Goal: Task Accomplishment & Management: Manage account settings

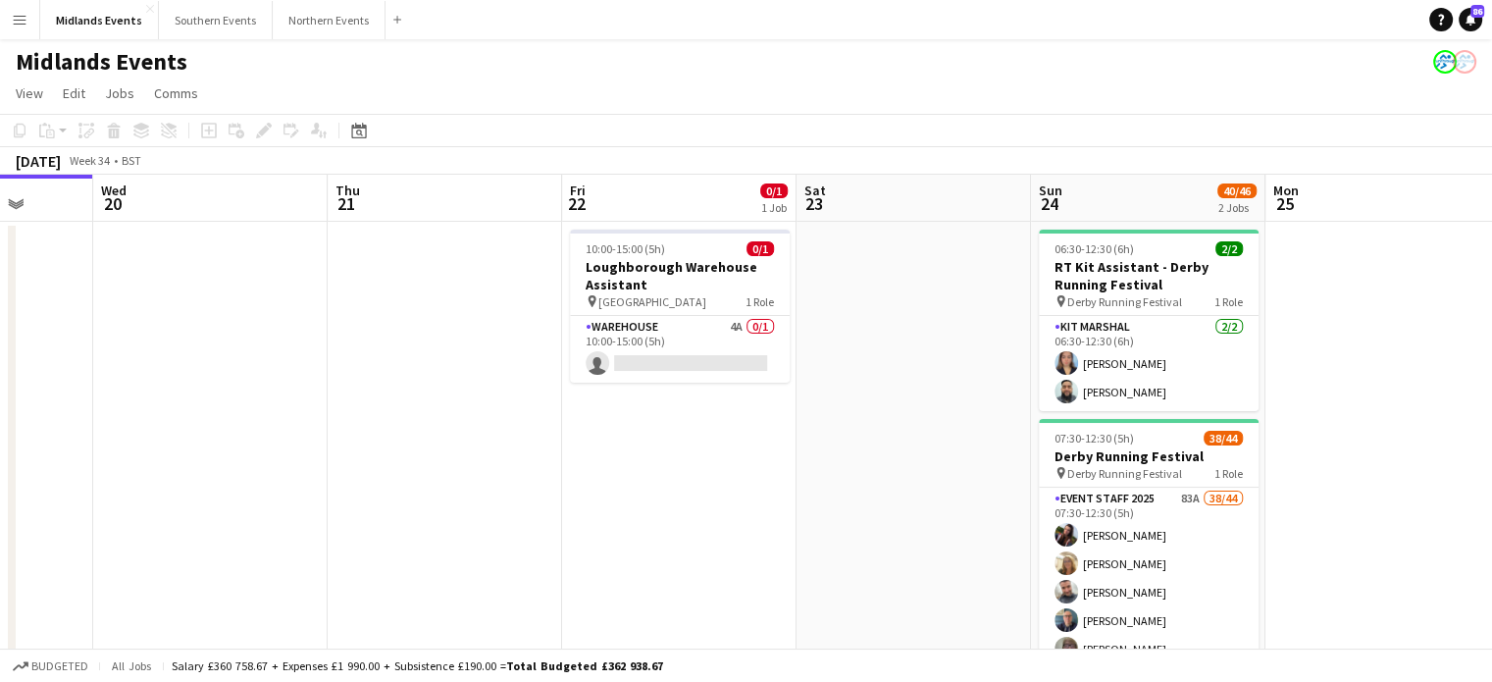
scroll to position [0, 912]
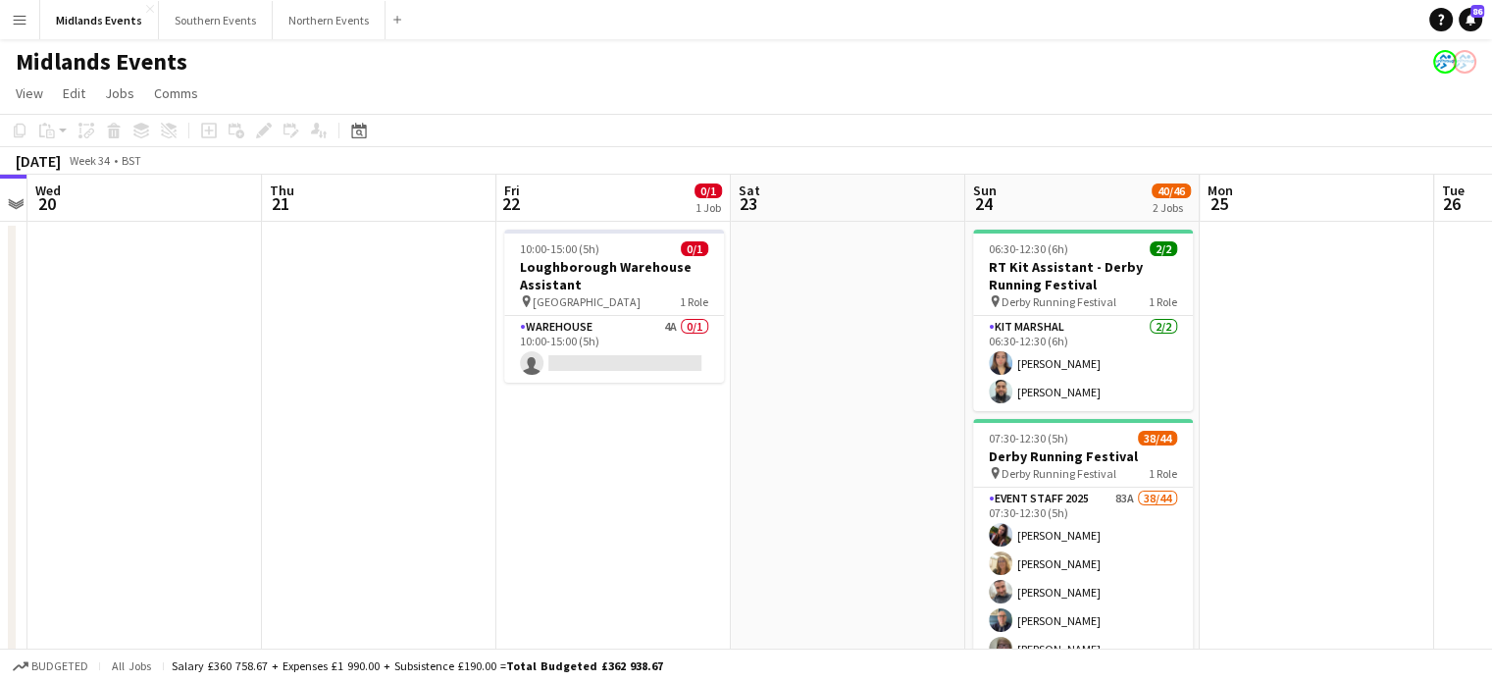
drag, startPoint x: 1291, startPoint y: 406, endPoint x: 848, endPoint y: 420, distance: 443.6
click at [848, 420] on app-calendar-viewport "Sat 16 51/63 3 Jobs Sun 17 73/89 2 Jobs Mon 18 Tue 19 Wed 20 Thu 21 Fri 22 0/1 …" at bounding box center [746, 657] width 1492 height 964
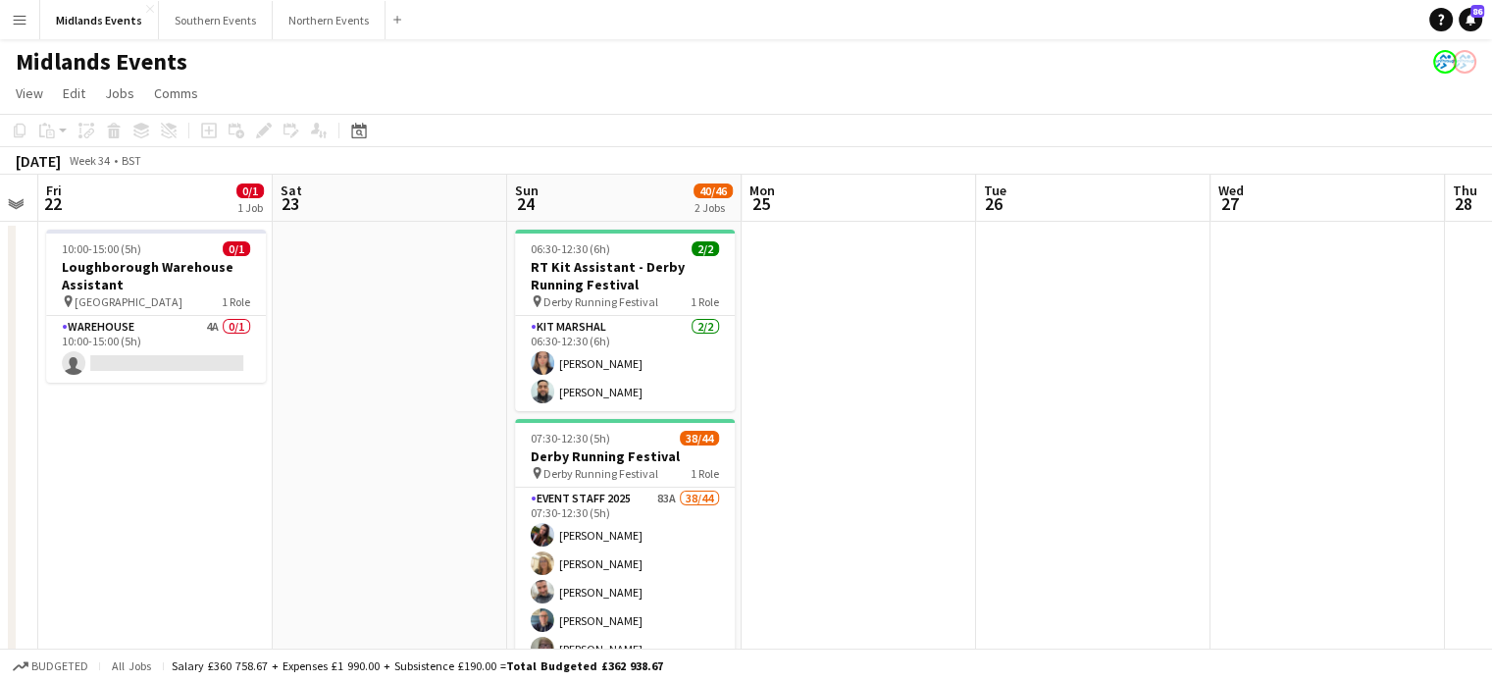
drag, startPoint x: 1407, startPoint y: 529, endPoint x: 951, endPoint y: 482, distance: 458.6
click at [951, 482] on app-calendar-viewport "Mon 18 Tue 19 Wed 20 Thu 21 Fri 22 0/1 1 Job Sat 23 Sun 24 40/46 2 Jobs Mon 25 …" at bounding box center [746, 657] width 1492 height 964
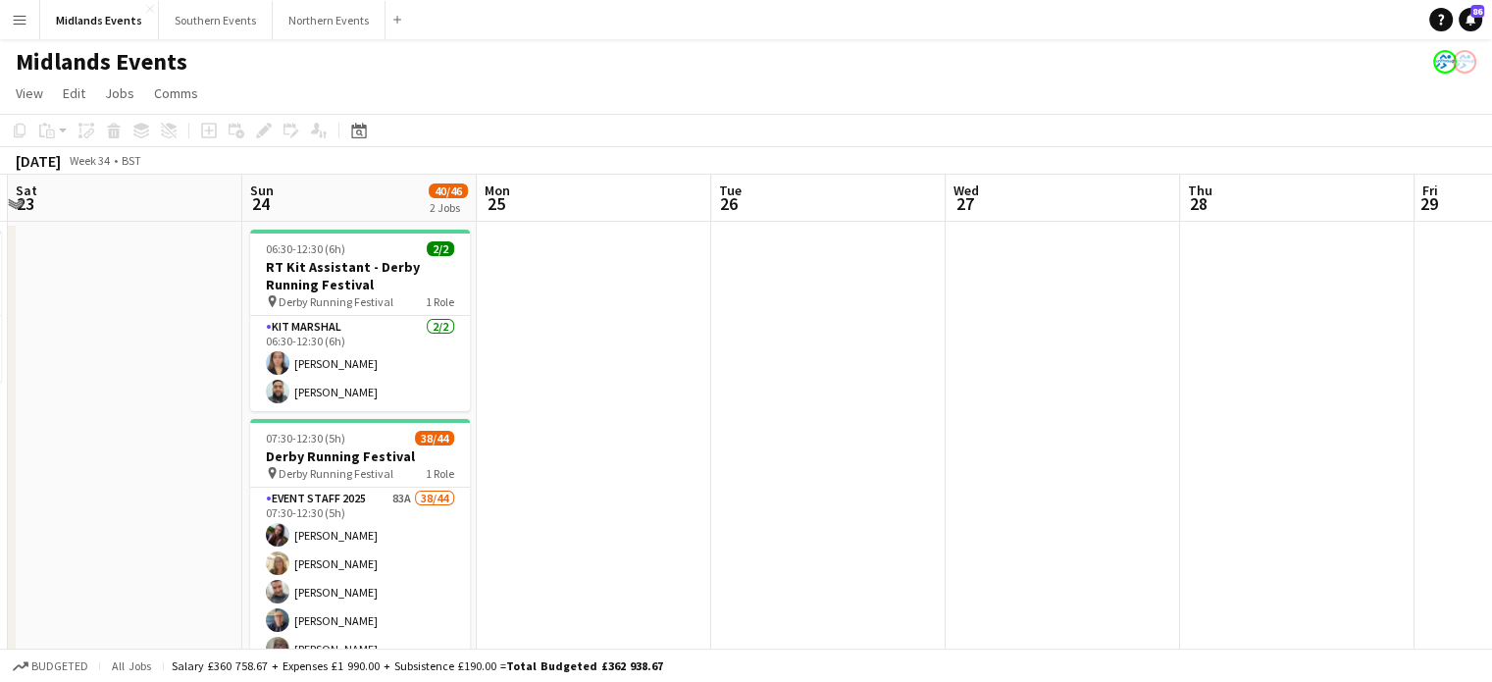
drag, startPoint x: 1266, startPoint y: 485, endPoint x: 1001, endPoint y: 491, distance: 264.9
click at [1001, 491] on app-calendar-viewport "Wed 20 Thu 21 Fri 22 0/1 1 Job Sat 23 Sun 24 40/46 2 Jobs Mon 25 Tue 26 Wed 27 …" at bounding box center [746, 657] width 1492 height 964
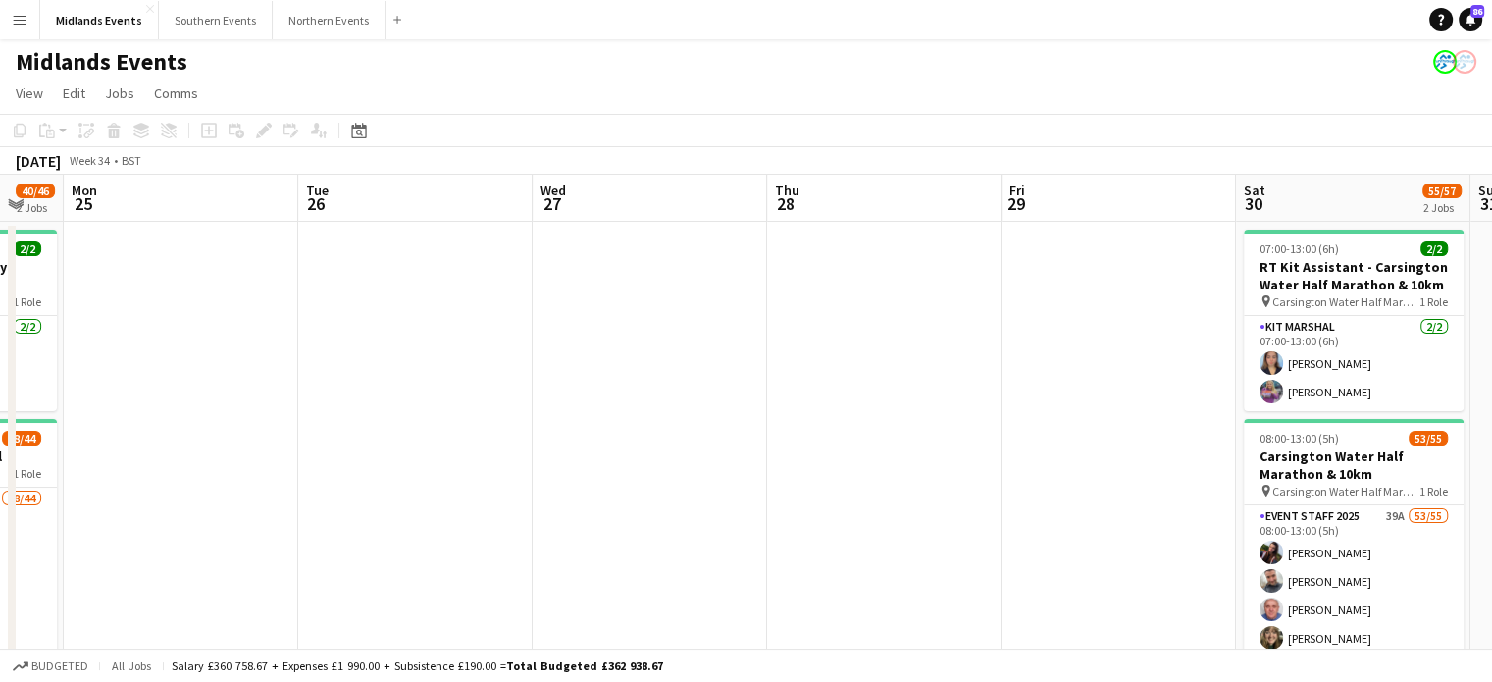
drag, startPoint x: 1369, startPoint y: 534, endPoint x: 1071, endPoint y: 521, distance: 297.5
click at [1071, 521] on app-calendar-viewport "Fri 22 0/1 1 Job Sat 23 Sun 24 40/46 2 Jobs Mon 25 Tue 26 Wed 27 Thu 28 Fri 29 …" at bounding box center [746, 657] width 1492 height 964
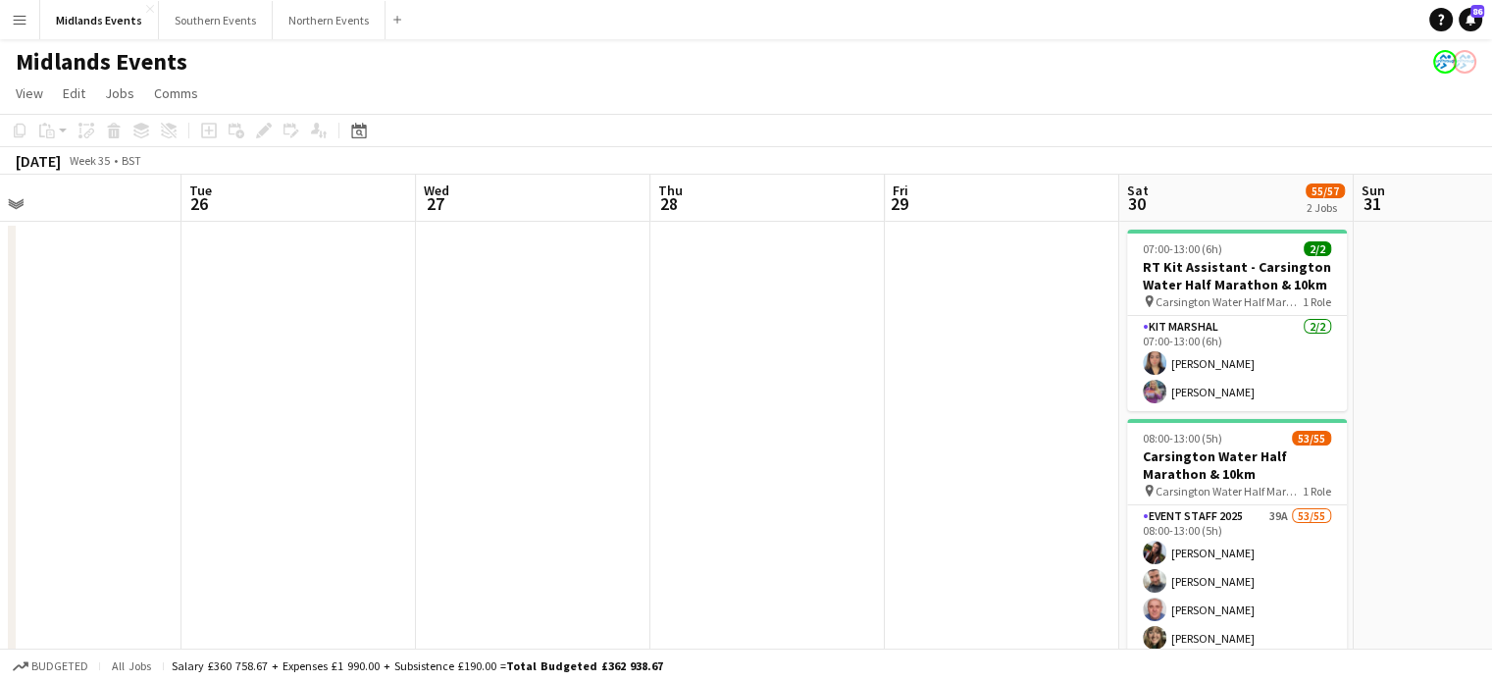
scroll to position [0, 843]
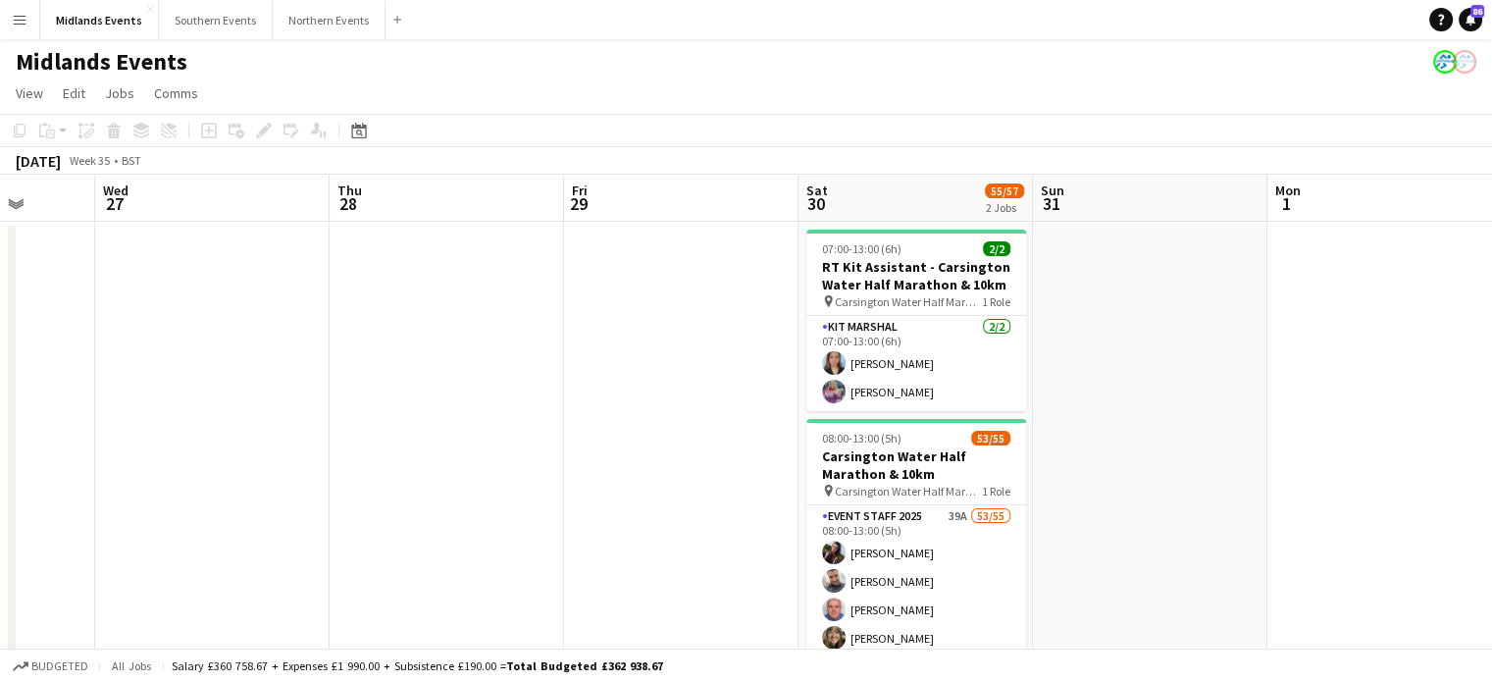
drag, startPoint x: 1422, startPoint y: 587, endPoint x: 984, endPoint y: 594, distance: 437.6
click at [984, 594] on app-calendar-viewport "Sat 23 Sun 24 40/46 2 Jobs Mon 25 Tue 26 Wed 27 Thu 28 Fri 29 Sat 30 55/57 2 Jo…" at bounding box center [746, 657] width 1492 height 964
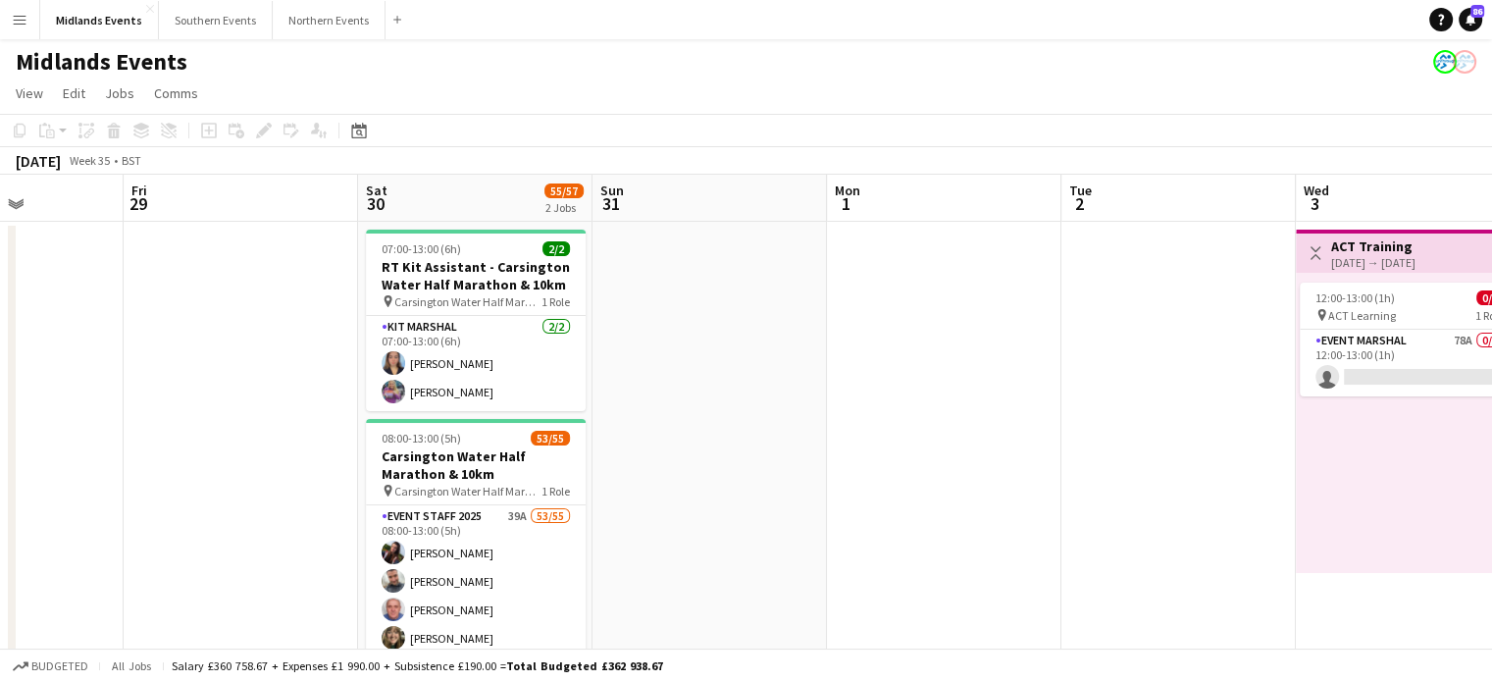
drag, startPoint x: 1082, startPoint y: 588, endPoint x: 700, endPoint y: 584, distance: 381.6
click at [700, 584] on app-calendar-viewport "Tue 26 Wed 27 Thu 28 Fri 29 Sat 30 55/57 2 Jobs Sun 31 Mon 1 Tue 2 Wed 3 0/1 1 …" at bounding box center [746, 657] width 1492 height 964
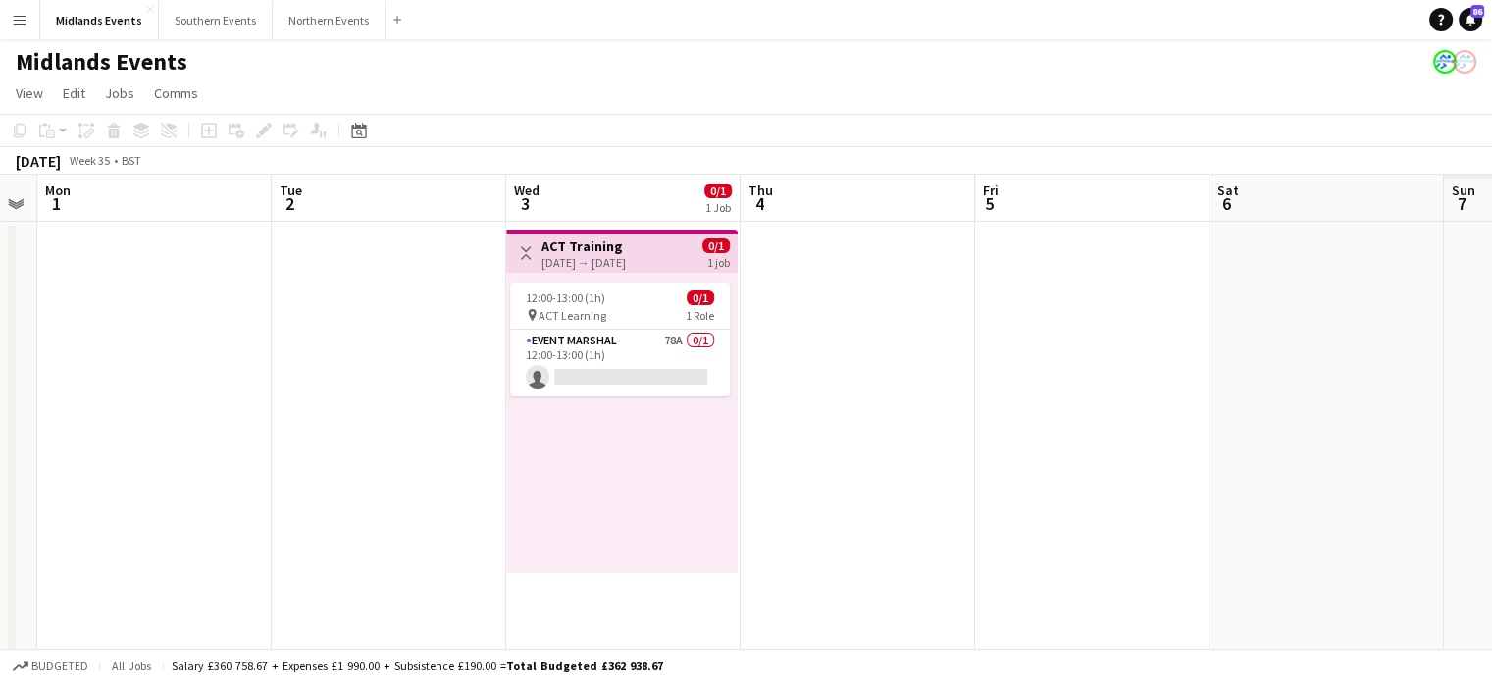
drag, startPoint x: 1176, startPoint y: 636, endPoint x: 751, endPoint y: 636, distance: 424.8
click at [751, 636] on app-calendar-viewport "Thu 28 Fri 29 Sat 30 55/57 2 Jobs Sun 31 Mon 1 Tue 2 Wed 3 0/1 1 Job Thu 4 Fri …" at bounding box center [746, 657] width 1492 height 964
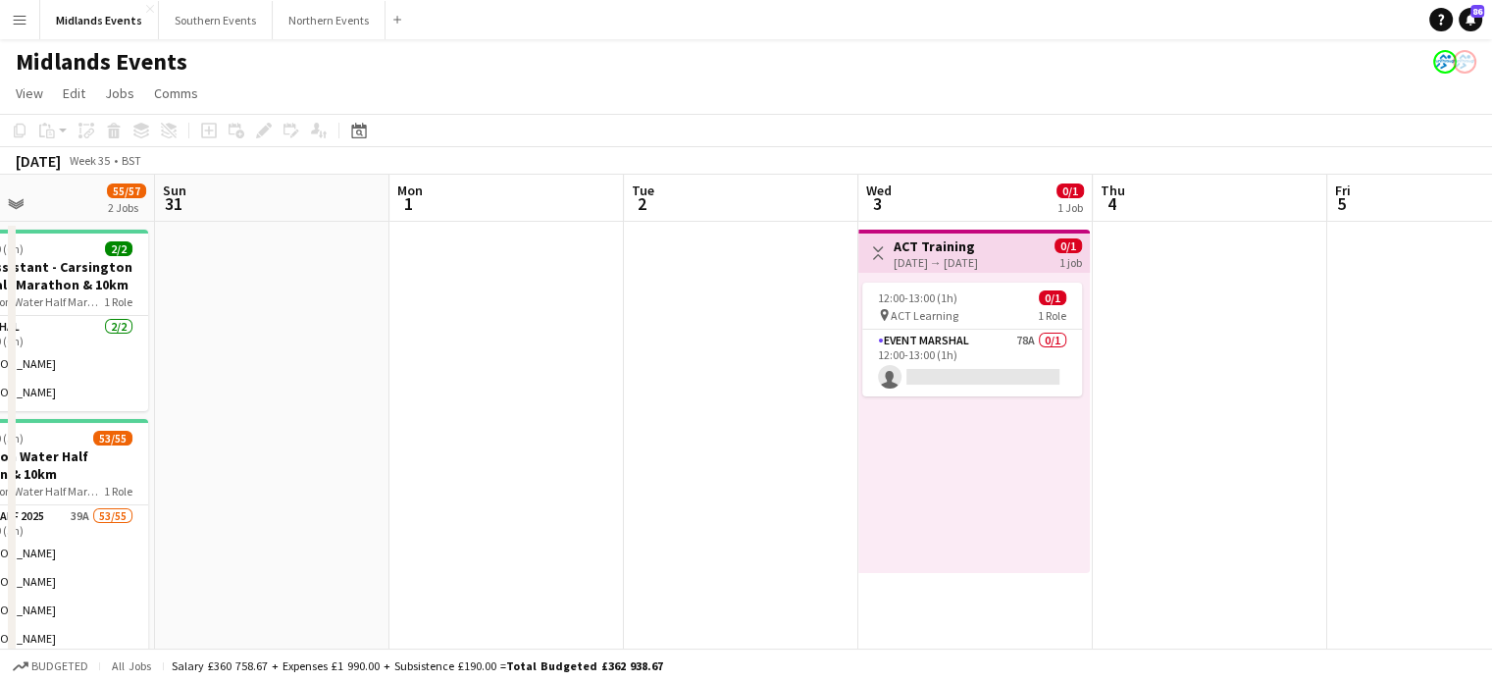
drag, startPoint x: 1134, startPoint y: 650, endPoint x: 638, endPoint y: 646, distance: 496.4
click at [638, 646] on app-board "Midlands Events View Day view expanded Day view collapsed Month view Date picke…" at bounding box center [746, 605] width 1492 height 1133
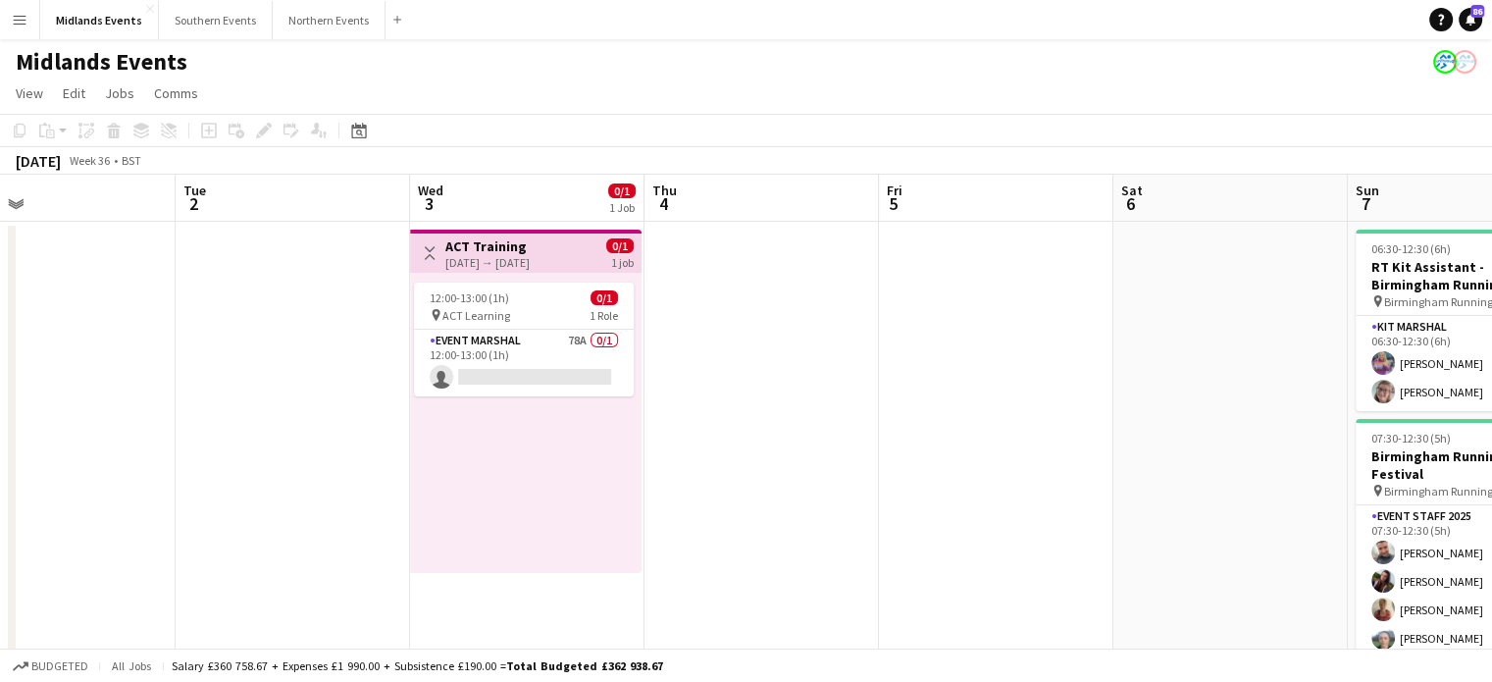
drag, startPoint x: 1044, startPoint y: 528, endPoint x: 639, endPoint y: 492, distance: 406.7
click at [639, 492] on app-calendar-viewport "Sat 30 55/57 2 Jobs Sun 31 Mon 1 Tue 2 Wed 3 0/1 1 Job Thu 4 Fri 5 Sat 6 Sun 7 …" at bounding box center [746, 657] width 1492 height 964
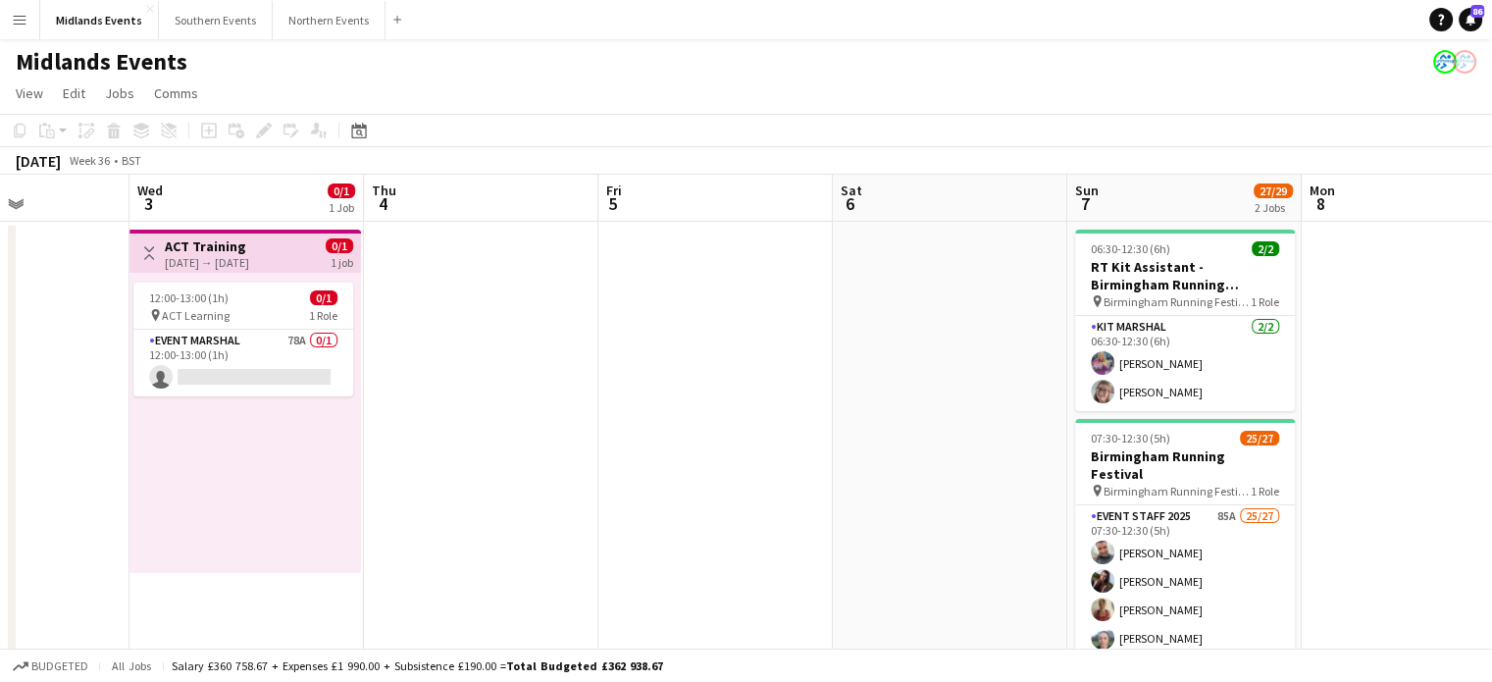
drag, startPoint x: 1189, startPoint y: 520, endPoint x: 687, endPoint y: 435, distance: 509.5
click at [687, 435] on app-calendar-viewport "Sat 30 55/57 2 Jobs Sun 31 Mon 1 Tue 2 Wed 3 0/1 1 Job Thu 4 Fri 5 Sat 6 Sun 7 …" at bounding box center [746, 657] width 1492 height 964
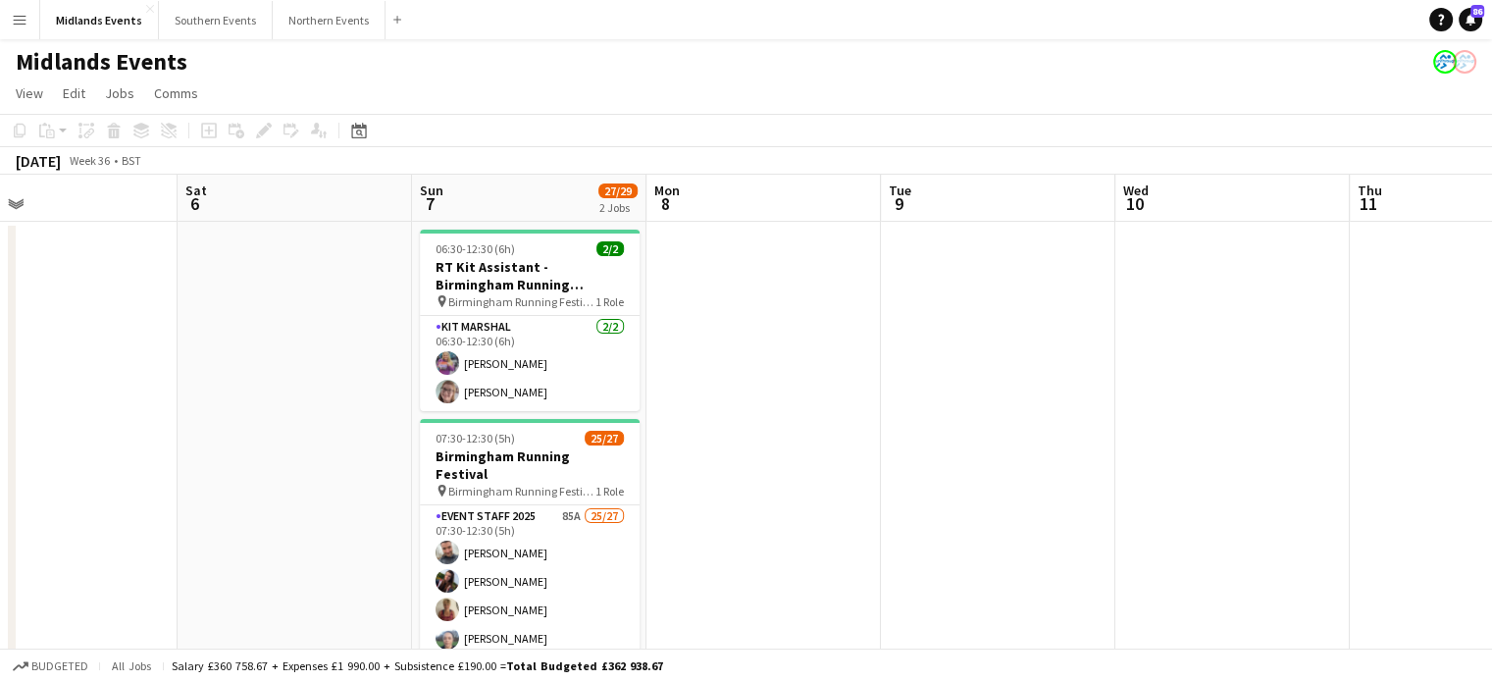
drag, startPoint x: 1216, startPoint y: 454, endPoint x: 663, endPoint y: 424, distance: 554.1
click at [663, 424] on app-calendar-viewport "Tue 2 Wed 3 0/1 1 Job Thu 4 Fri 5 Sat 6 Sun 7 27/29 2 Jobs Mon 8 Tue 9 Wed 10 T…" at bounding box center [746, 657] width 1492 height 964
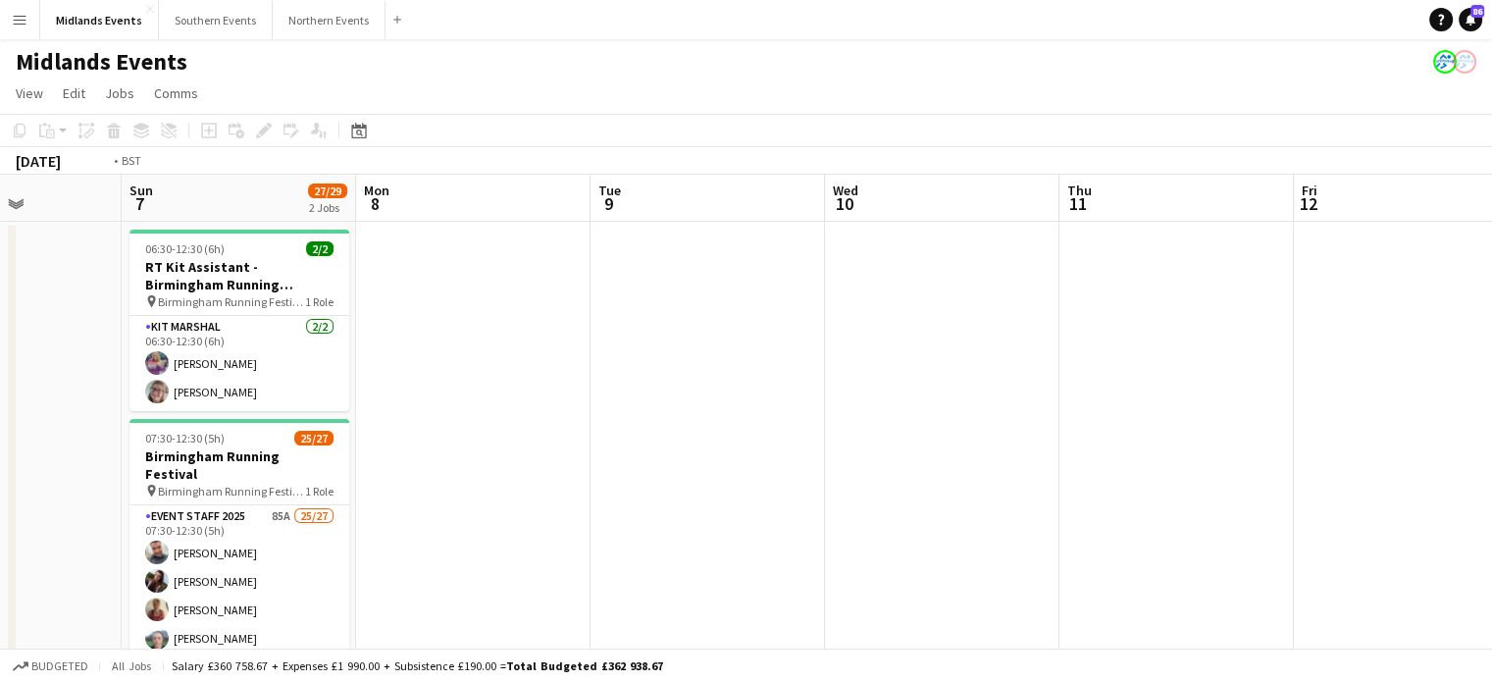
drag, startPoint x: 1148, startPoint y: 472, endPoint x: 589, endPoint y: 390, distance: 565.1
click at [589, 390] on app-calendar-viewport "Thu 4 Fri 5 Sat 6 Sun 7 27/29 2 Jobs Mon 8 Tue 9 Wed 10 Thu 11 Fri 12 Sat 13 7/…" at bounding box center [746, 657] width 1492 height 964
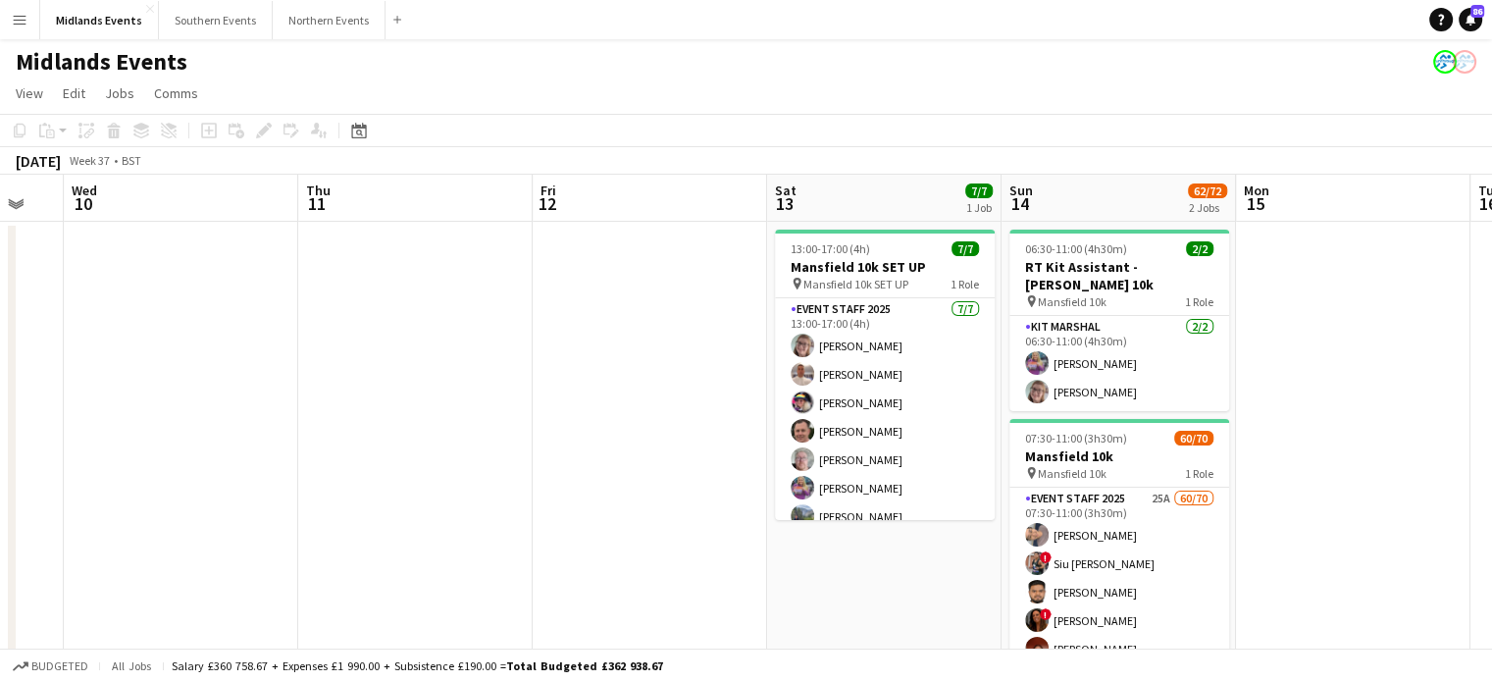
drag, startPoint x: 1149, startPoint y: 421, endPoint x: 779, endPoint y: 330, distance: 380.9
click at [779, 330] on app-calendar-viewport "Sat 6 Sun 7 27/29 2 Jobs Mon 8 Tue 9 Wed 10 Thu 11 Fri 12 Sat 13 7/7 1 Job Sun …" at bounding box center [746, 657] width 1492 height 964
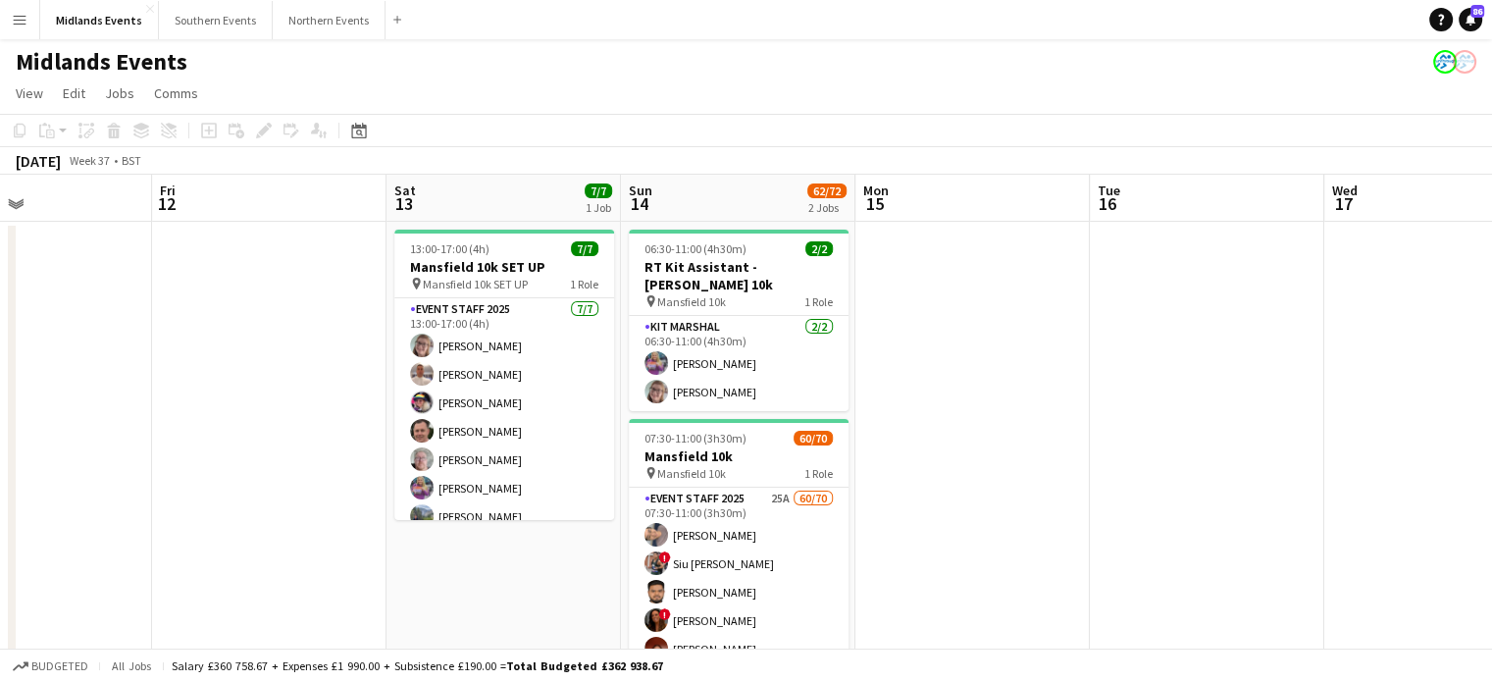
scroll to position [0, 830]
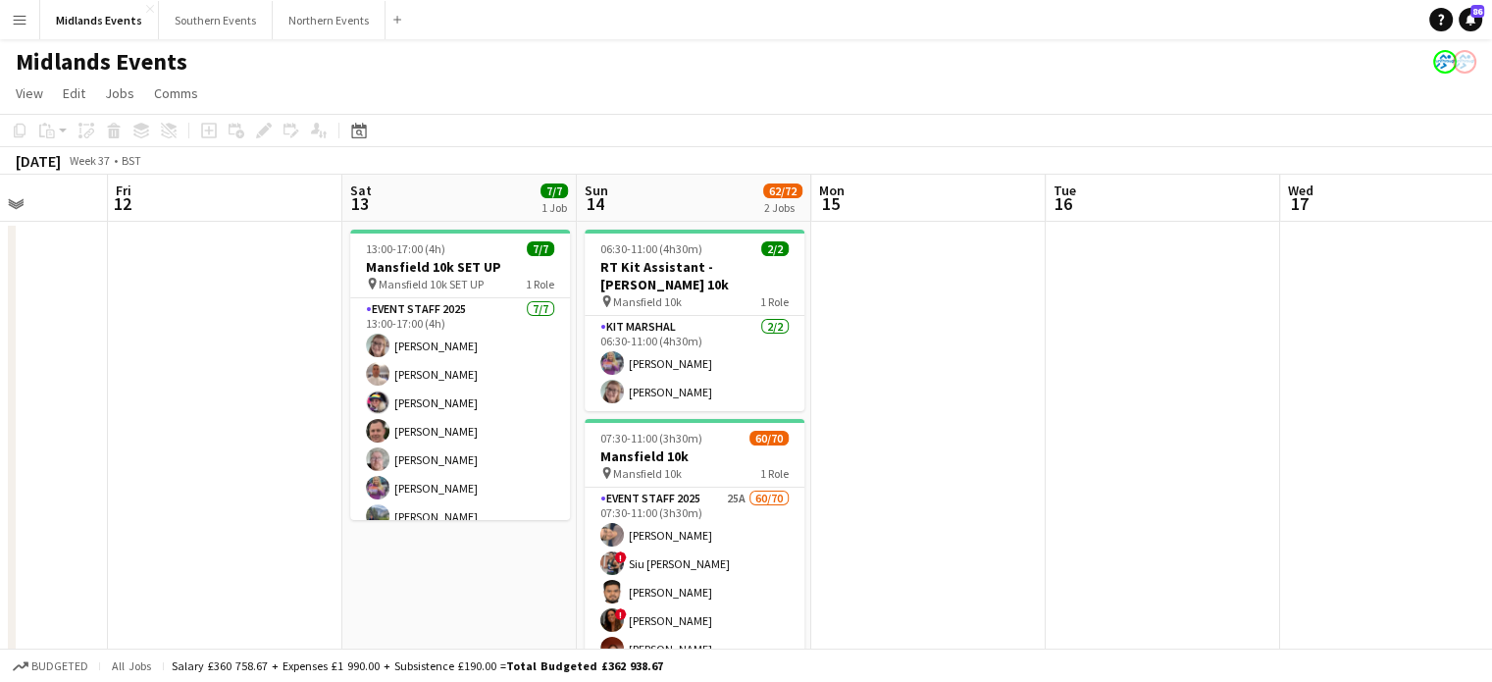
drag, startPoint x: 1280, startPoint y: 390, endPoint x: 869, endPoint y: 321, distance: 416.9
click at [869, 321] on app-calendar-viewport "Mon 8 Tue 9 Wed 10 Thu 11 Fri 12 Sat 13 7/7 1 Job Sun 14 62/72 2 Jobs Mon 15 Tu…" at bounding box center [746, 657] width 1492 height 964
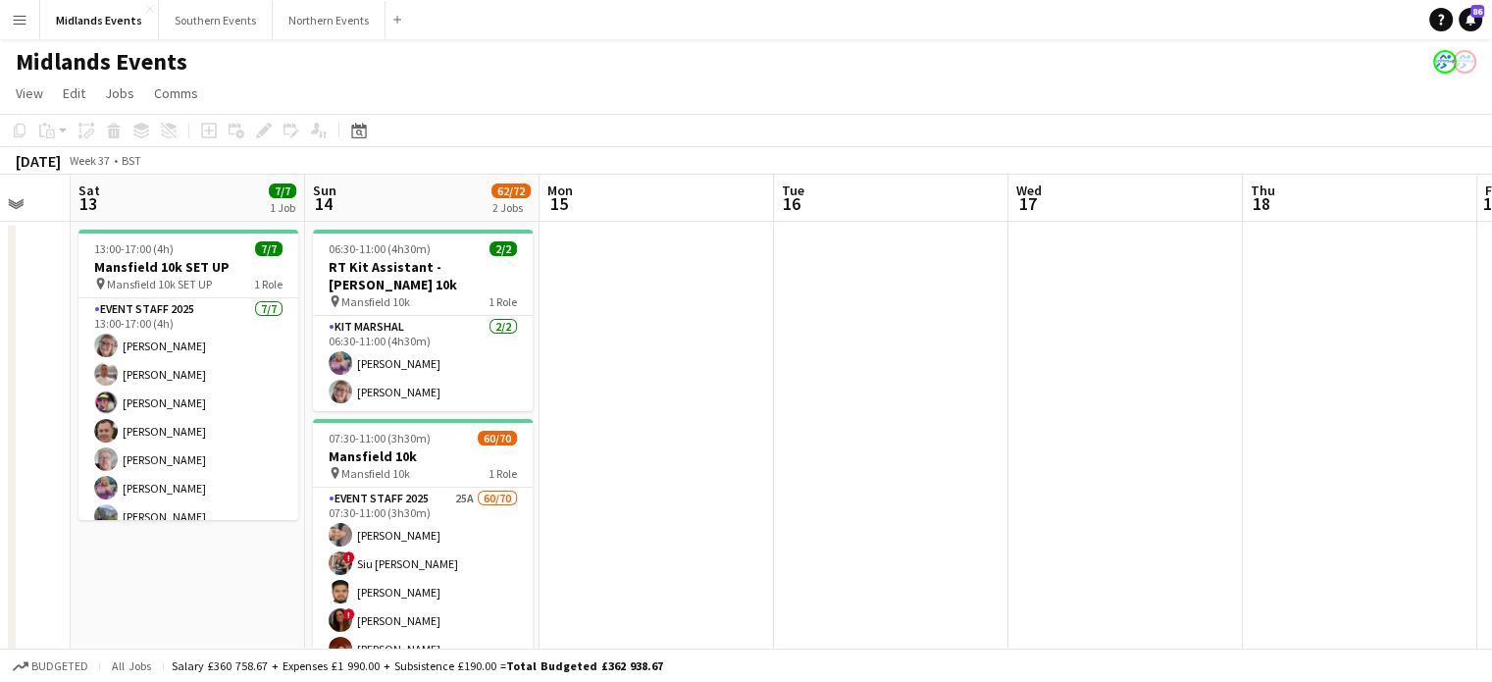
scroll to position [0, 652]
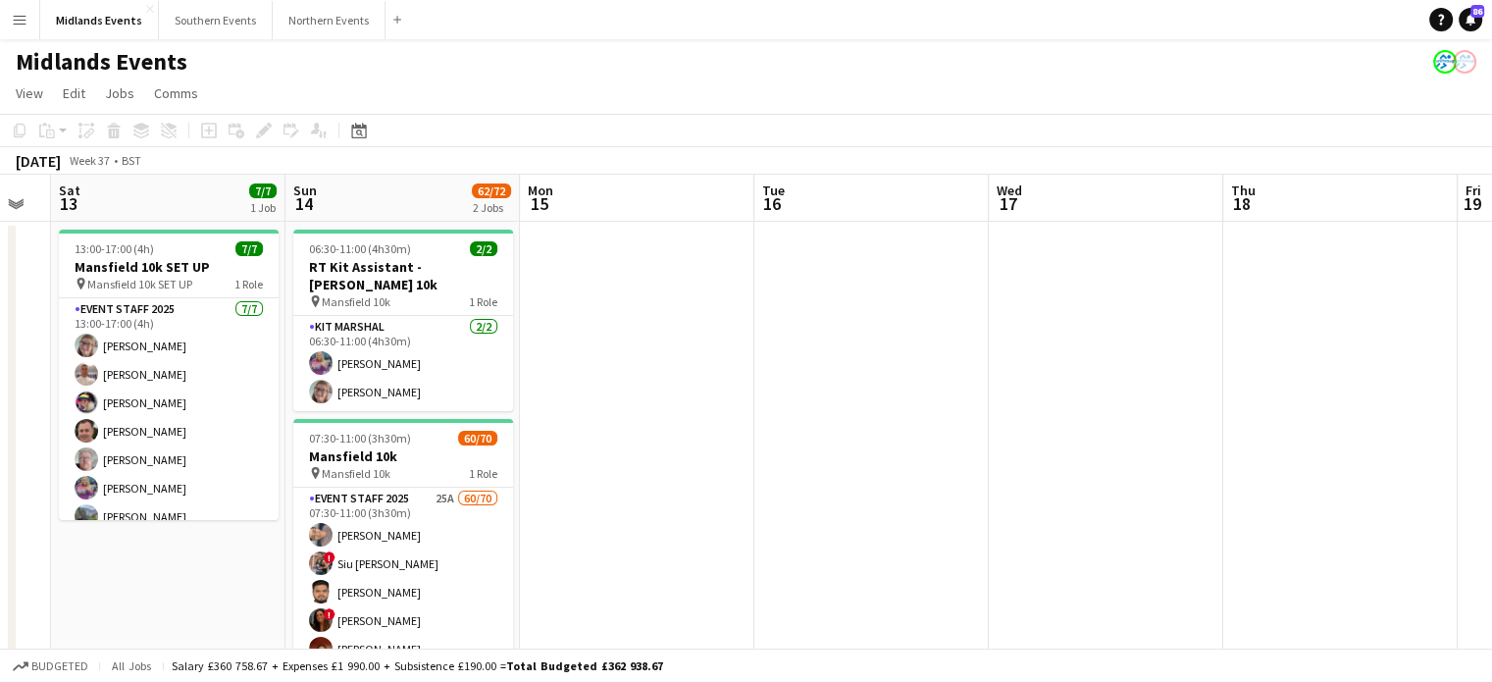
drag, startPoint x: 1228, startPoint y: 412, endPoint x: 937, endPoint y: 419, distance: 291.4
click at [937, 419] on app-calendar-viewport "Wed 10 Thu 11 Fri 12 Sat 13 7/7 1 Job Sun 14 62/72 2 Jobs Mon 15 Tue 16 Wed 17 …" at bounding box center [746, 657] width 1492 height 964
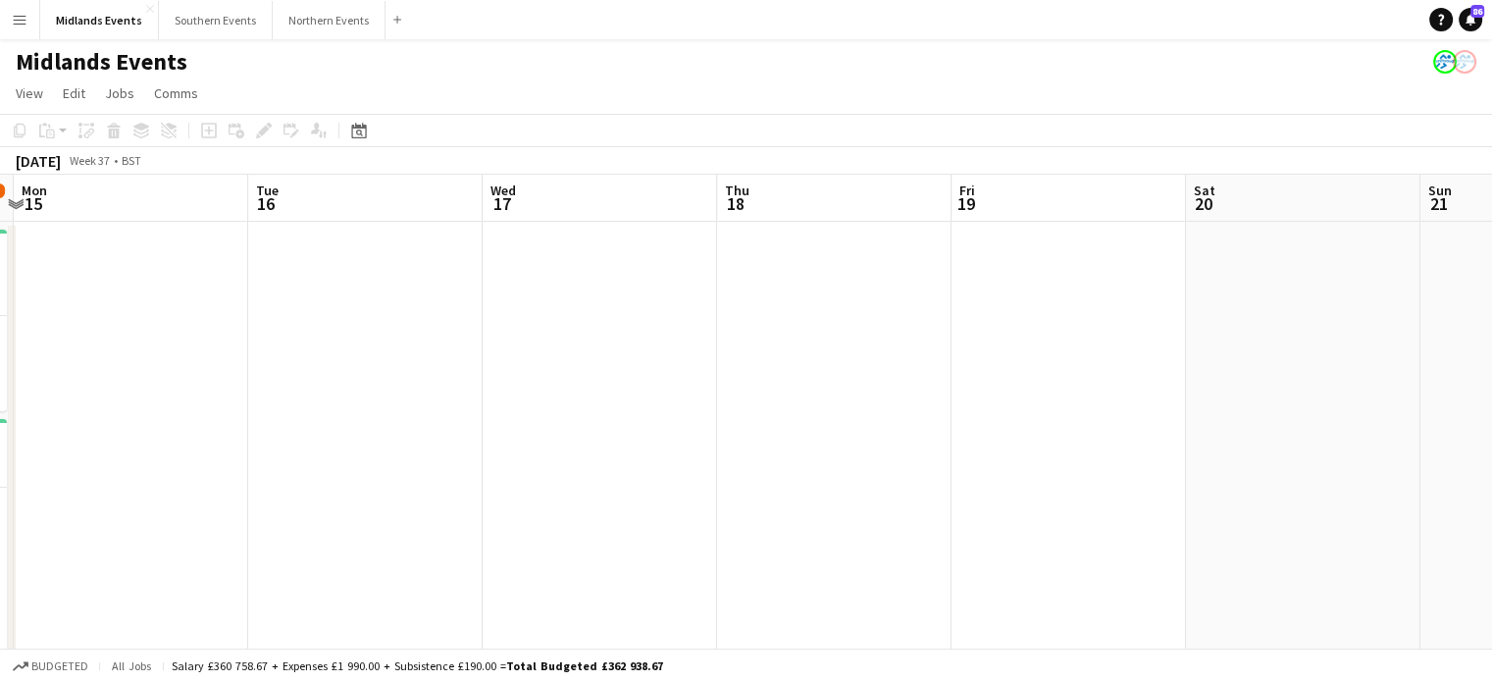
drag, startPoint x: 1136, startPoint y: 470, endPoint x: 627, endPoint y: 413, distance: 512.3
click at [627, 413] on app-calendar-viewport "Fri 12 Sat 13 7/7 1 Job Sun 14 62/72 2 Jobs Mon 15 Tue 16 Wed 17 Thu 18 Fri 19 …" at bounding box center [746, 657] width 1492 height 964
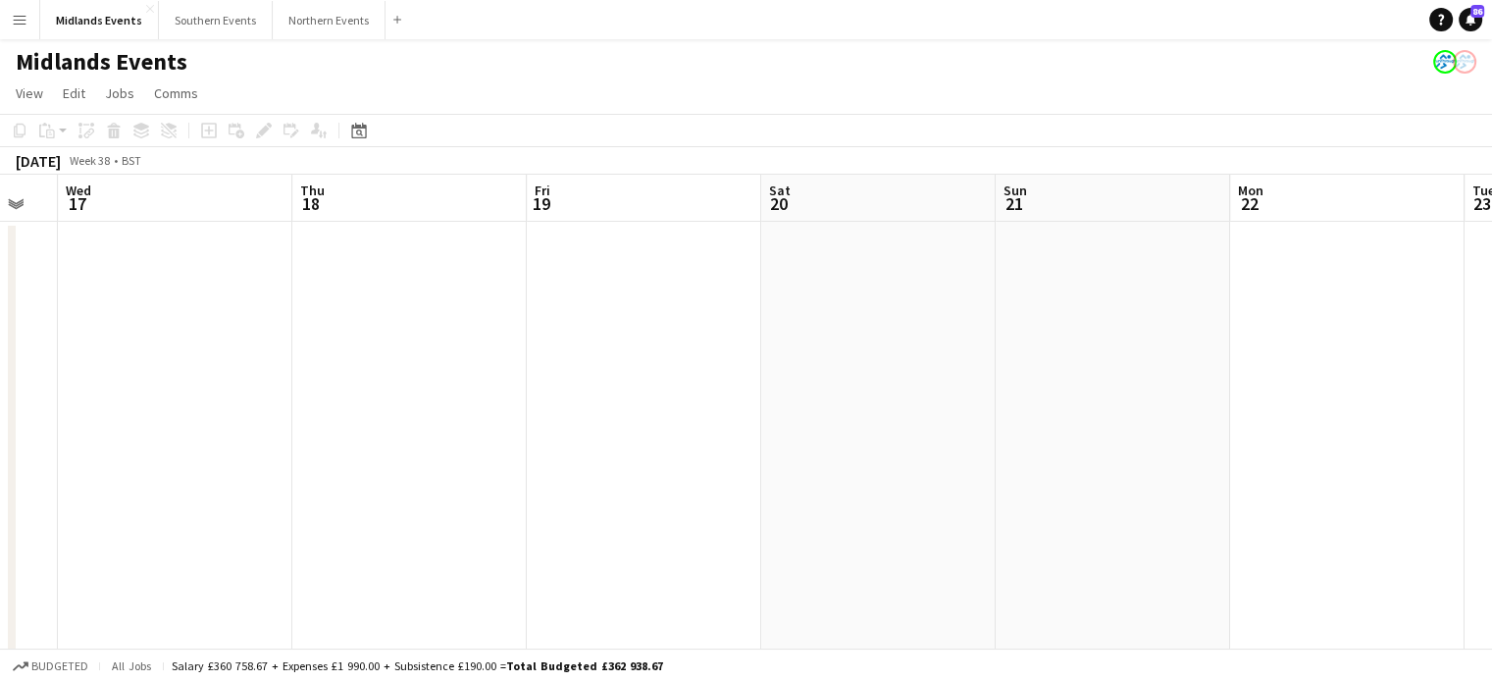
drag, startPoint x: 1125, startPoint y: 434, endPoint x: 698, endPoint y: 387, distance: 429.3
click at [698, 387] on app-calendar-viewport "Sat 13 7/7 1 Job Sun 14 62/72 2 Jobs Mon 15 Tue 16 Wed 17 Thu 18 Fri 19 Sat 20 …" at bounding box center [746, 657] width 1492 height 964
drag, startPoint x: 1325, startPoint y: 506, endPoint x: 879, endPoint y: 491, distance: 446.6
click at [879, 491] on app-calendar-viewport "Mon 15 Tue 16 Wed 17 Thu 18 Fri 19 Sat 20 Sun 21 Mon 22 Tue 23 Wed 24 Thu 25 Fr…" at bounding box center [746, 657] width 1492 height 964
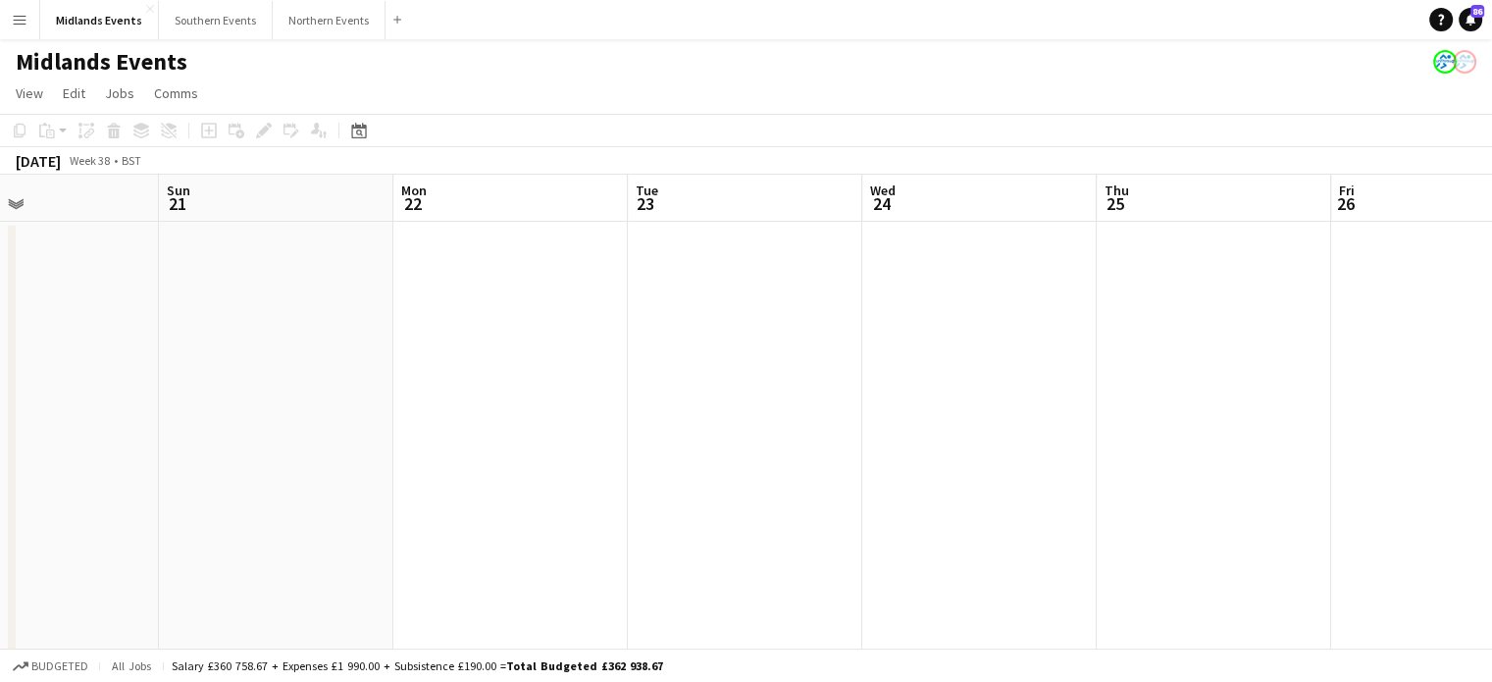
drag, startPoint x: 961, startPoint y: 491, endPoint x: 565, endPoint y: 479, distance: 396.5
click at [565, 479] on app-calendar-viewport "Wed 17 Thu 18 Fri 19 Sat 20 Sun 21 Mon 22 Tue 23 Wed 24 Thu 25 Fri 26 Sat 27 Su…" at bounding box center [746, 657] width 1492 height 964
drag, startPoint x: 653, startPoint y: 497, endPoint x: 107, endPoint y: 497, distance: 546.4
click at [107, 497] on app-calendar-viewport "Fri 19 Sat 20 Sun 21 Mon 22 Tue 23 Wed 24 Thu 25 Fri 26 Sat 27 Sun 28 Mon 29 Tu…" at bounding box center [746, 657] width 1492 height 964
drag, startPoint x: 360, startPoint y: 499, endPoint x: 0, endPoint y: 485, distance: 360.3
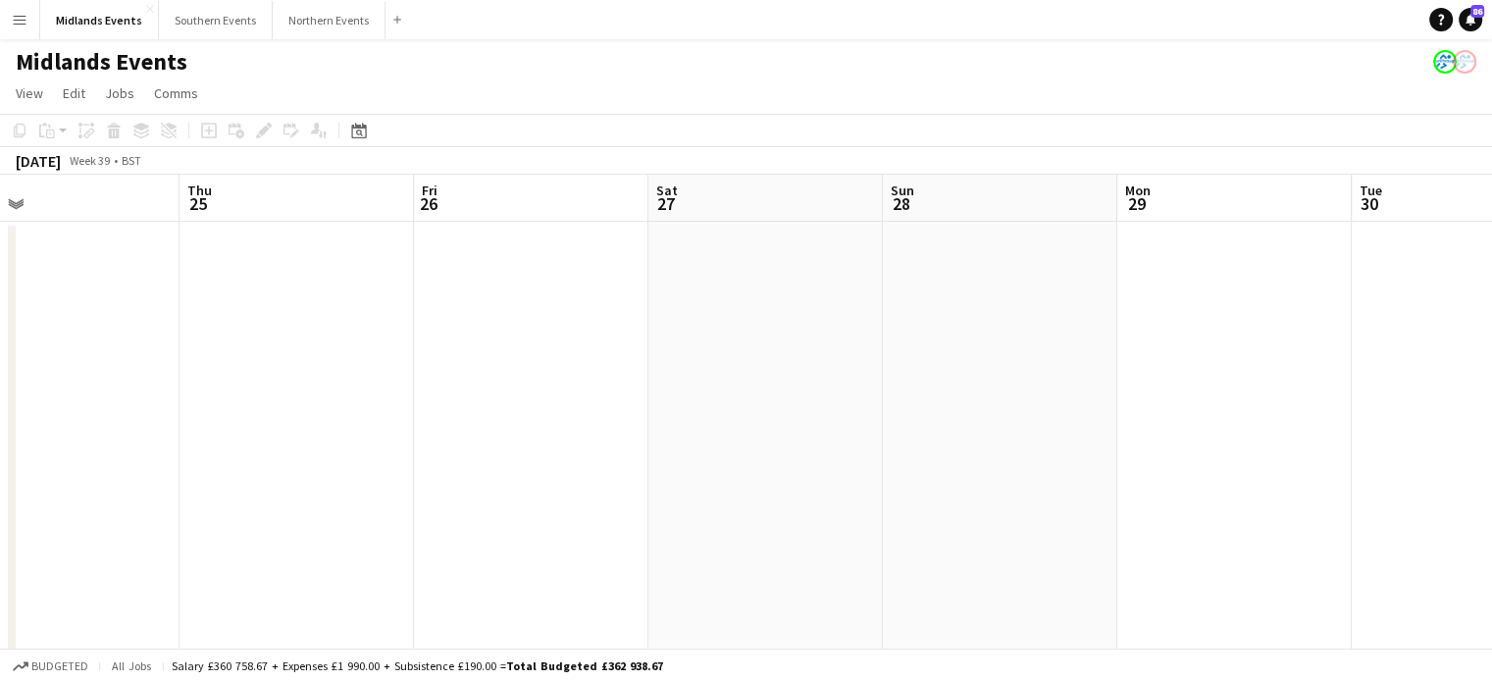
click at [0, 485] on app-calendar-viewport "Sun 21 Mon 22 Tue 23 Wed 24 Thu 25 Fri 26 Sat 27 Sun 28 Mon 29 Tue 30 Wed 1 Thu…" at bounding box center [746, 657] width 1492 height 964
drag, startPoint x: 94, startPoint y: 513, endPoint x: 0, endPoint y: 495, distance: 95.8
click at [0, 495] on app-calendar-viewport "Sun 21 Mon 22 Tue 23 Wed 24 Thu 25 Fri 26 Sat 27 Sun 28 Mon 29 Tue 30 Wed 1 Thu…" at bounding box center [746, 657] width 1492 height 964
drag, startPoint x: 94, startPoint y: 513, endPoint x: 0, endPoint y: 494, distance: 96.0
click at [0, 494] on app-calendar-viewport "Tue 23 Wed 24 Thu 25 Fri 26 Sat 27 Sun 28 Mon 29 Tue 30 Wed 1 Thu 2 Fri 3 Sat 4" at bounding box center [746, 657] width 1492 height 964
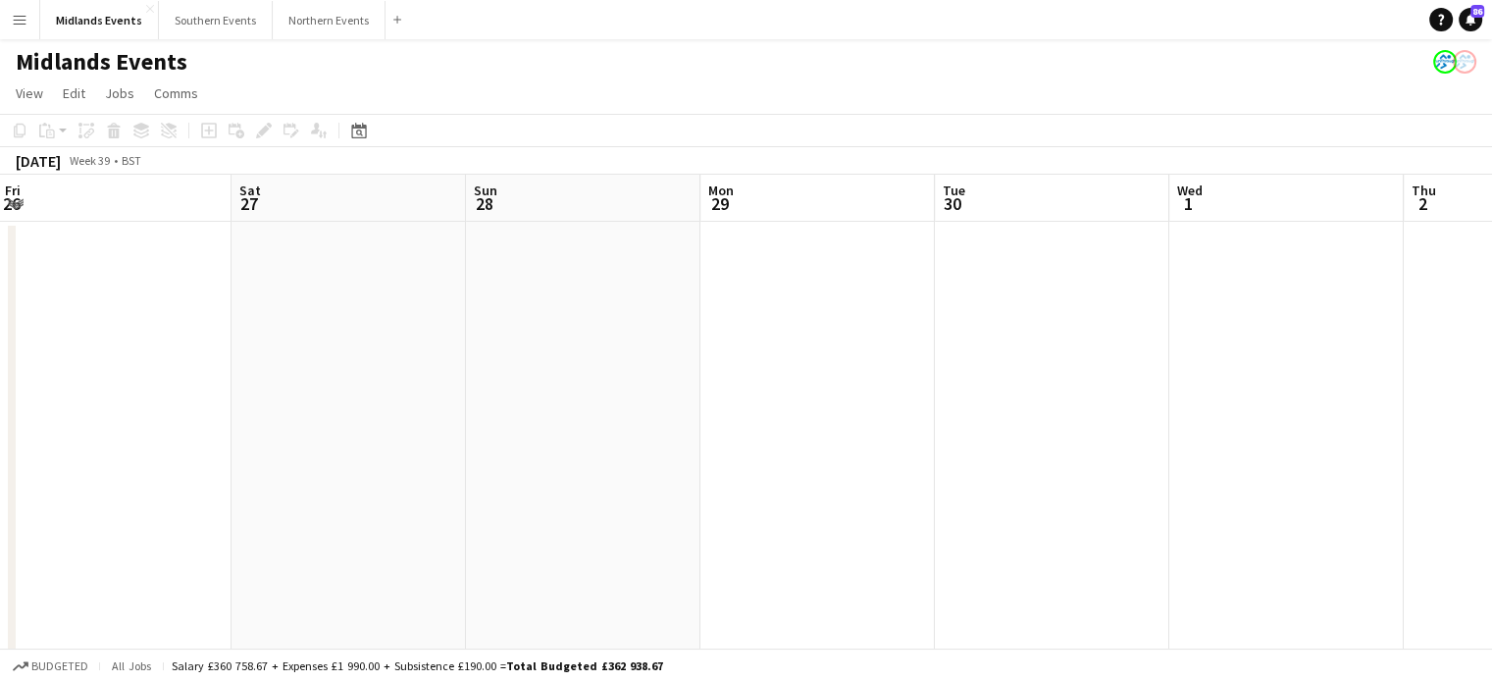
drag, startPoint x: 774, startPoint y: 525, endPoint x: 76, endPoint y: 450, distance: 702.5
click at [76, 450] on app-calendar-viewport "Tue 23 Wed 24 Thu 25 Fri 26 Sat 27 Sun 28 Mon 29 Tue 30 Wed 1 Thu 2 Fri 3 Sat 4" at bounding box center [746, 657] width 1492 height 964
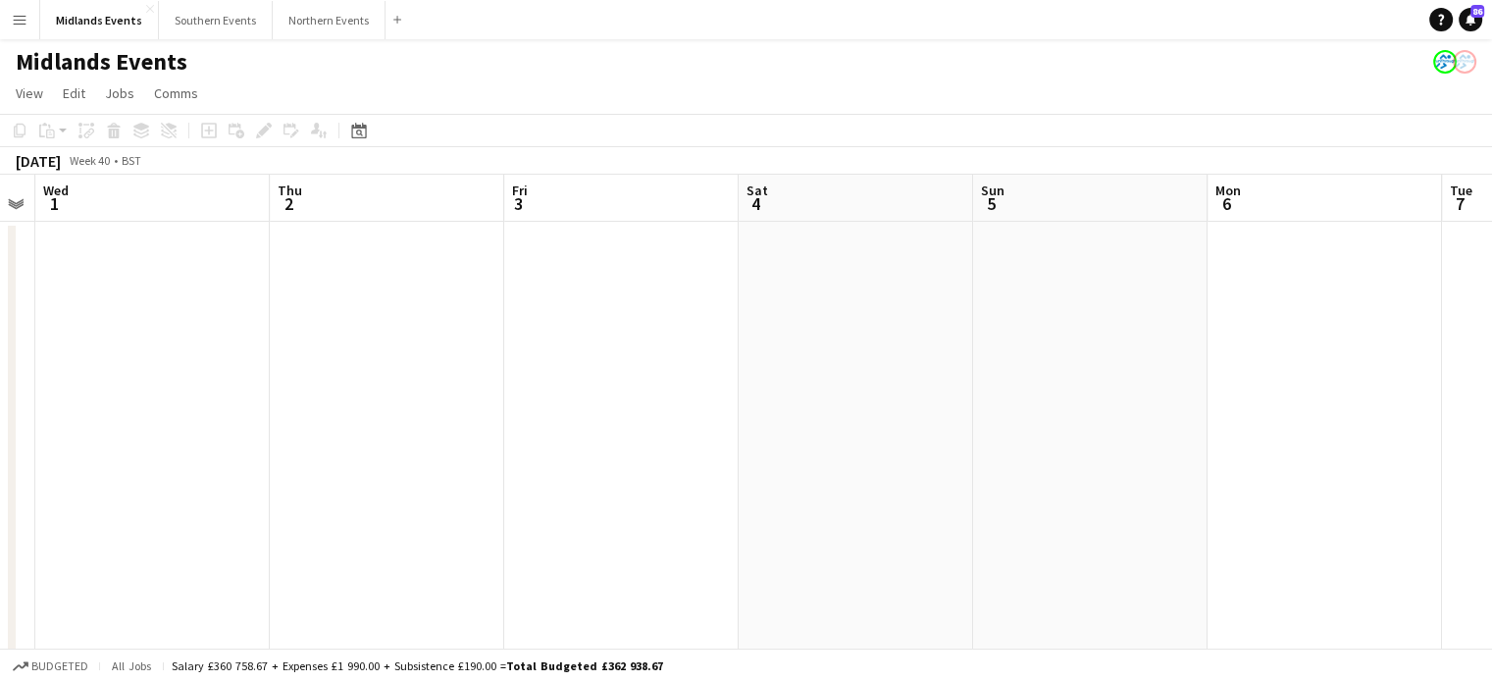
drag, startPoint x: 663, startPoint y: 512, endPoint x: 0, endPoint y: 388, distance: 674.8
click at [0, 388] on app-calendar-viewport "Sat 27 Sun 28 Mon 29 Tue 30 Wed 1 Thu 2 Fri 3 Sat 4 Sun 5 Mon 6 Tue 7 Wed 8" at bounding box center [746, 657] width 1492 height 964
drag, startPoint x: 1001, startPoint y: 430, endPoint x: 230, endPoint y: 363, distance: 774.0
click at [230, 363] on app-calendar-viewport "Thu 2 Fri 3 Sat 4 Sun 5 Mon 6 Tue 7 Wed 8 Thu 9 Fri 10 Sat 11 Sun 12 Mon 13" at bounding box center [746, 657] width 1492 height 964
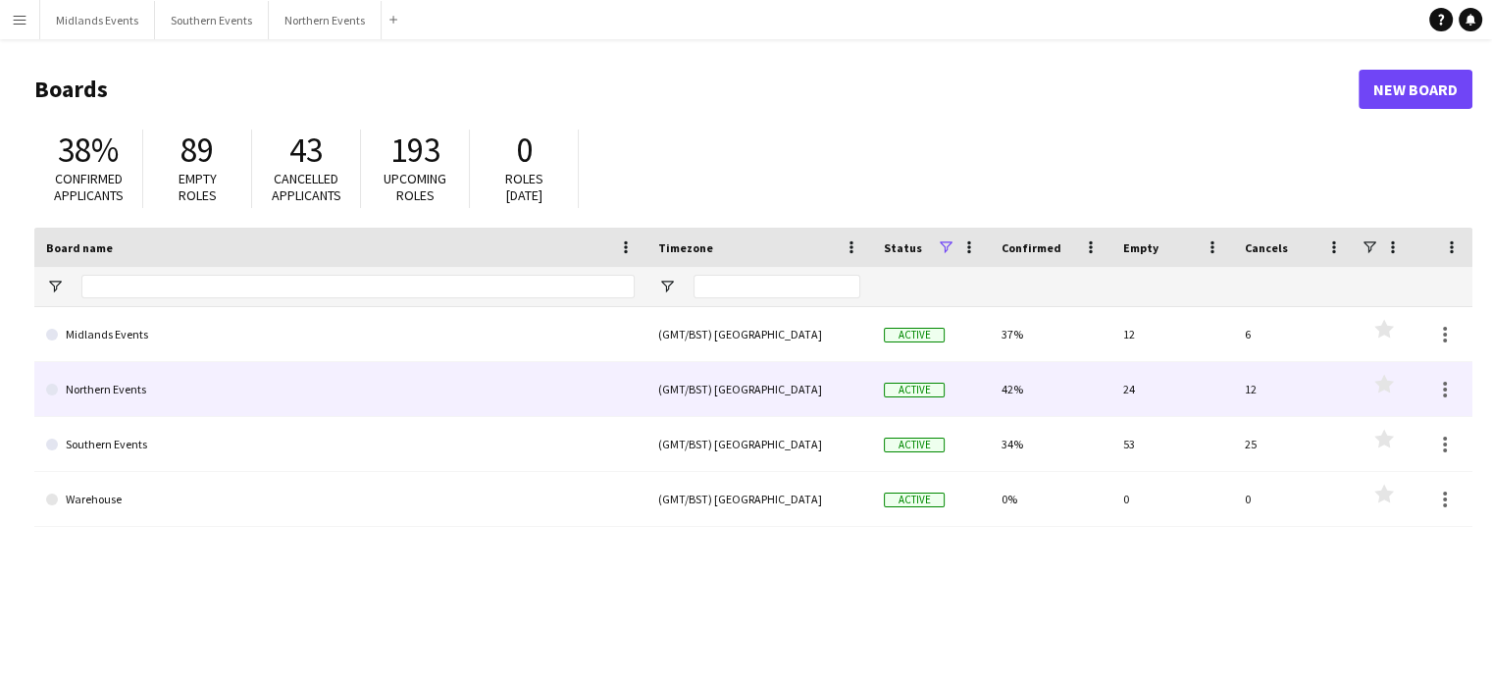
click at [115, 392] on link "Northern Events" at bounding box center [340, 389] width 589 height 55
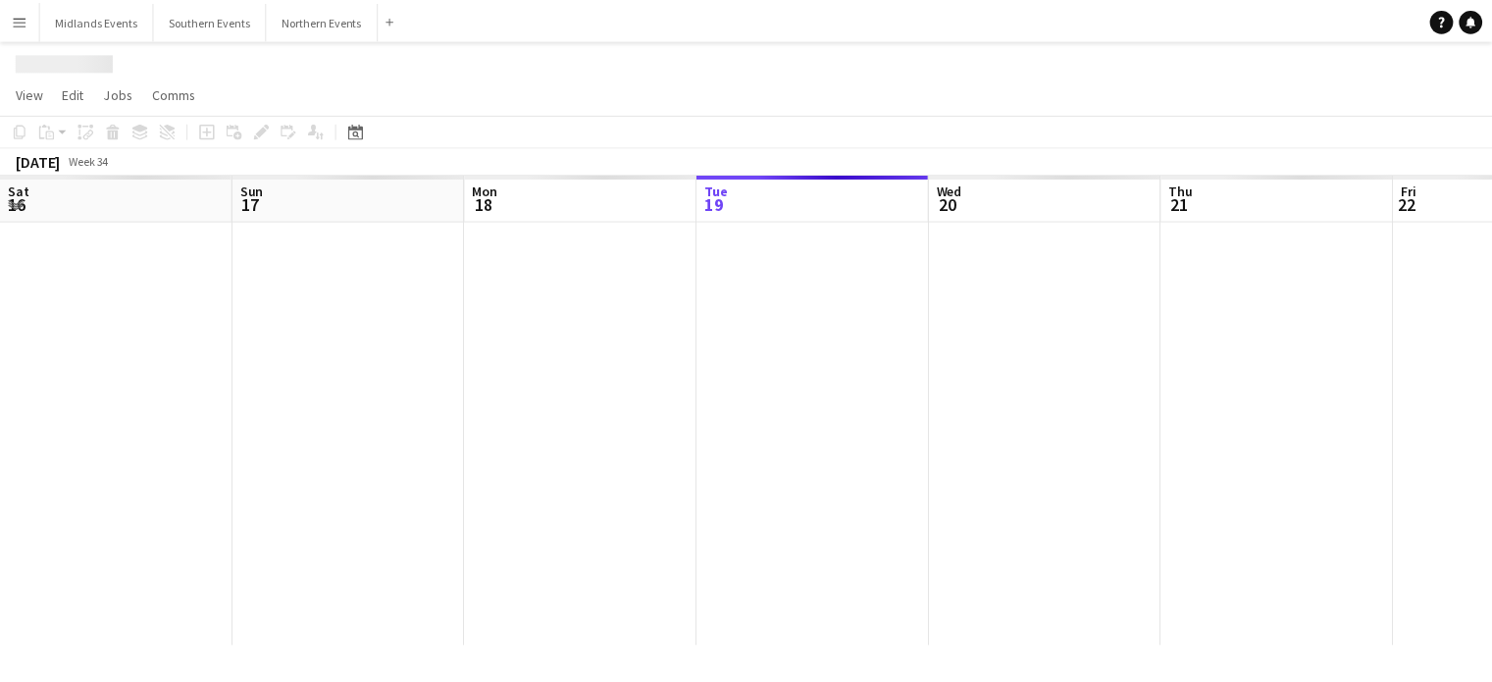
scroll to position [0, 469]
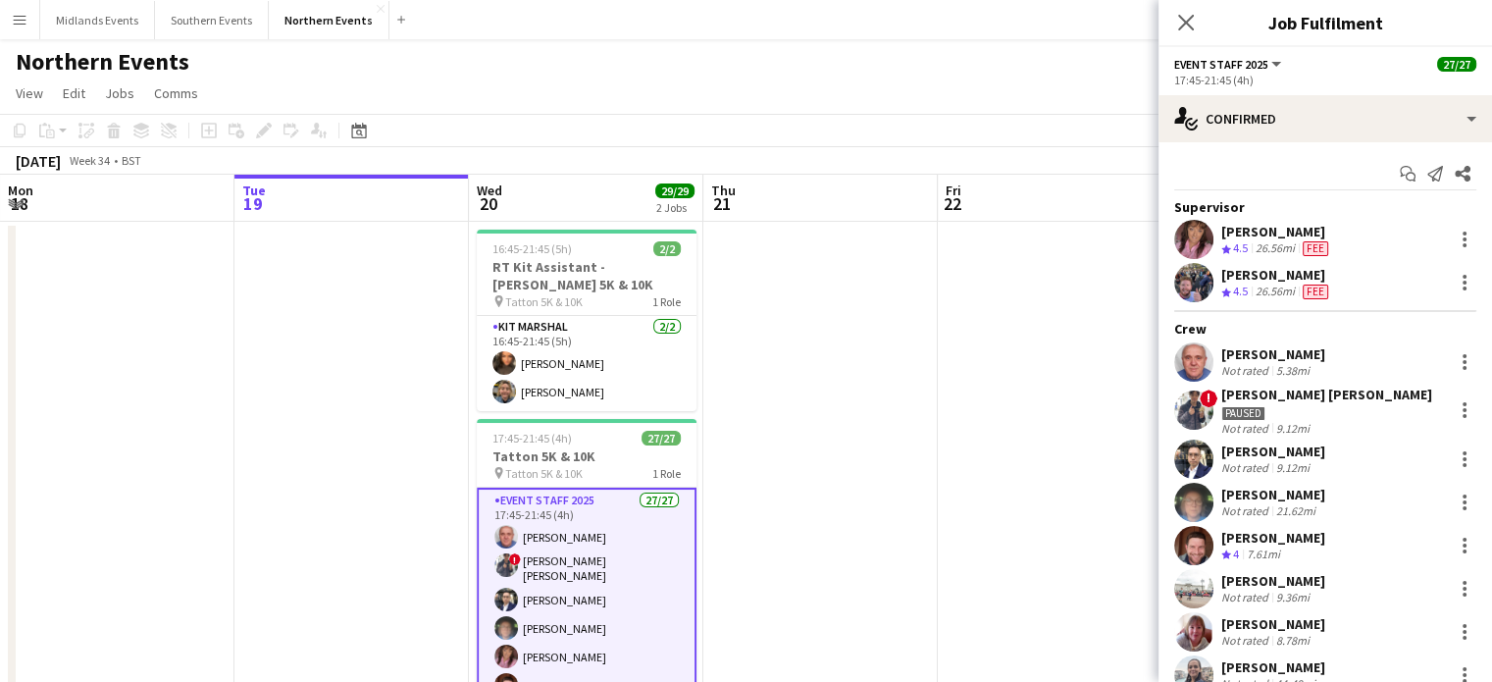
click at [1244, 398] on div "Tsz Ho Wong" at bounding box center [1326, 395] width 211 height 18
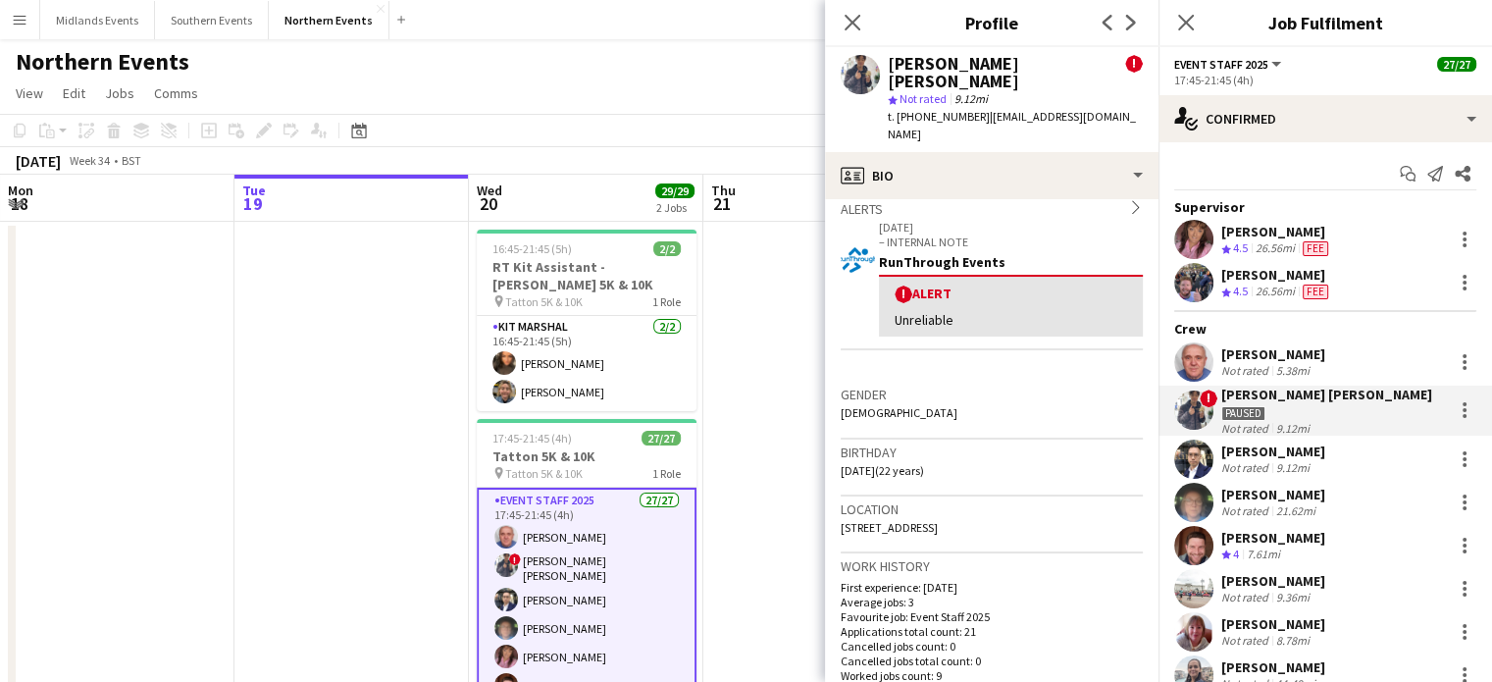
scroll to position [0, 0]
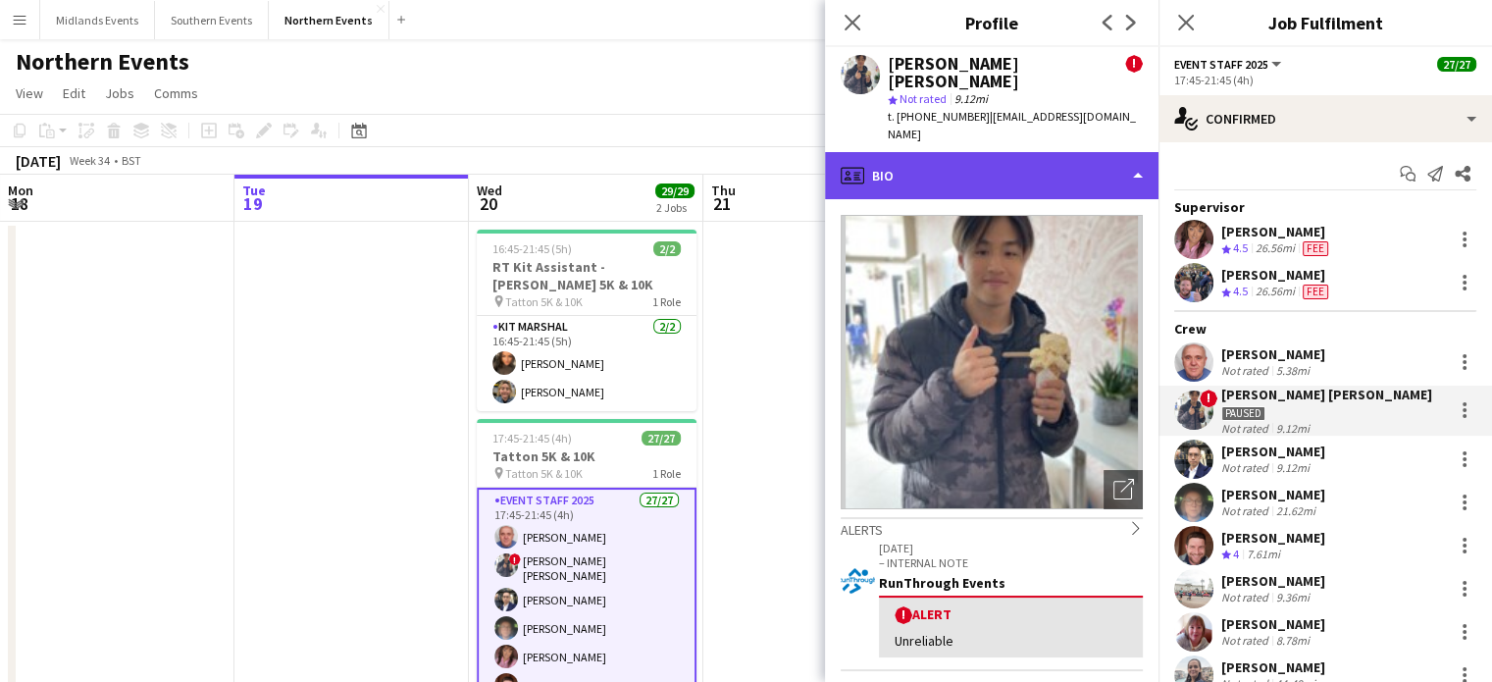
click at [1130, 152] on div "profile Bio" at bounding box center [992, 175] width 334 height 47
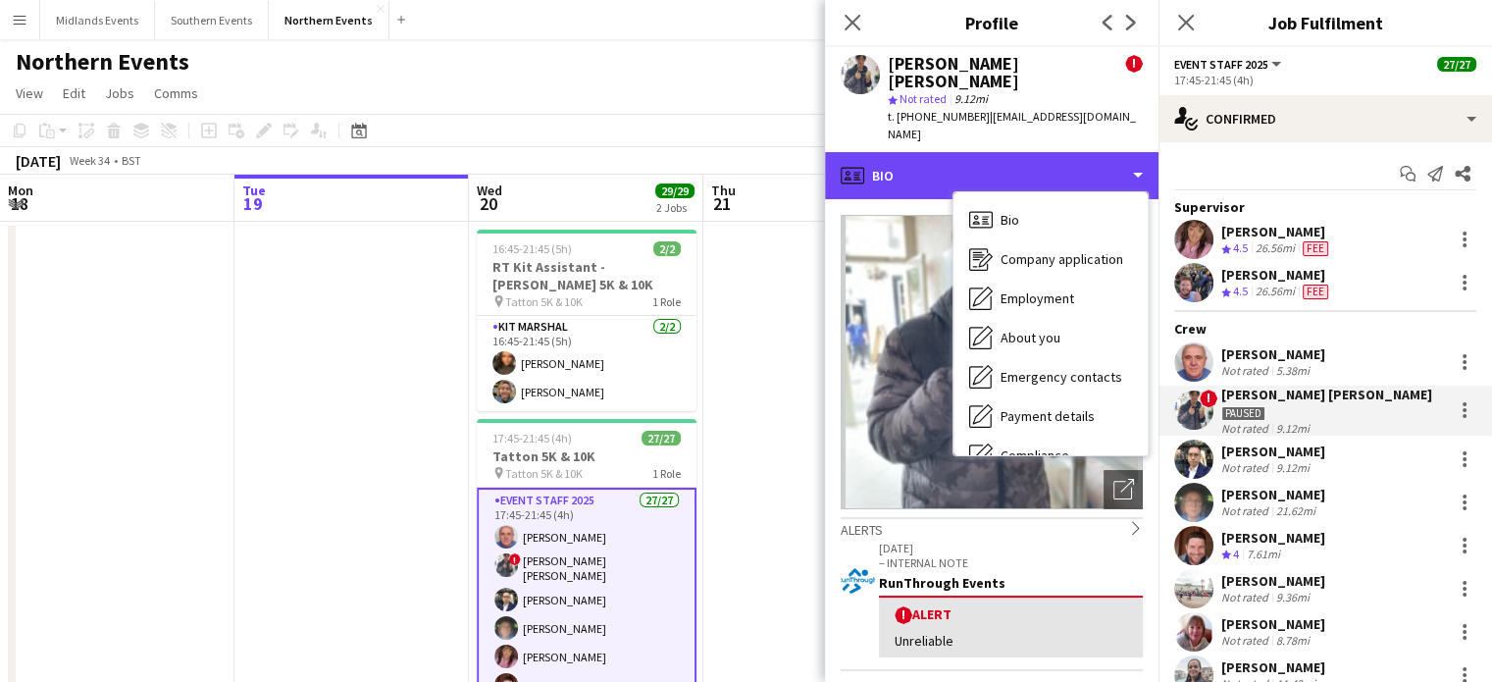
scroll to position [184, 0]
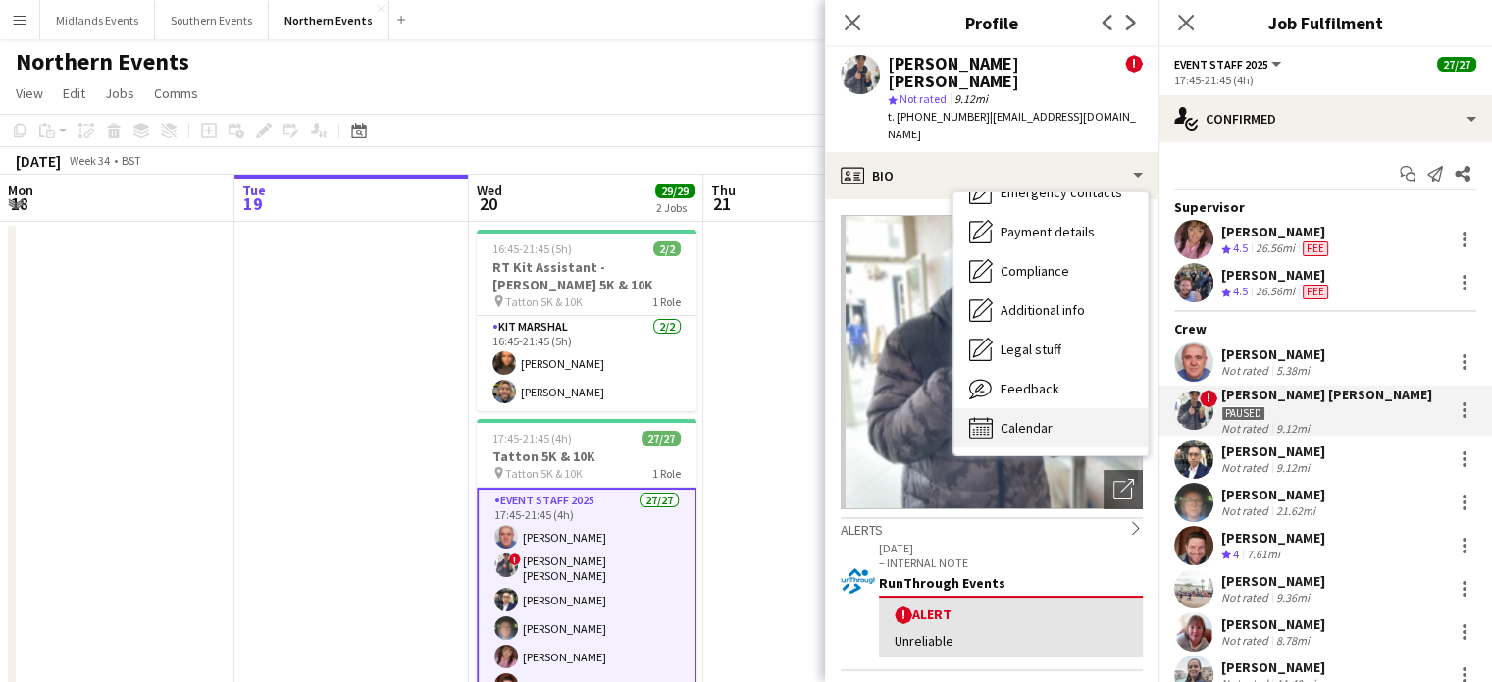
click at [1082, 408] on div "Calendar Calendar" at bounding box center [1051, 427] width 194 height 39
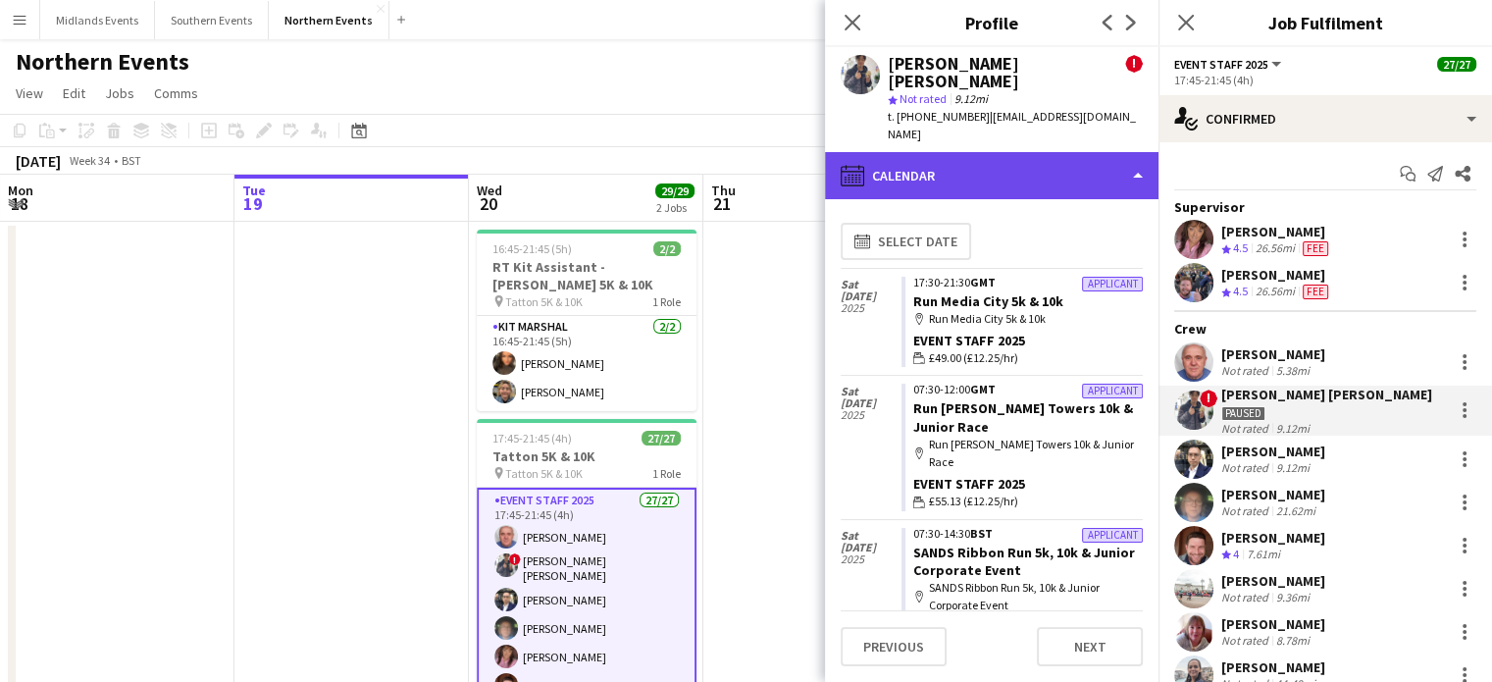
click at [1058, 152] on div "calendar-full Calendar" at bounding box center [992, 175] width 334 height 47
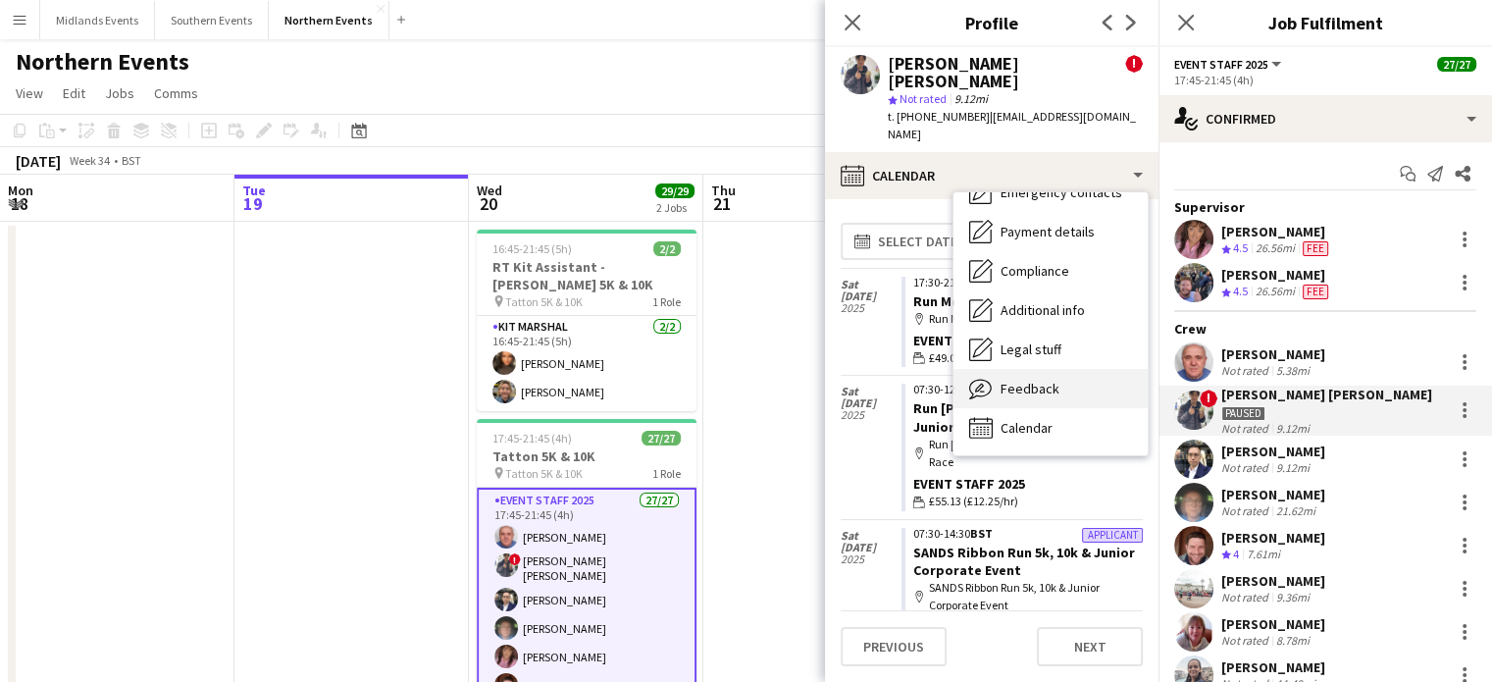
click at [1037, 369] on div "Feedback Feedback" at bounding box center [1051, 388] width 194 height 39
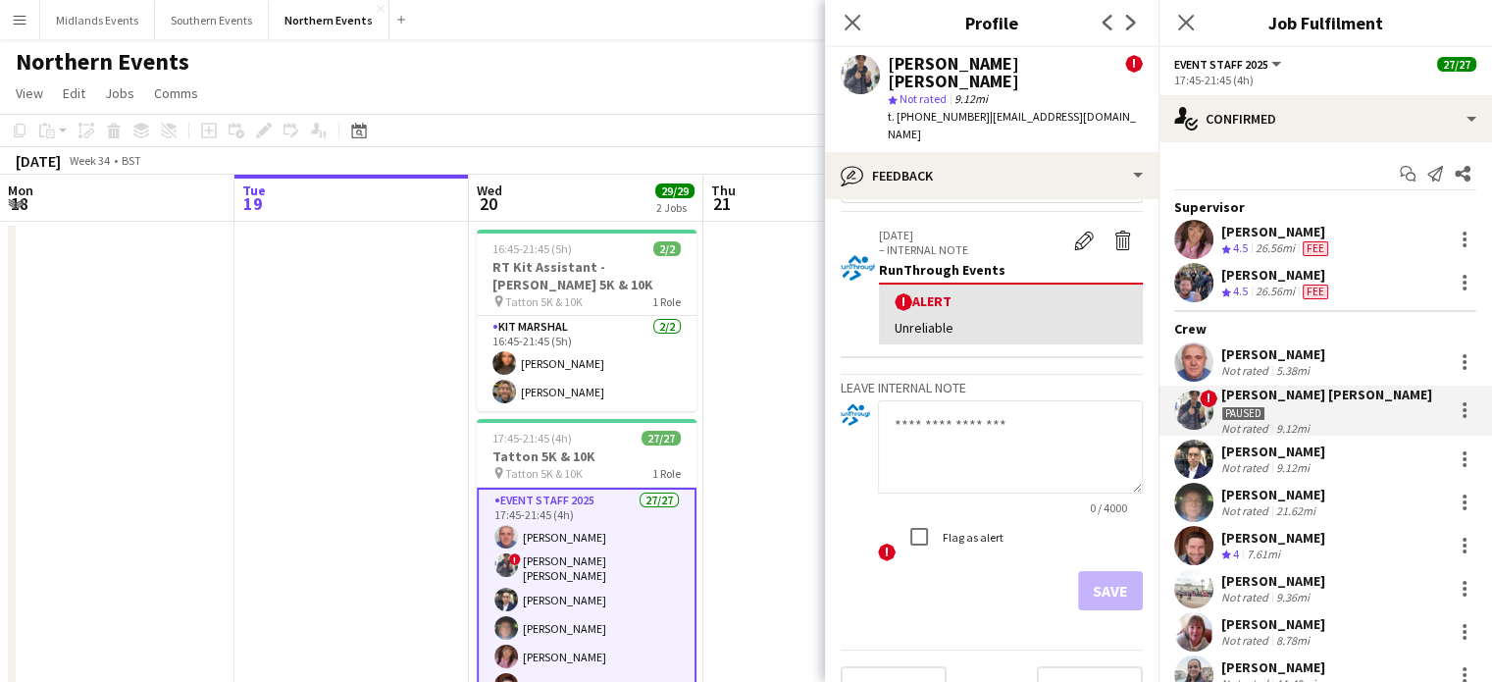
scroll to position [0, 0]
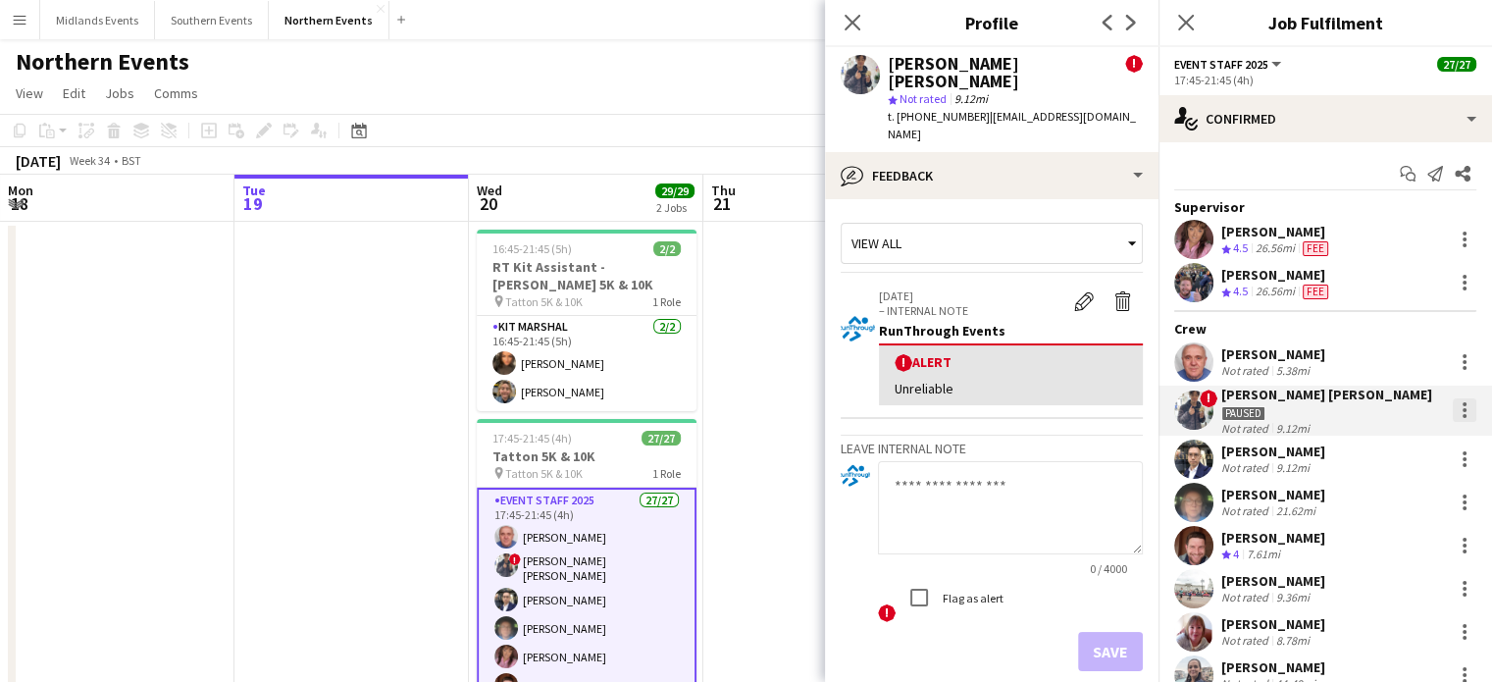
click at [1453, 420] on div at bounding box center [1465, 410] width 24 height 24
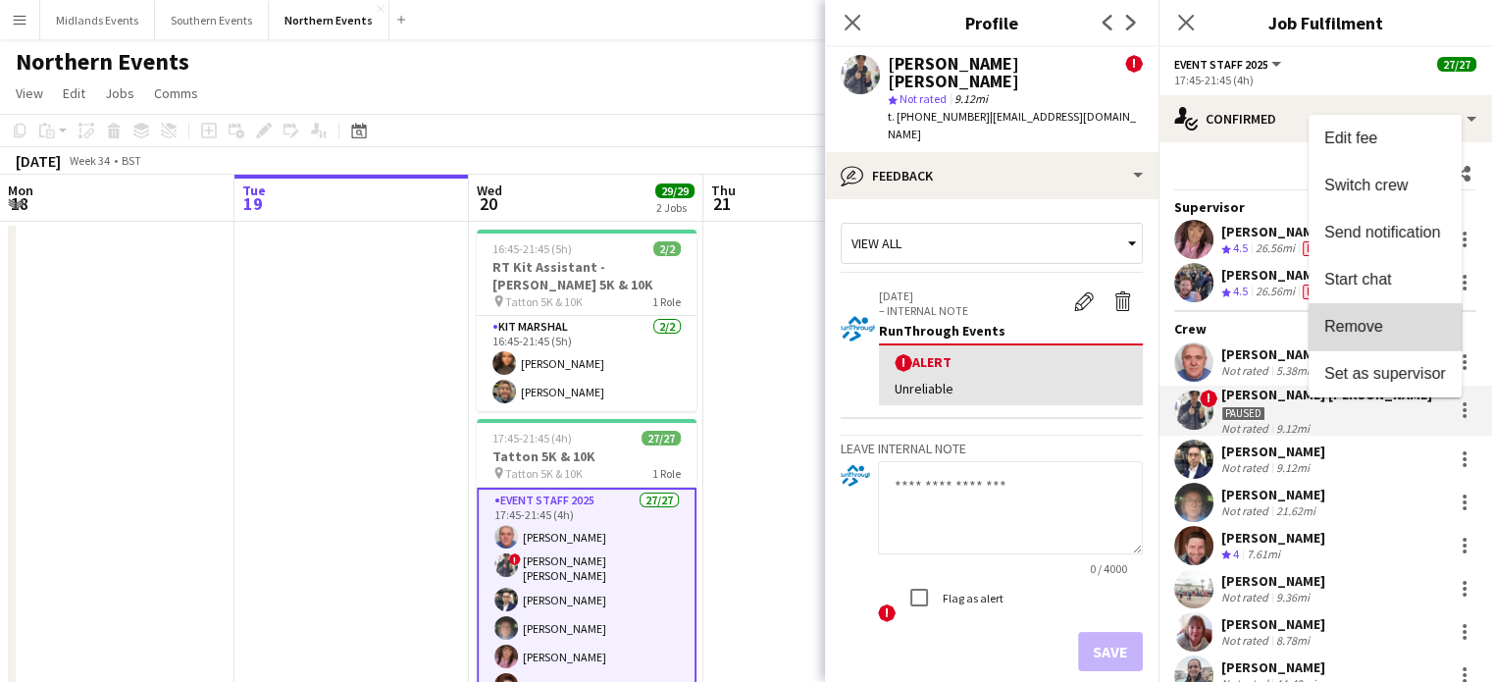
click at [1397, 317] on span "Remove" at bounding box center [1385, 326] width 122 height 18
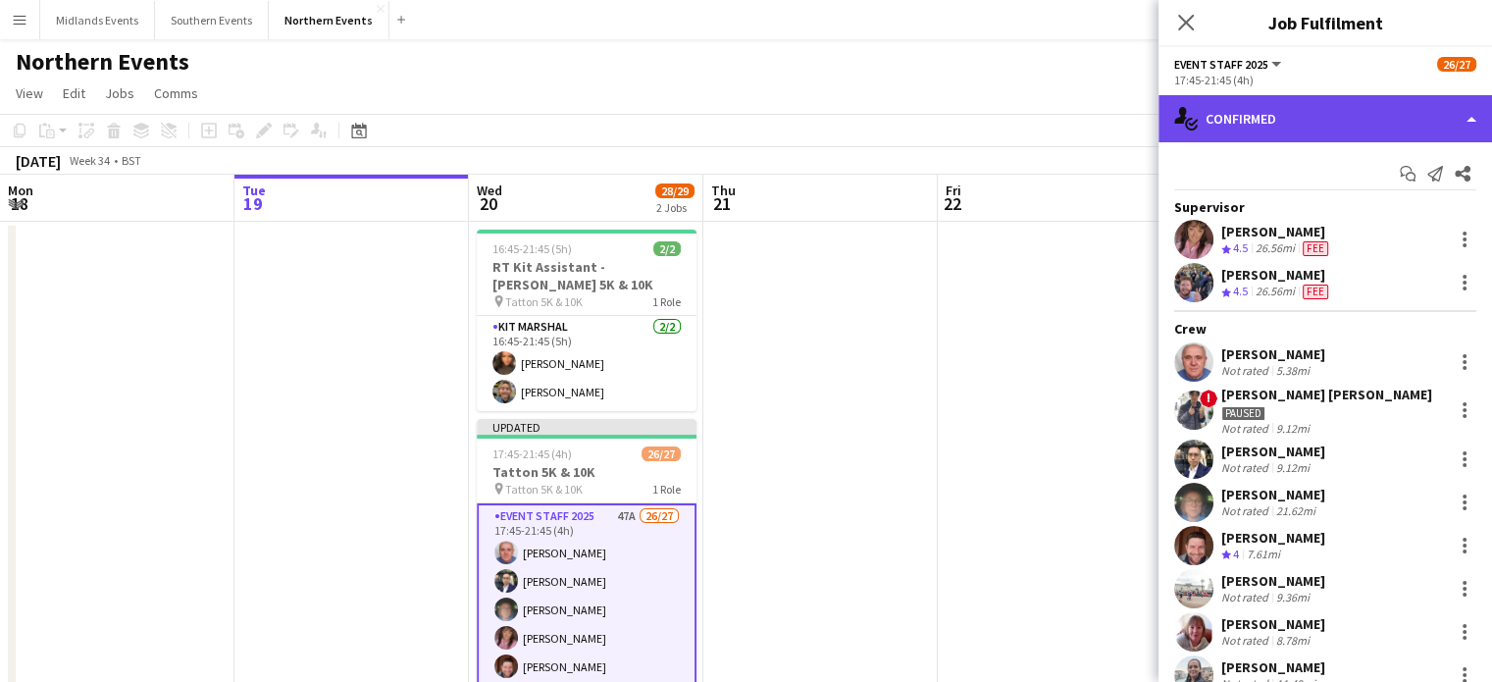
click at [1370, 125] on div "single-neutral-actions-check-2 Confirmed" at bounding box center [1326, 118] width 334 height 47
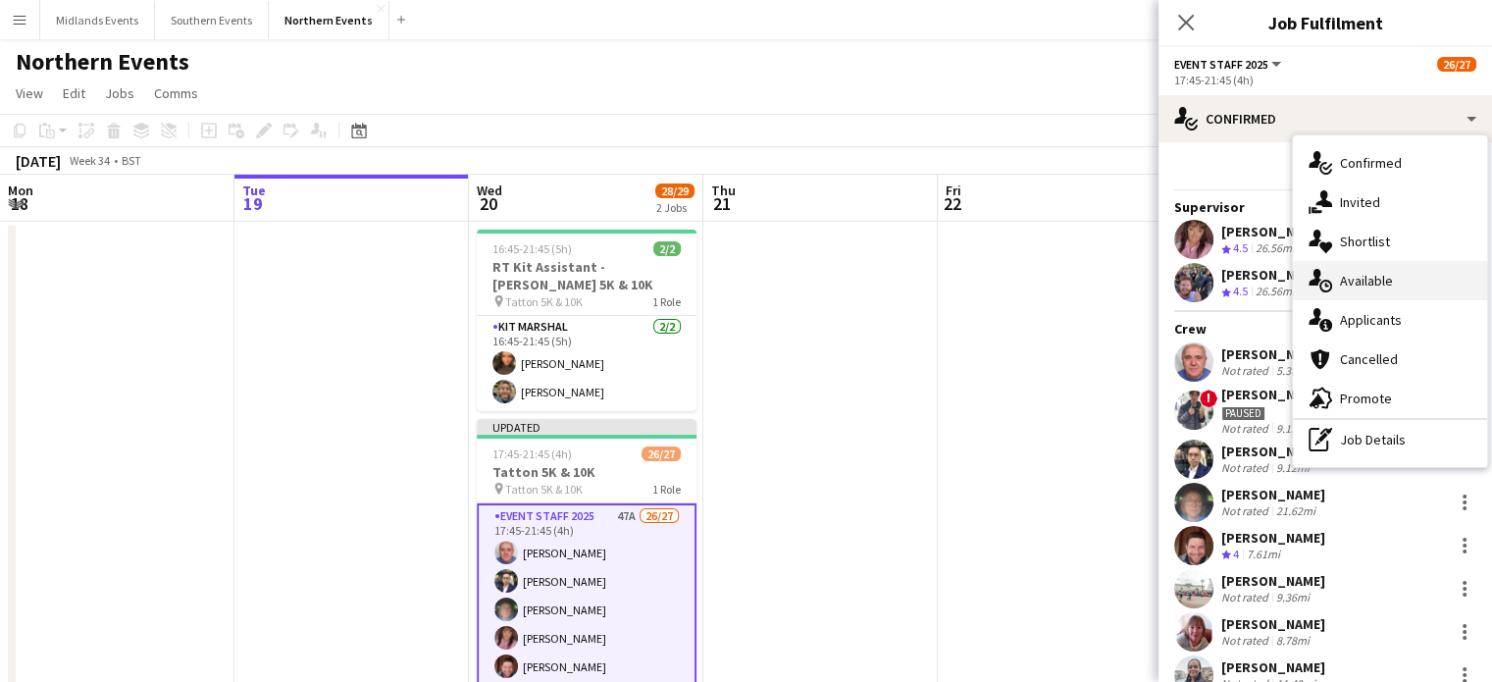
click at [1349, 282] on div "single-neutral-actions-upload Available" at bounding box center [1390, 280] width 194 height 39
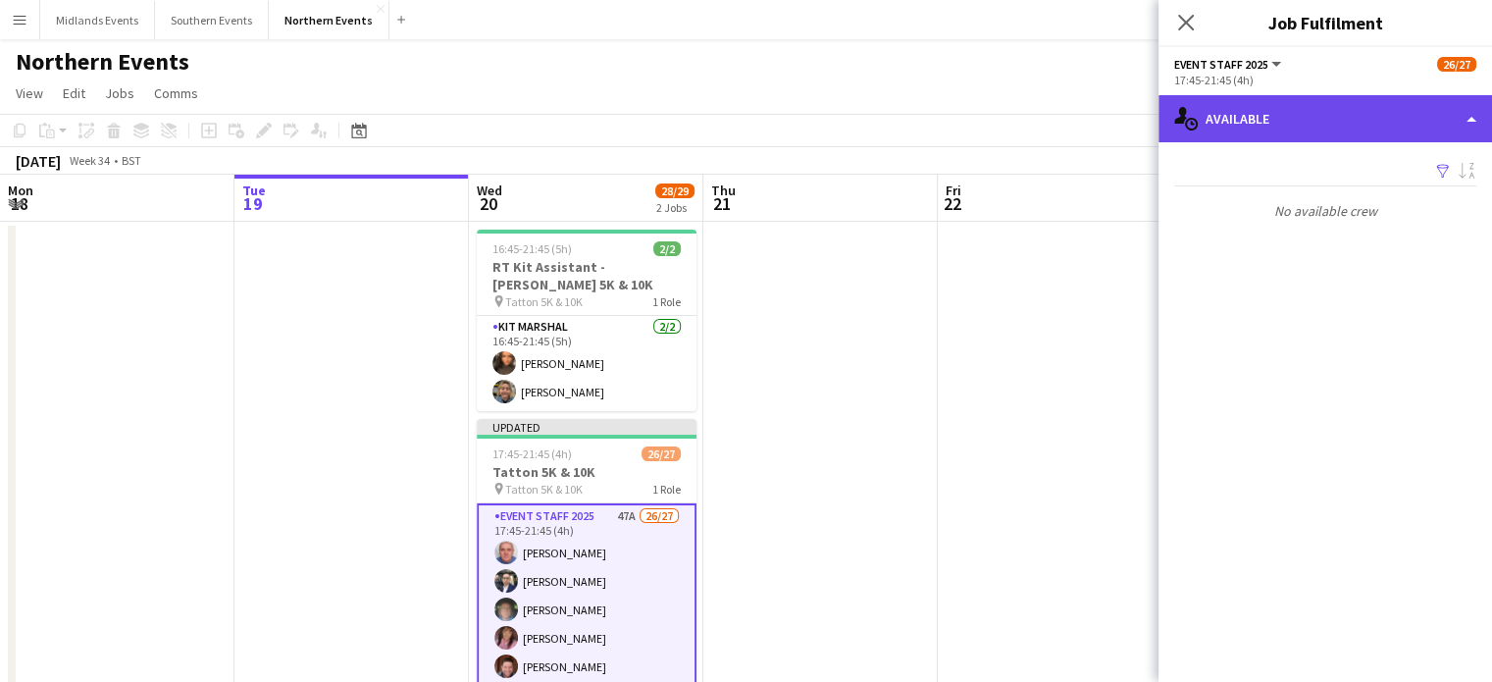
click at [1349, 136] on div "single-neutral-actions-upload Available" at bounding box center [1326, 118] width 334 height 47
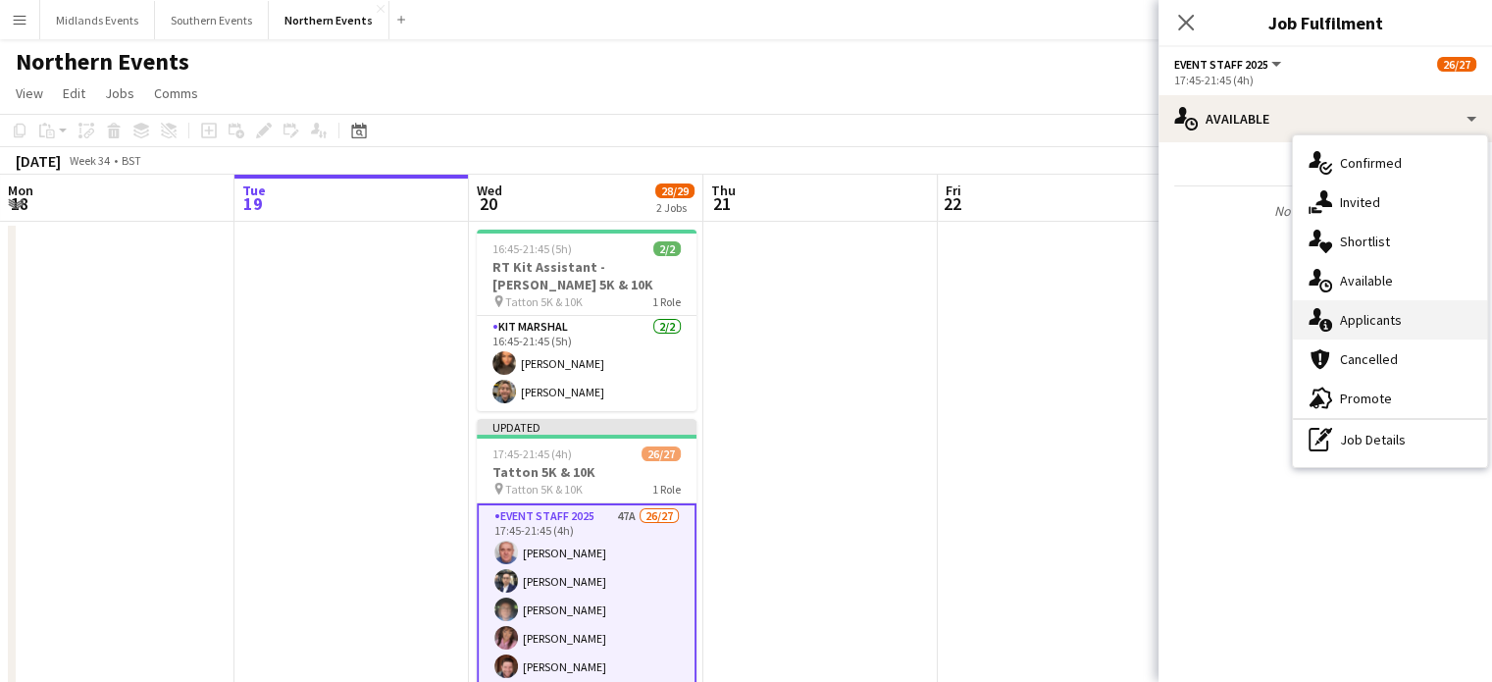
click at [1357, 317] on div "single-neutral-actions-information Applicants" at bounding box center [1390, 319] width 194 height 39
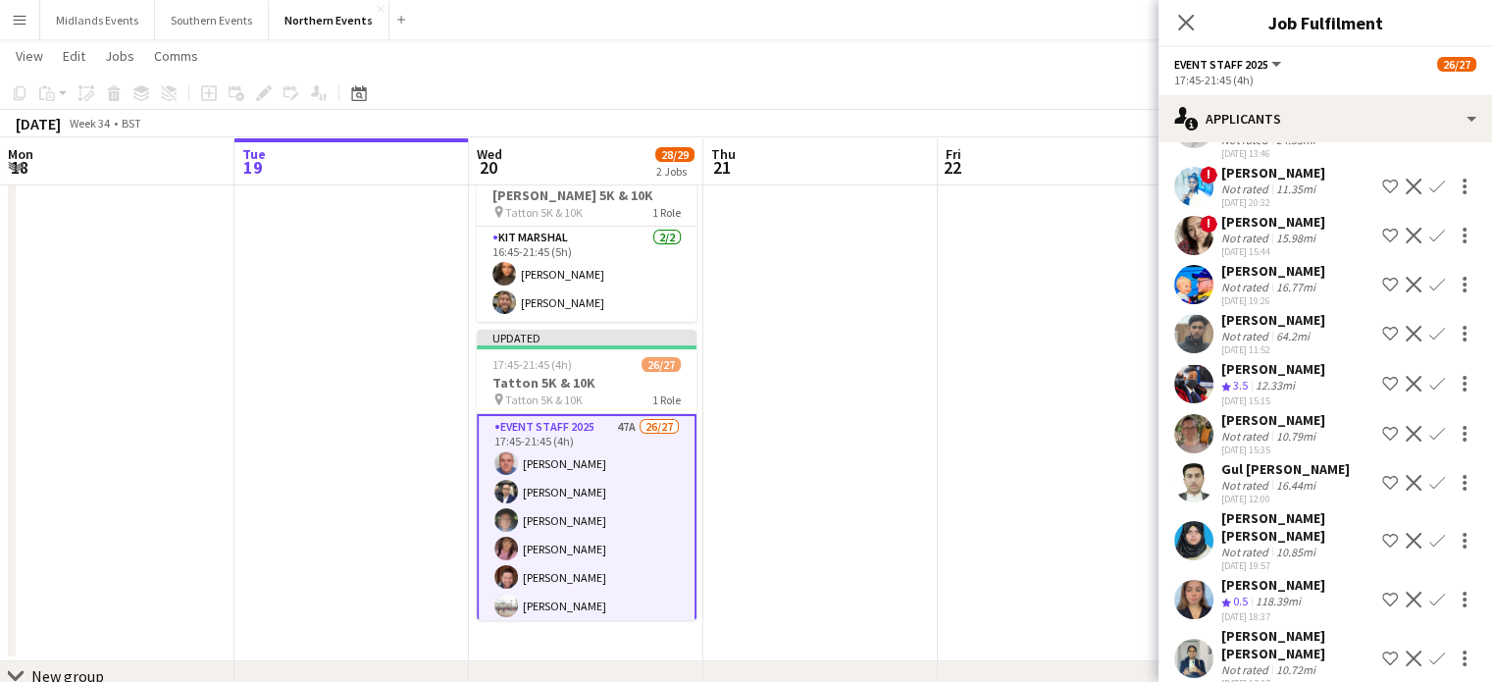
scroll to position [641, 0]
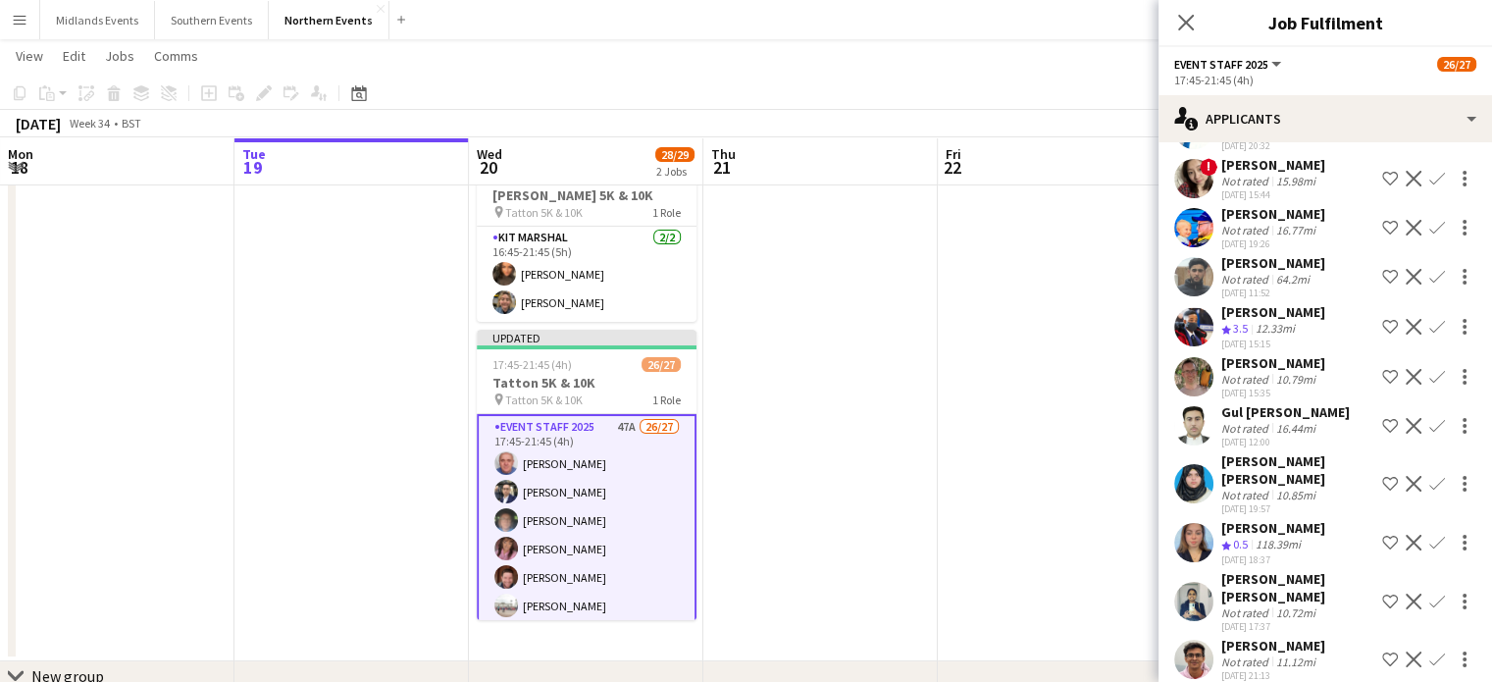
click at [1471, 350] on div "Leonardo Scott Crew rating 3.5 12.33mi 15-07-2025 15:15 Shortlist crew Decline …" at bounding box center [1326, 326] width 334 height 47
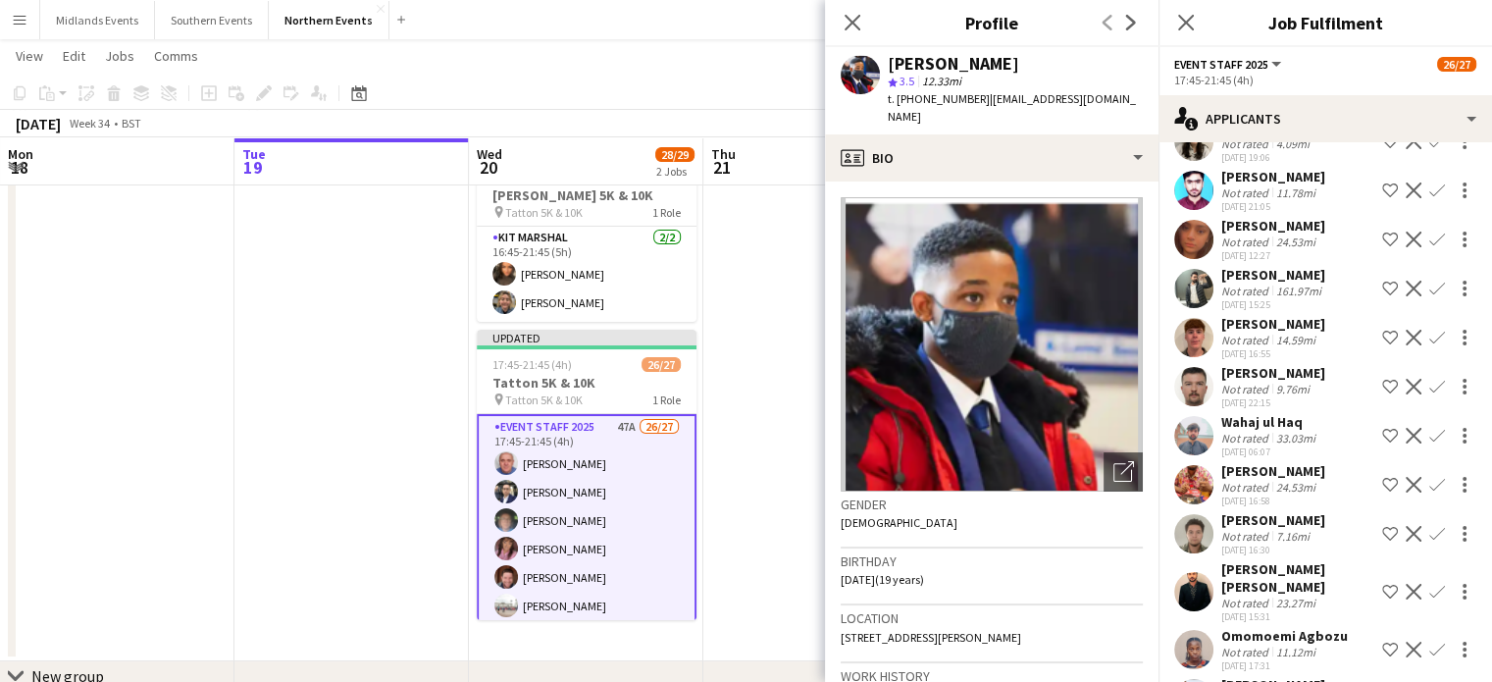
scroll to position [1605, 0]
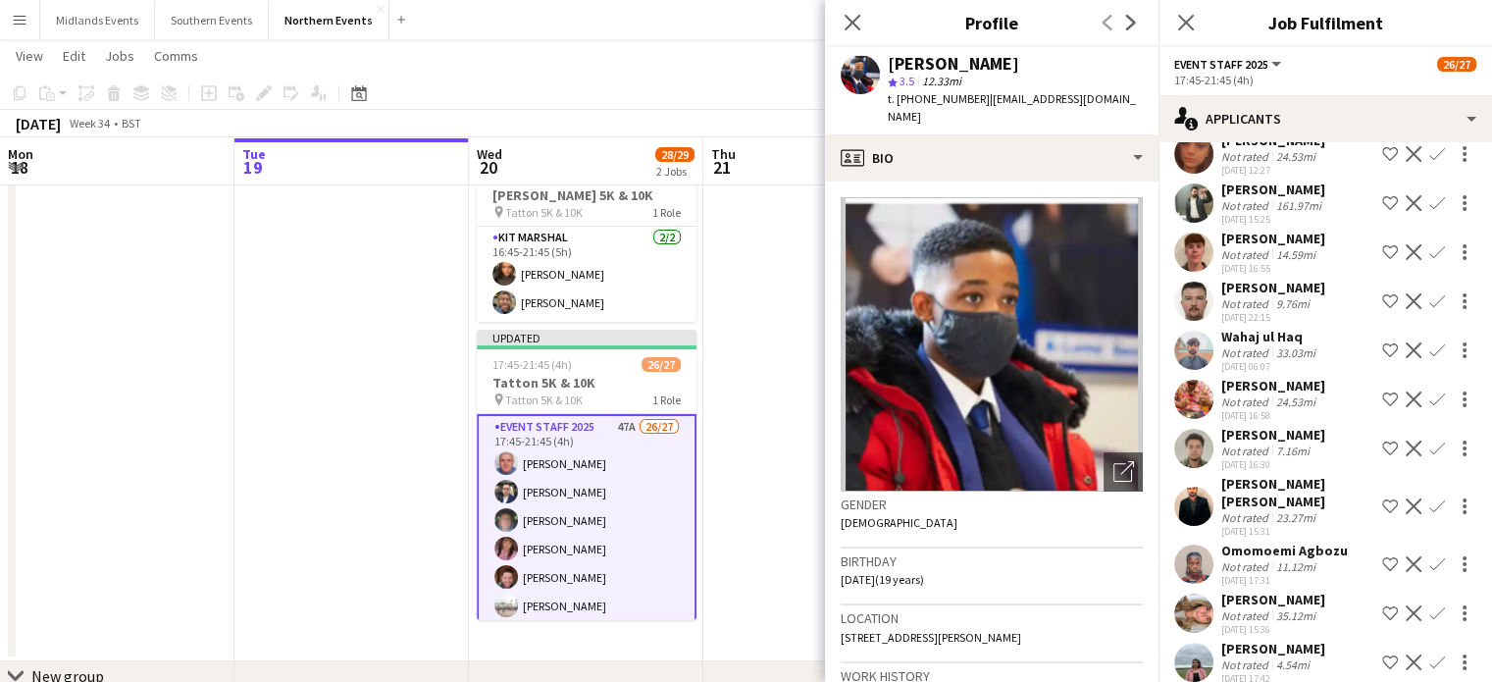
click at [1429, 440] on app-icon "Confirm" at bounding box center [1437, 448] width 16 height 16
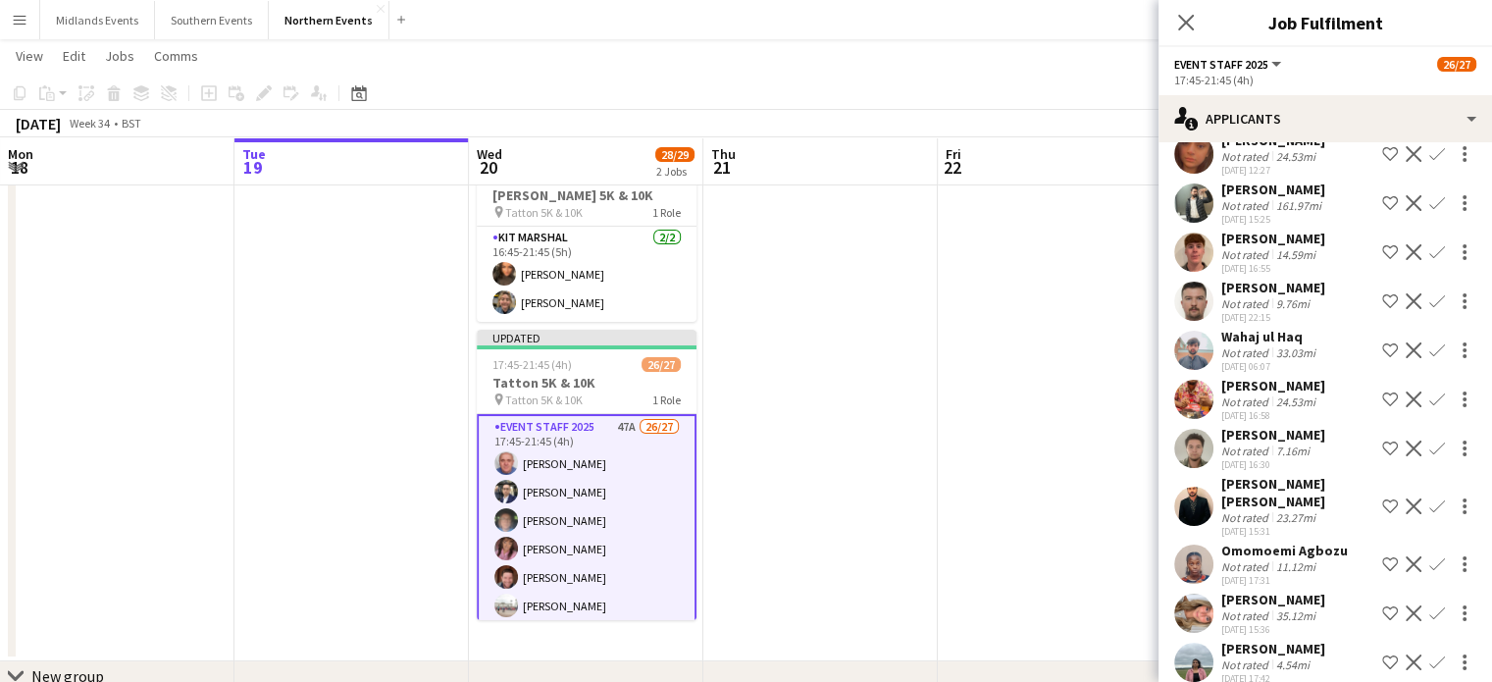
click at [1429, 440] on app-icon "Confirm" at bounding box center [1437, 448] width 16 height 16
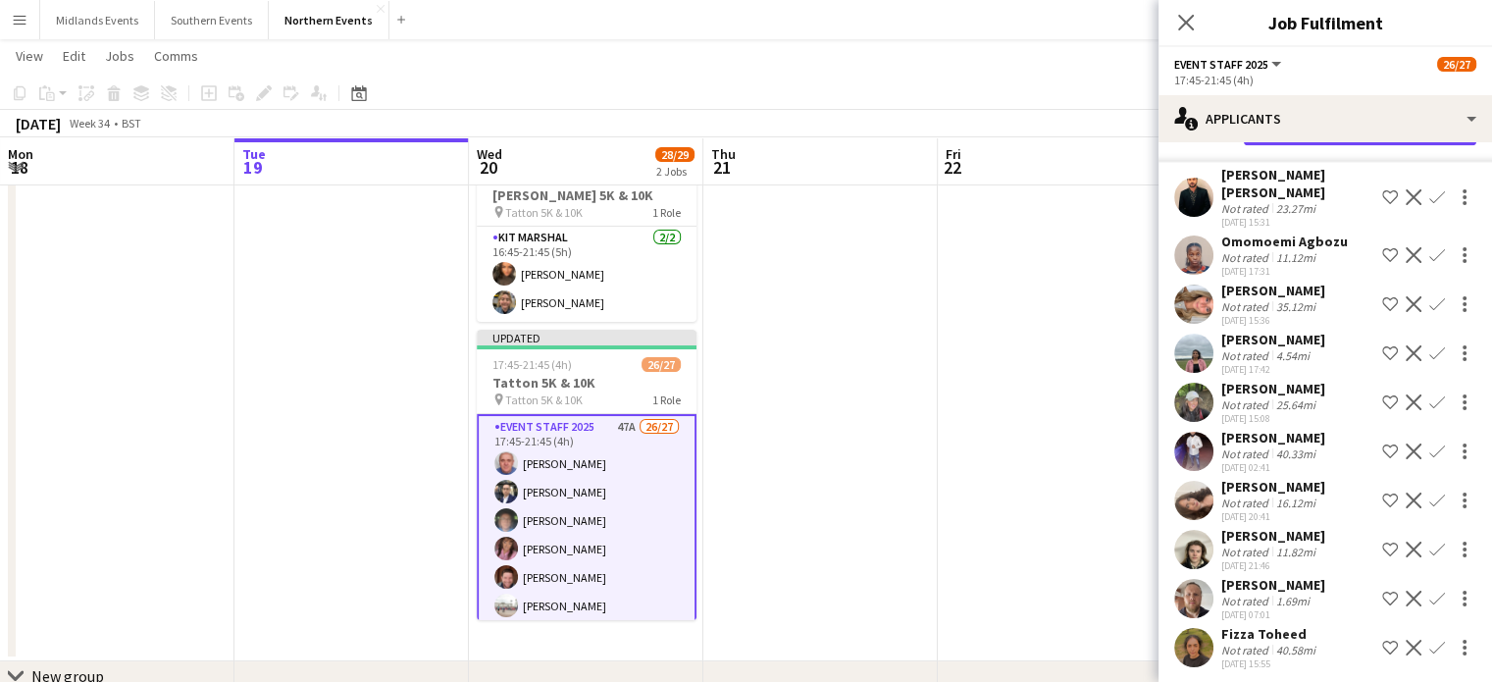
click at [1470, 662] on div "Fizza Toheed Not rated 40.58mi 17-08-2025 15:55 Shortlist crew Decline Confirm" at bounding box center [1326, 647] width 334 height 45
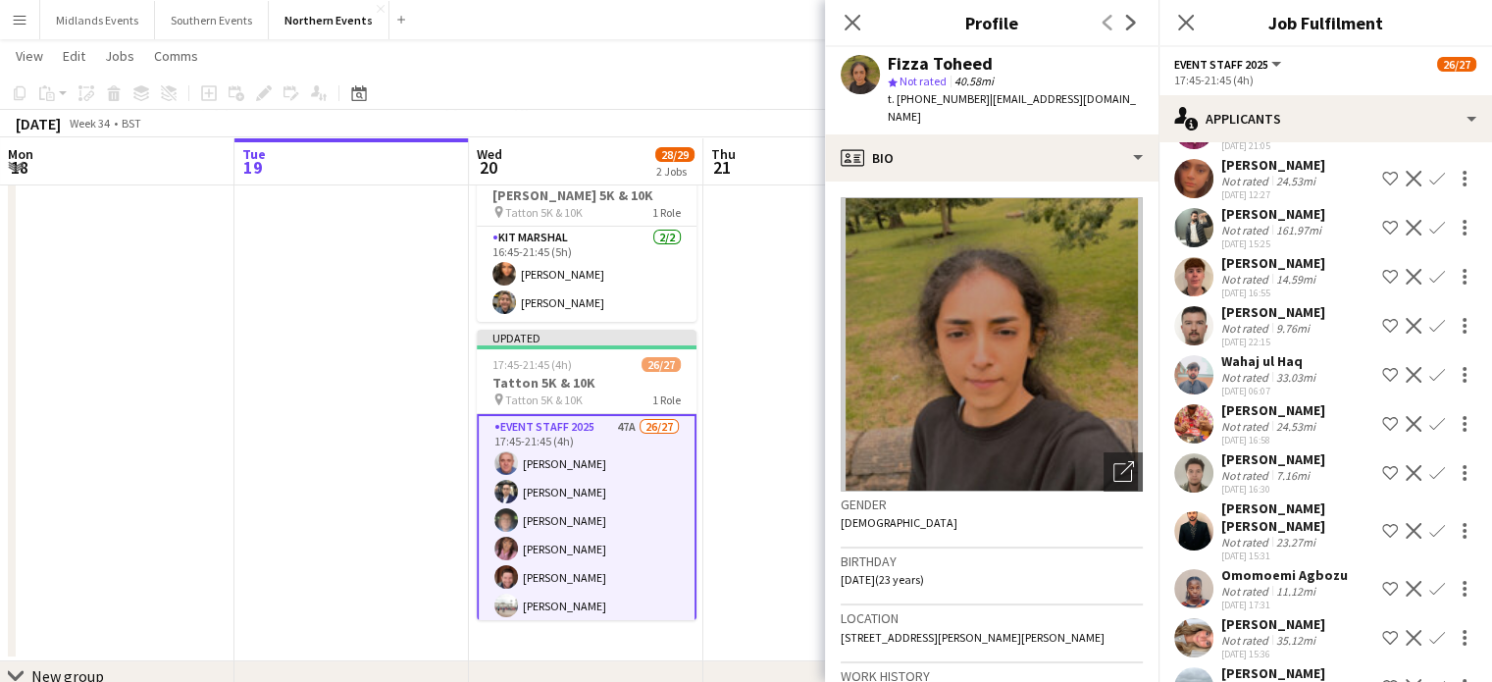
scroll to position [1570, 0]
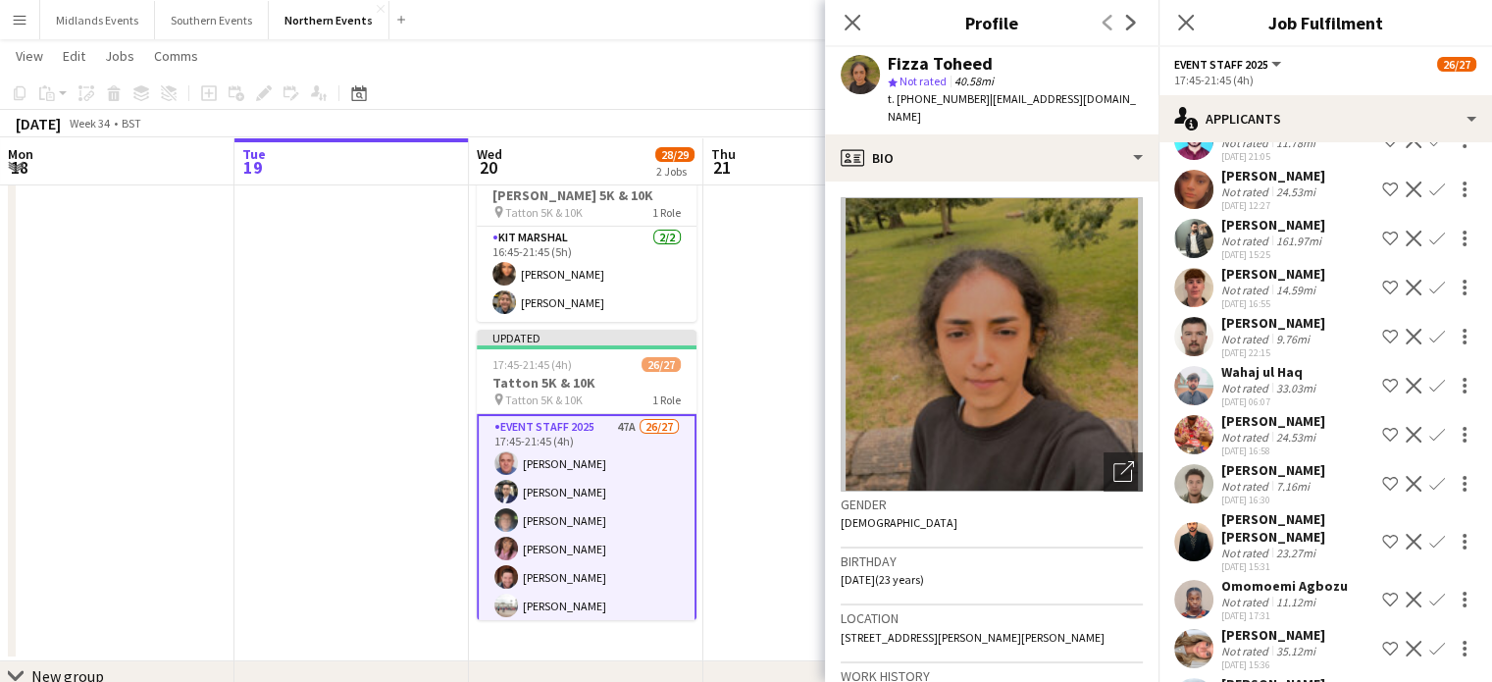
click at [1429, 476] on app-icon "Confirm" at bounding box center [1437, 484] width 16 height 16
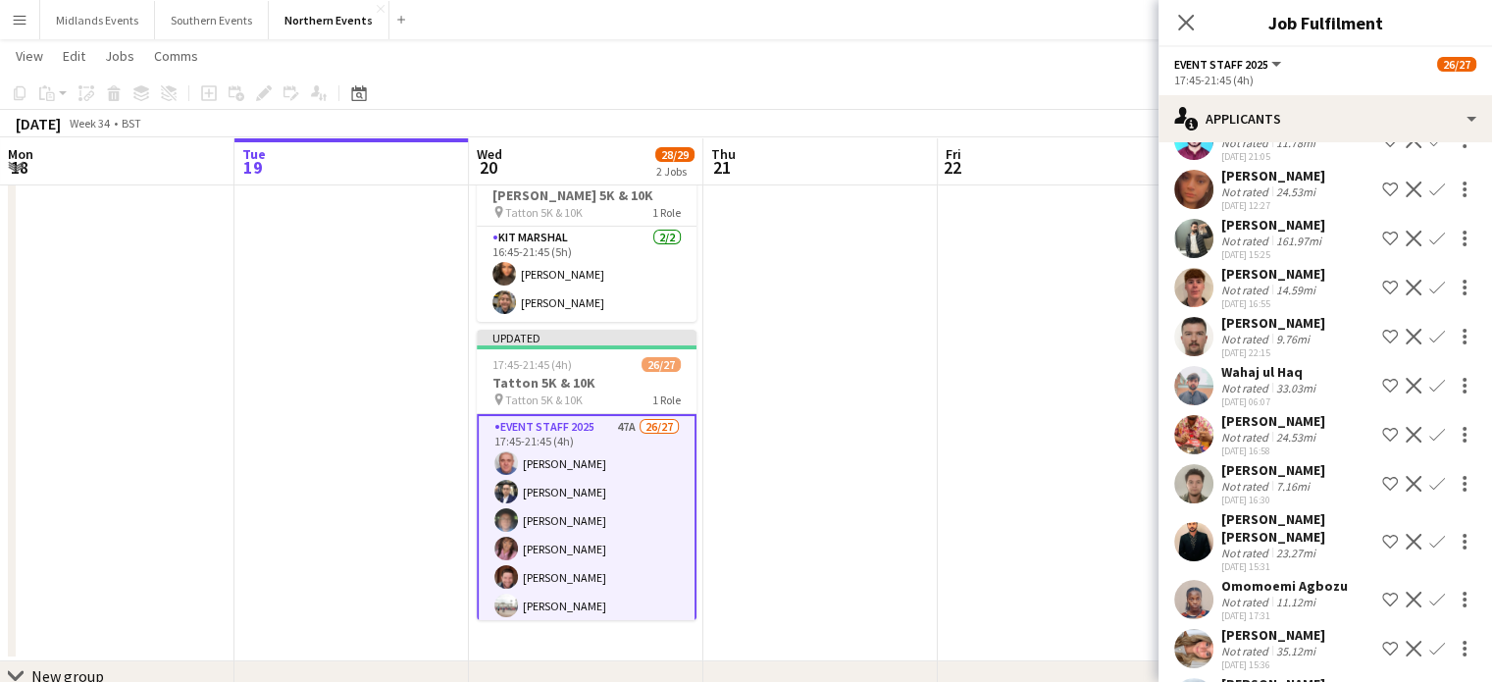
click at [1429, 476] on app-icon "Confirm" at bounding box center [1437, 484] width 16 height 16
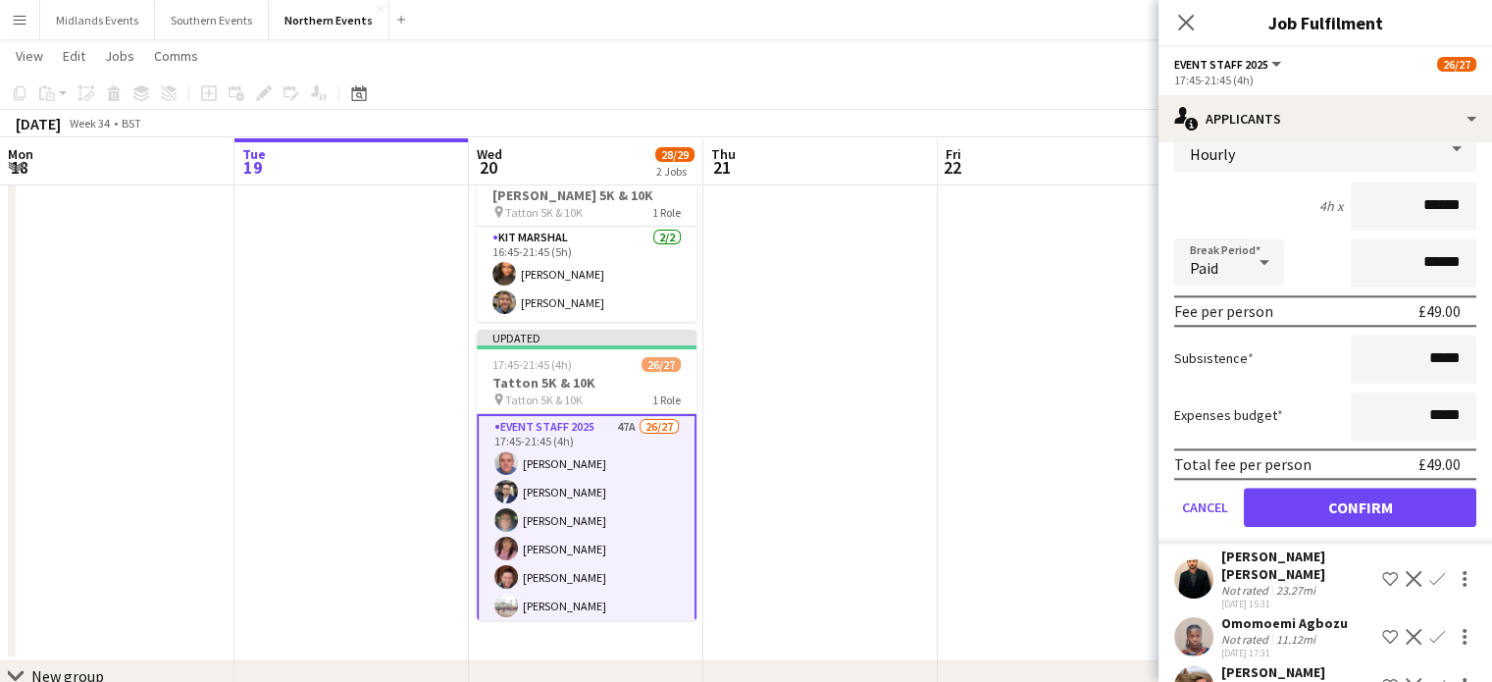
scroll to position [1995, 0]
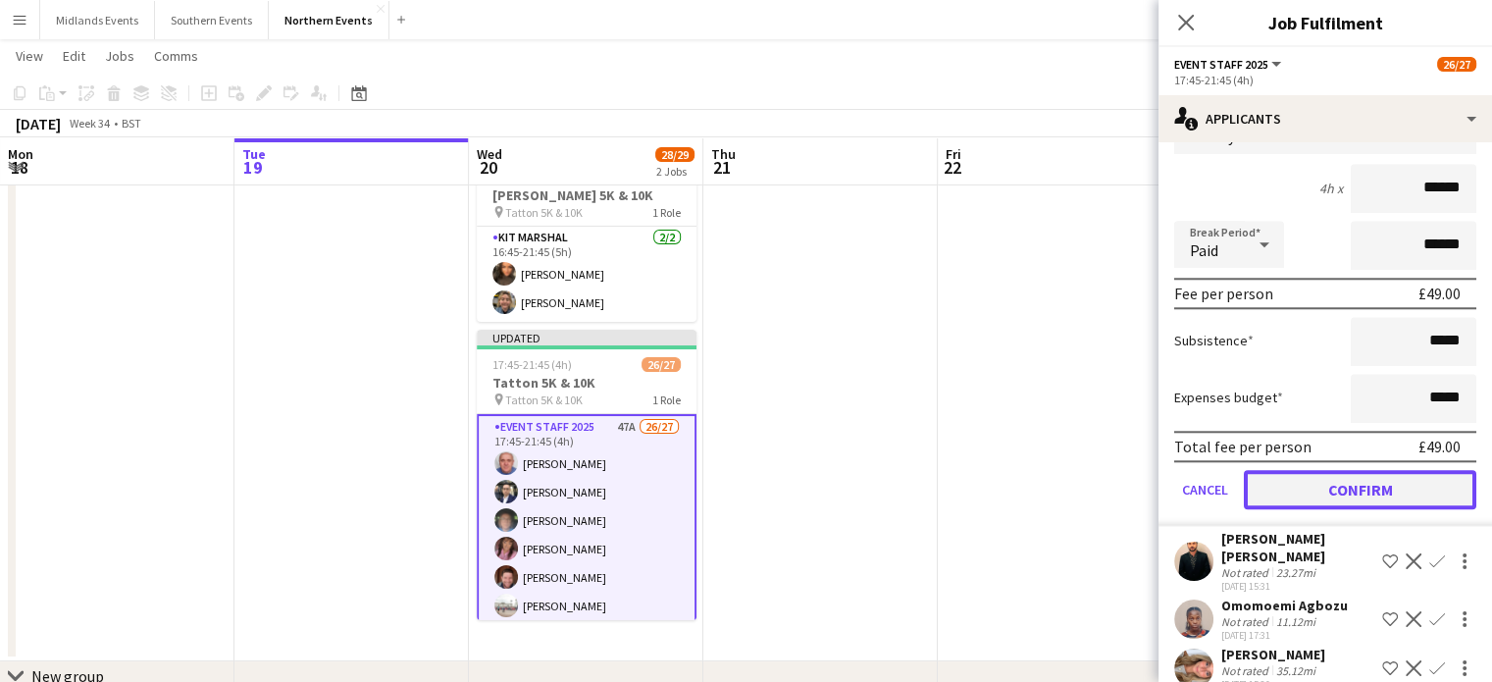
click at [1407, 470] on button "Confirm" at bounding box center [1360, 489] width 233 height 39
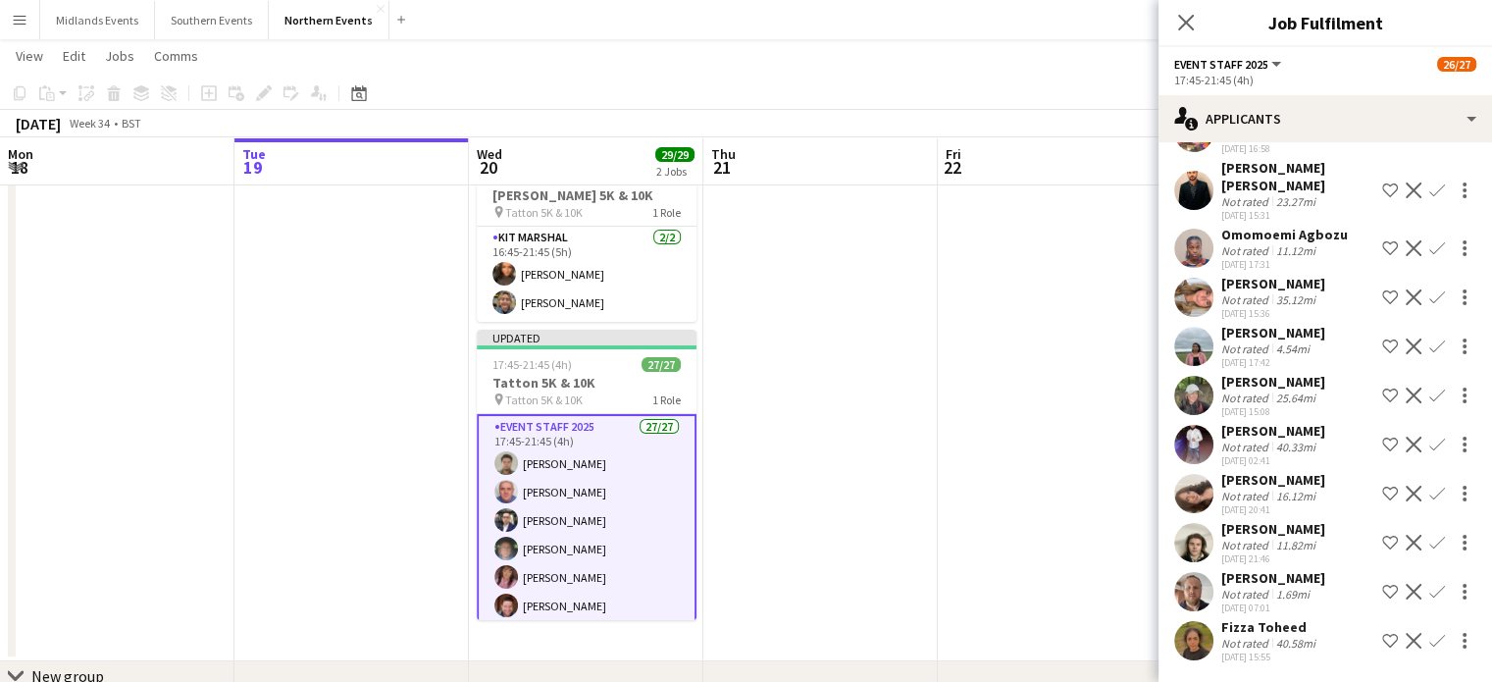
scroll to position [1503, 0]
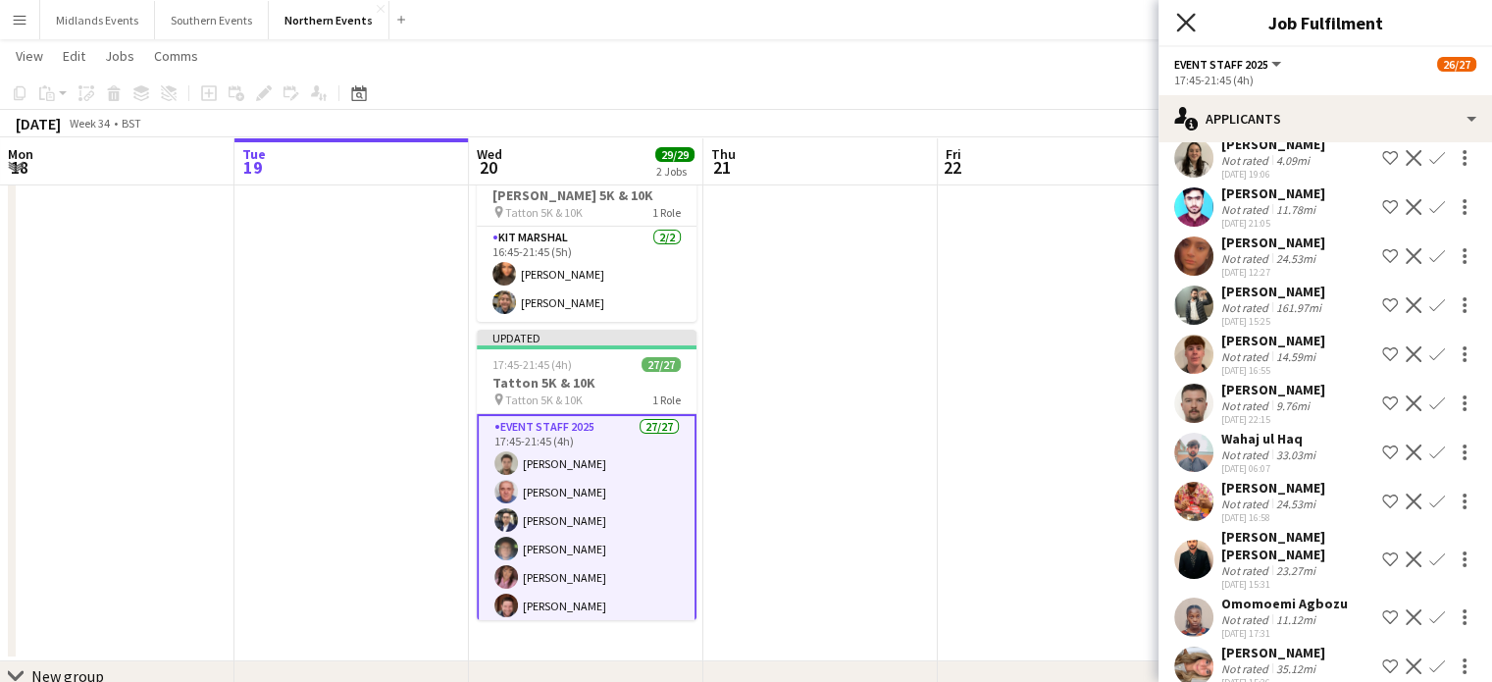
click at [1181, 17] on icon at bounding box center [1185, 22] width 19 height 19
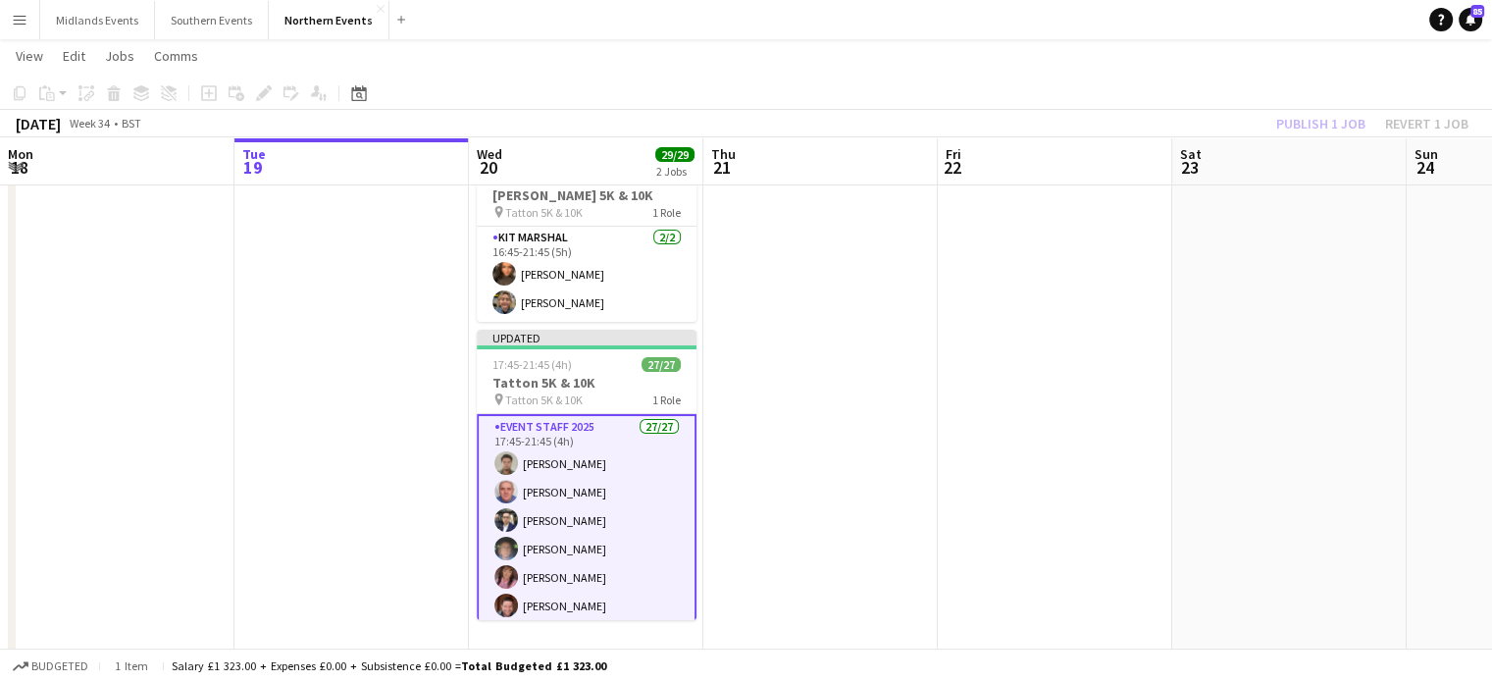
click at [1322, 125] on div "Publish 1 job Revert 1 job" at bounding box center [1372, 124] width 239 height 26
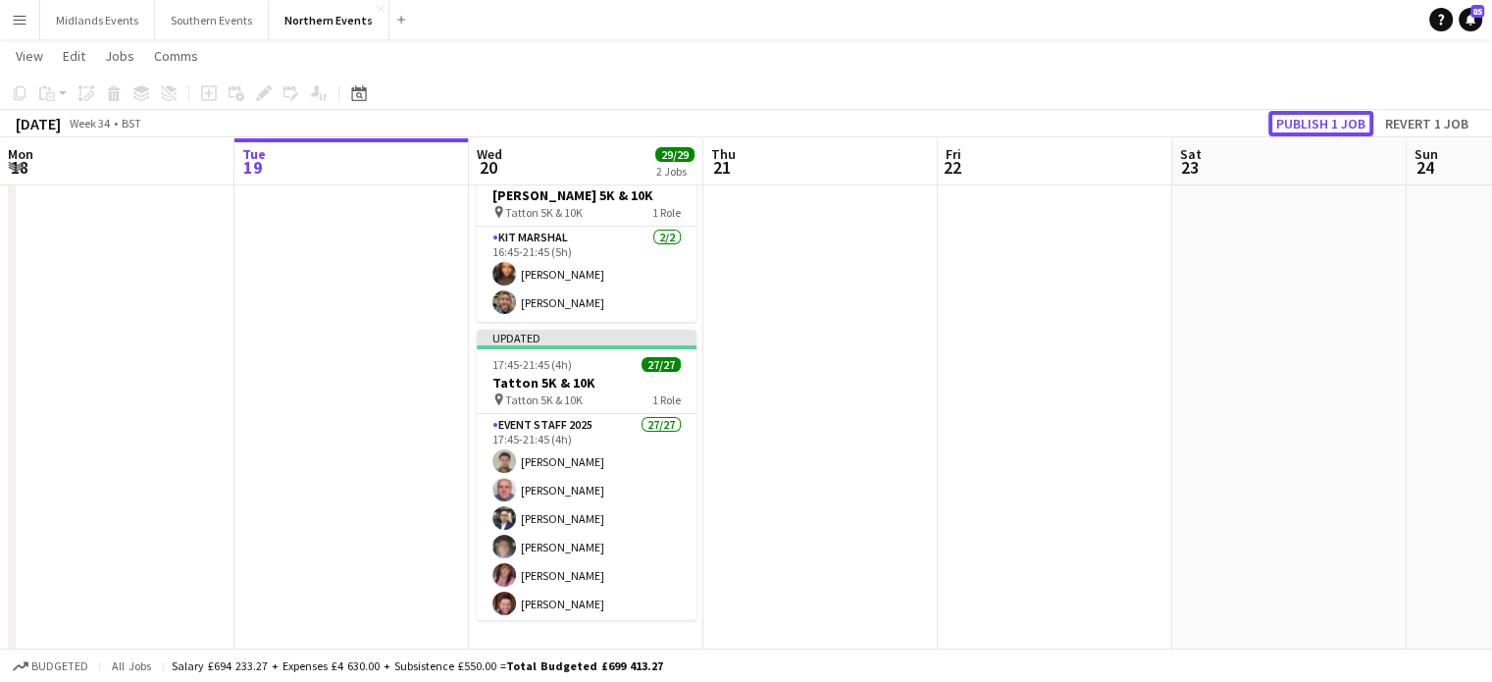
click at [1322, 125] on button "Publish 1 job" at bounding box center [1320, 124] width 105 height 26
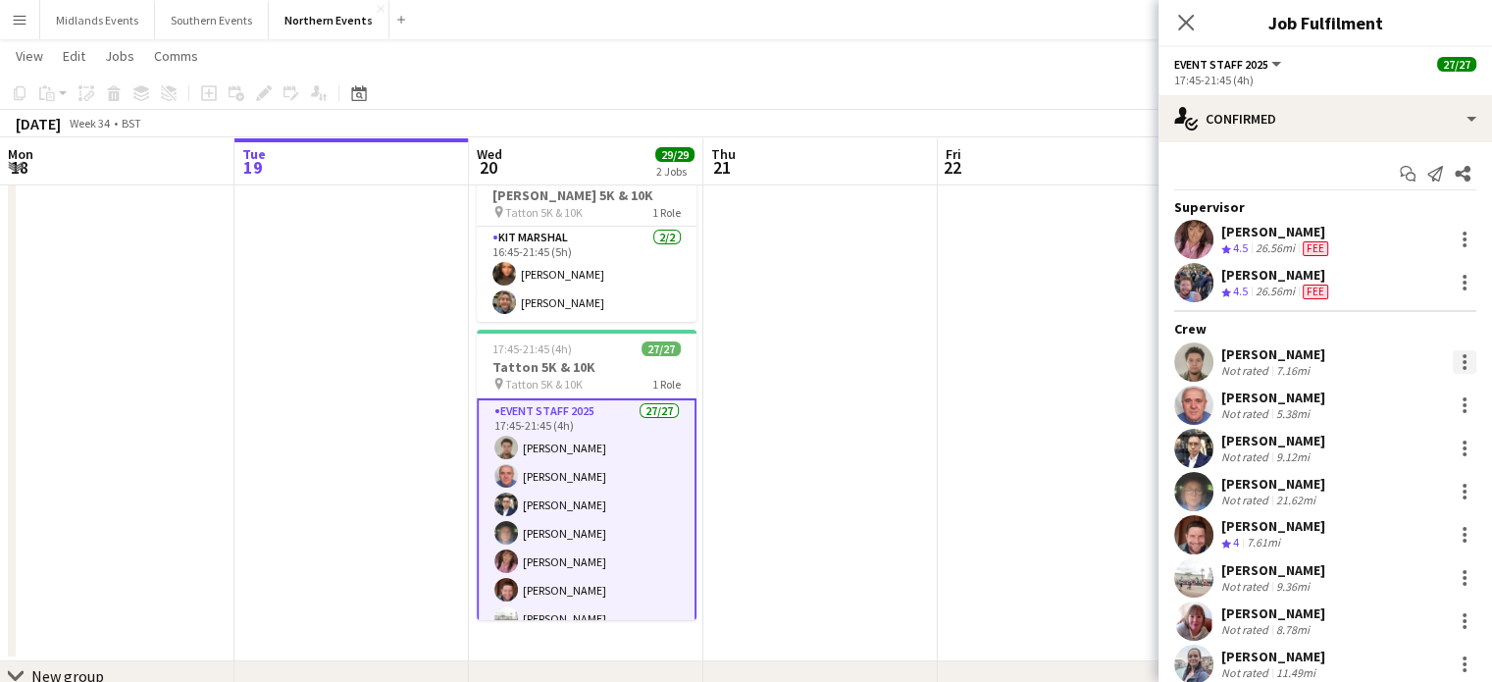
click at [1456, 359] on div at bounding box center [1465, 362] width 24 height 24
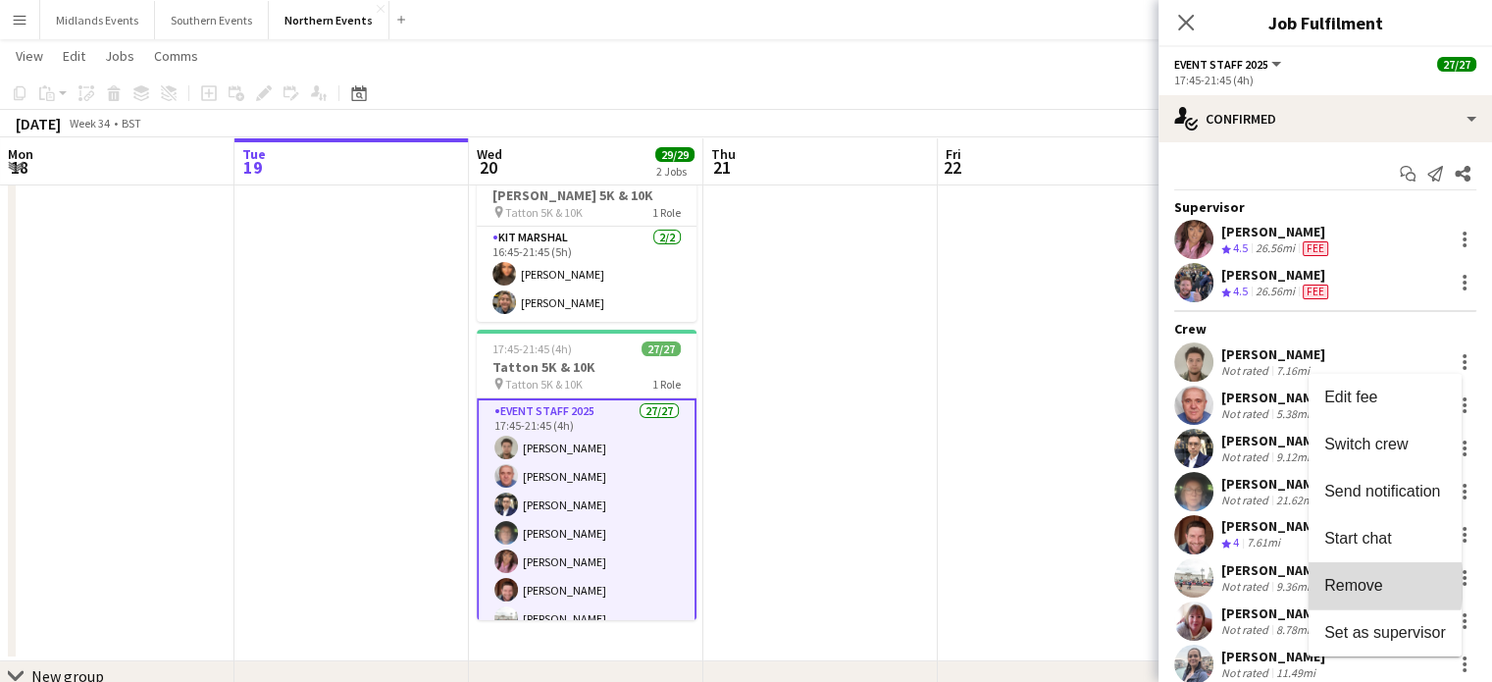
click at [1346, 584] on span "Remove" at bounding box center [1353, 585] width 59 height 17
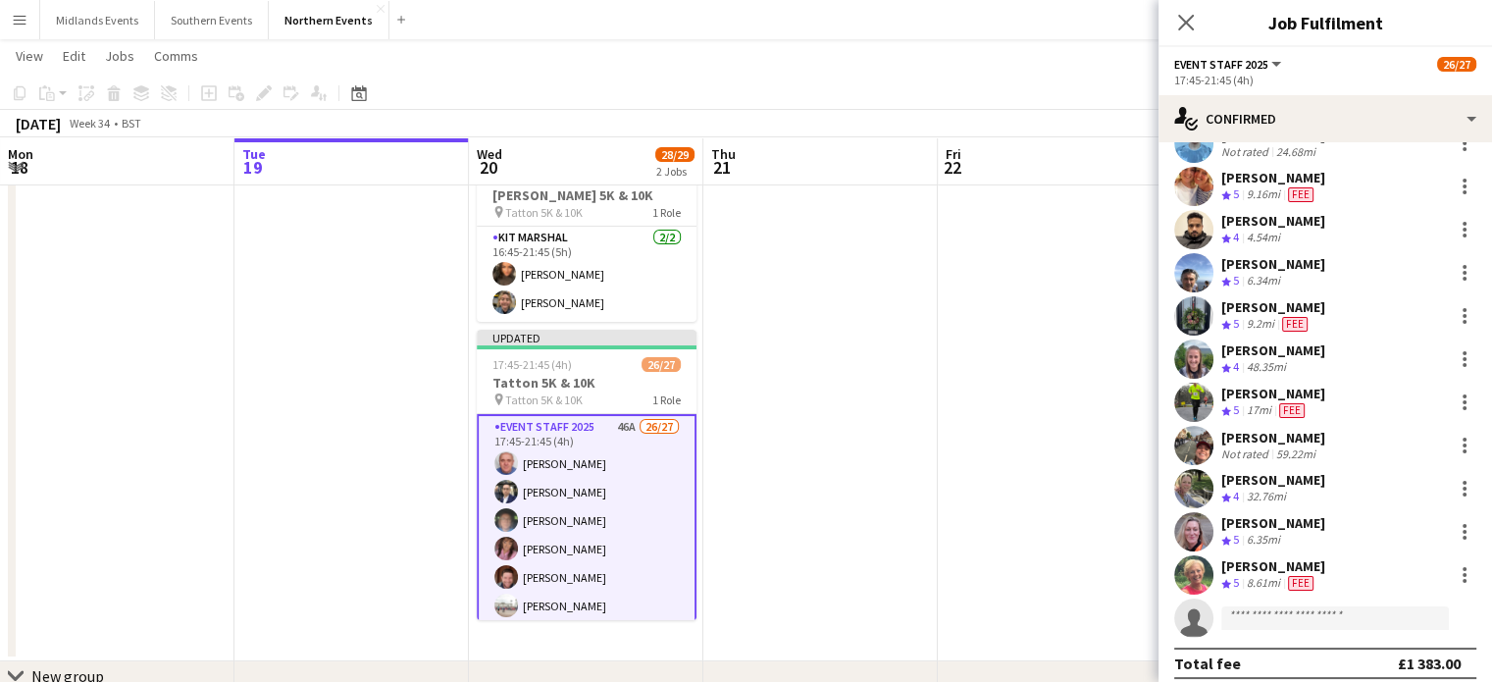
scroll to position [791, 0]
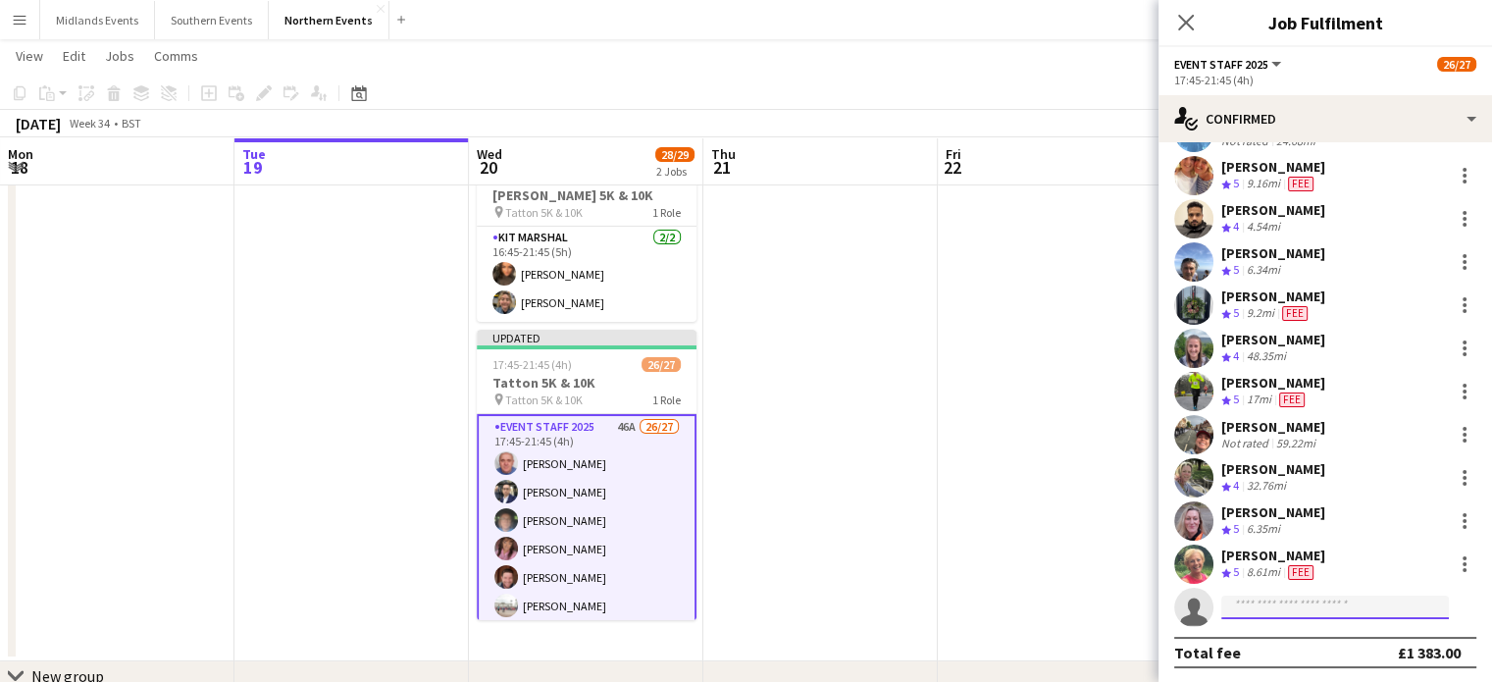
click at [1263, 595] on input at bounding box center [1335, 607] width 228 height 24
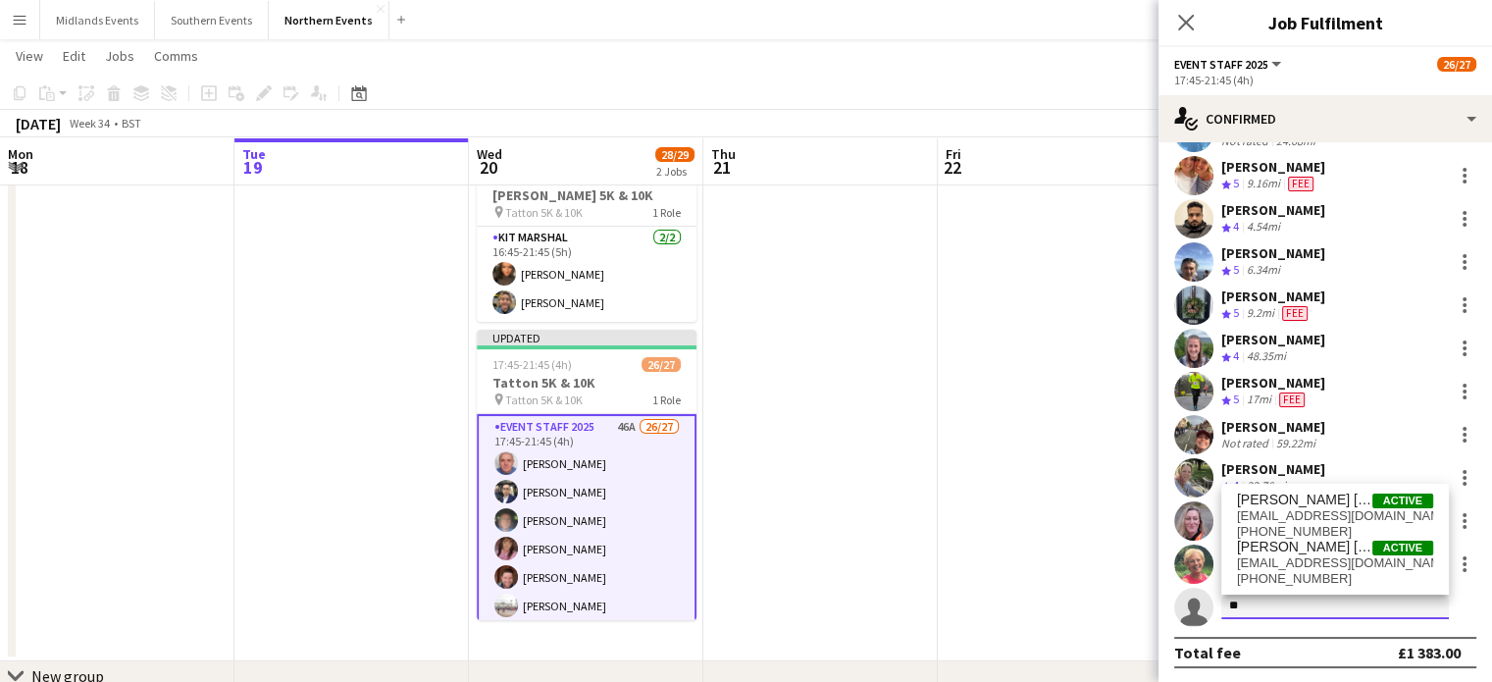
type input "*"
paste input "**********"
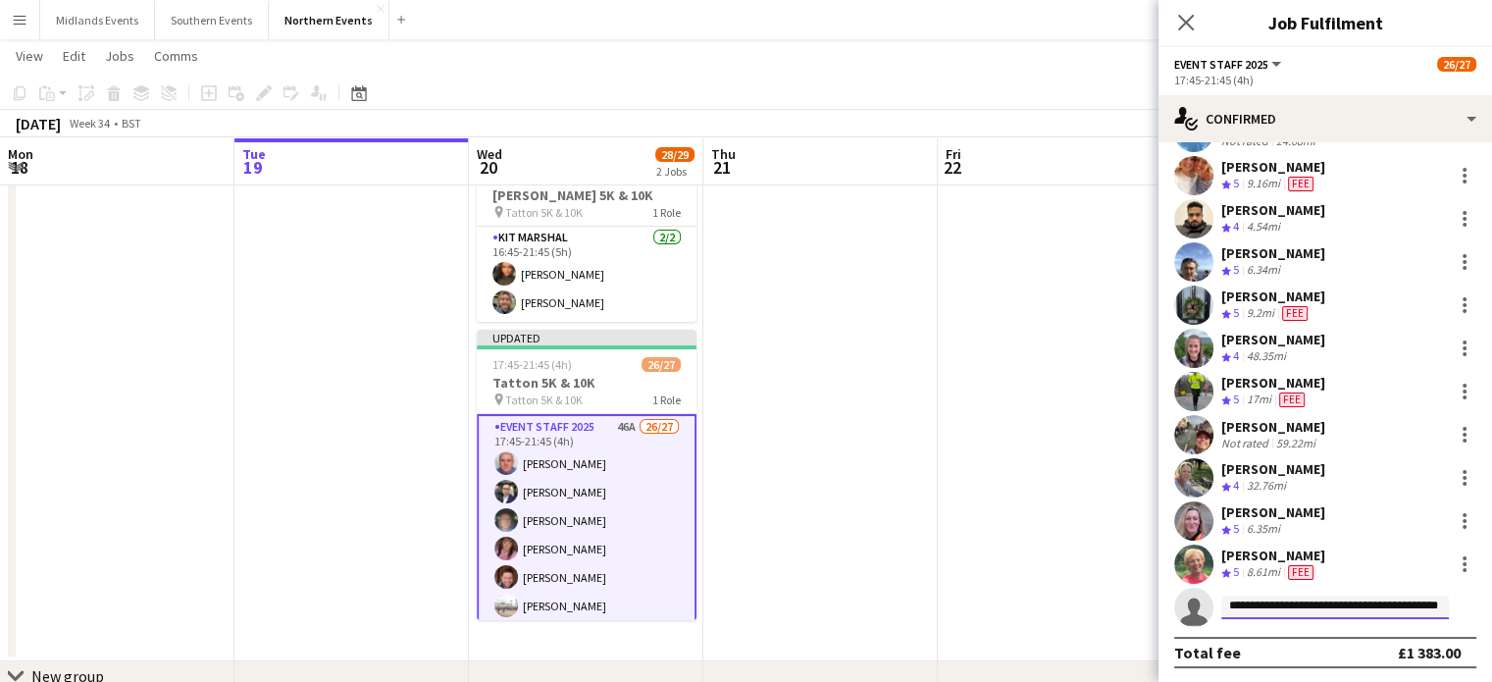
scroll to position [0, 0]
type input "*"
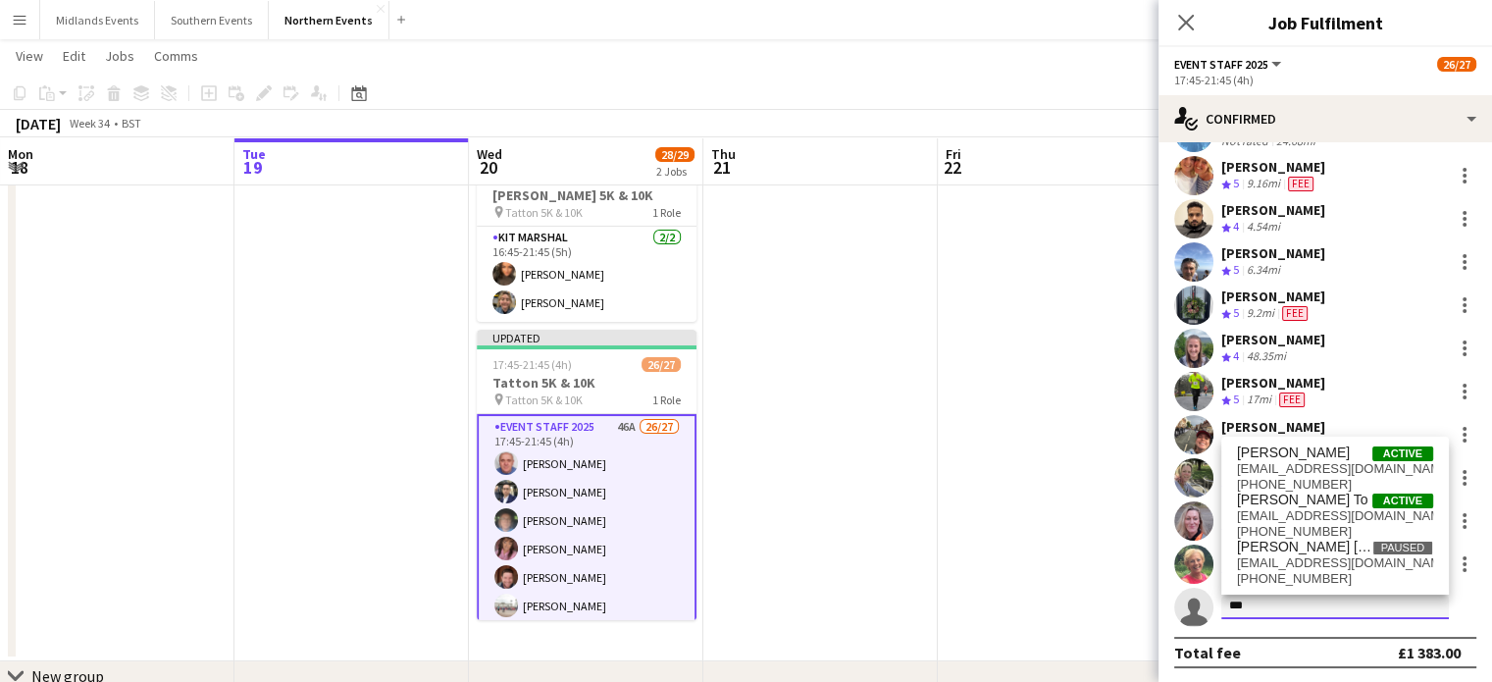
type input "***"
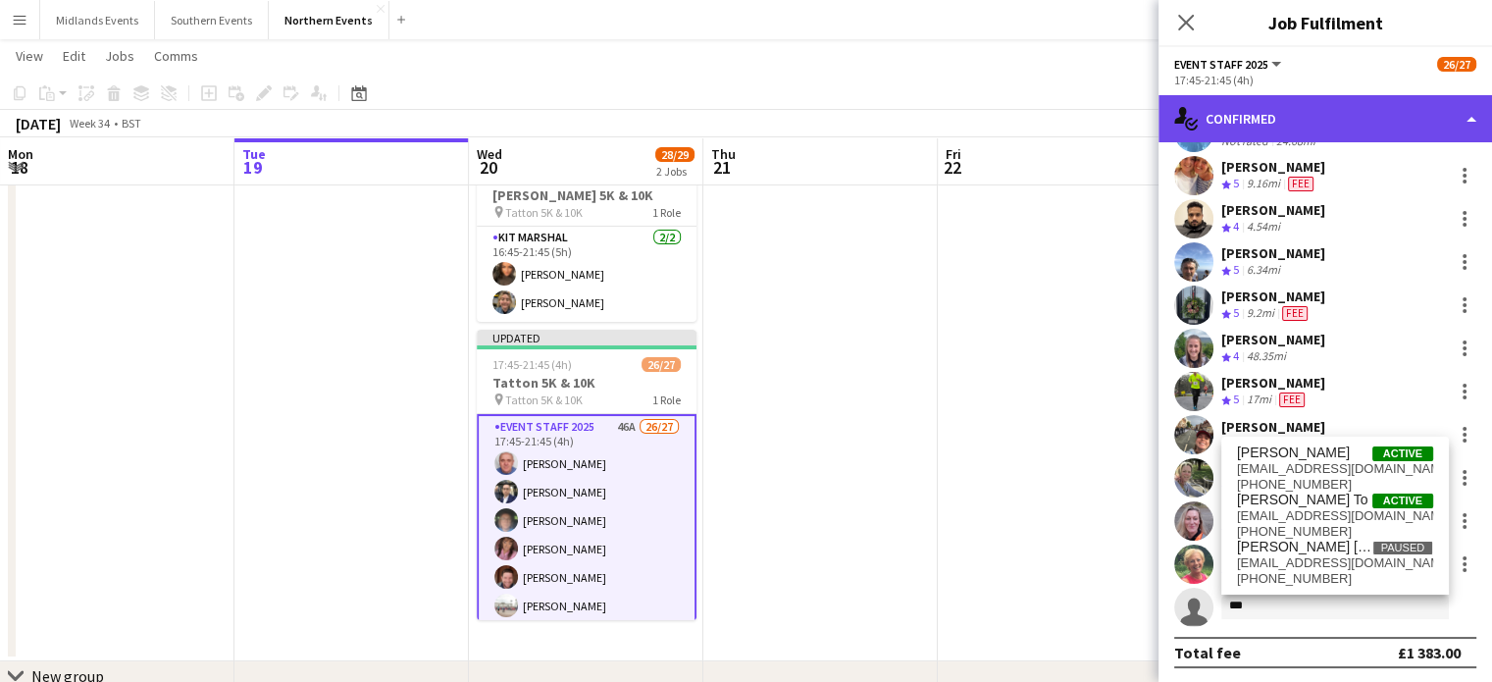
click at [1328, 123] on div "single-neutral-actions-check-2 Confirmed" at bounding box center [1326, 118] width 334 height 47
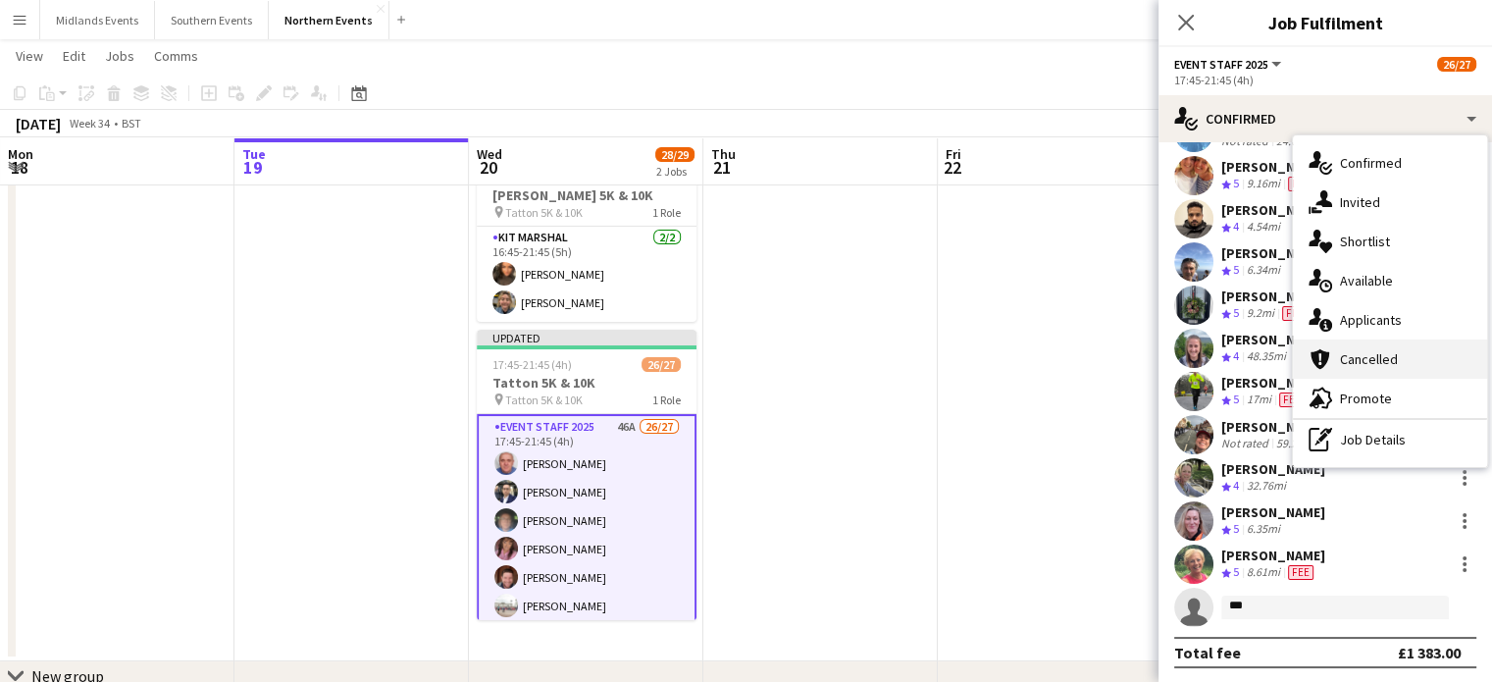
click at [1380, 357] on div "cancellation Cancelled" at bounding box center [1390, 358] width 194 height 39
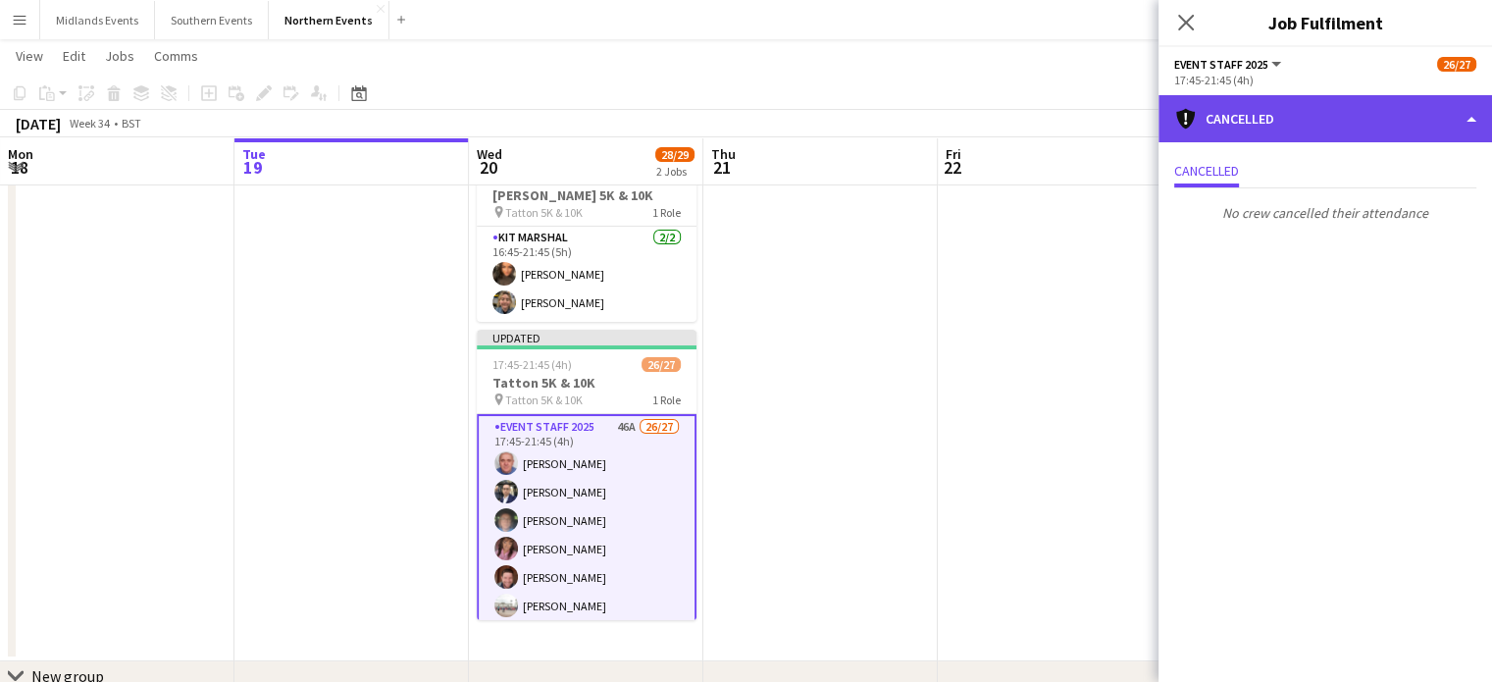
click at [1286, 129] on div "cancellation Cancelled" at bounding box center [1326, 118] width 334 height 47
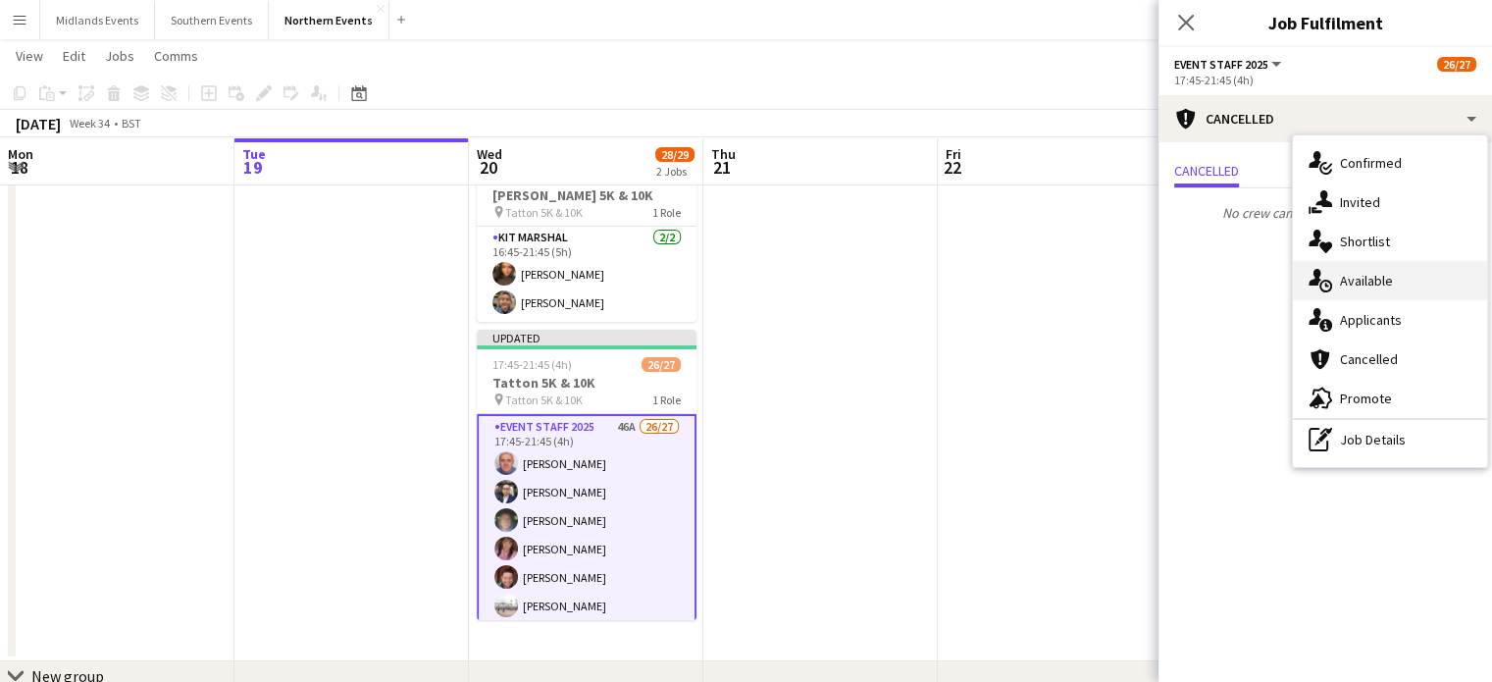
click at [1357, 278] on div "single-neutral-actions-upload Available" at bounding box center [1390, 280] width 194 height 39
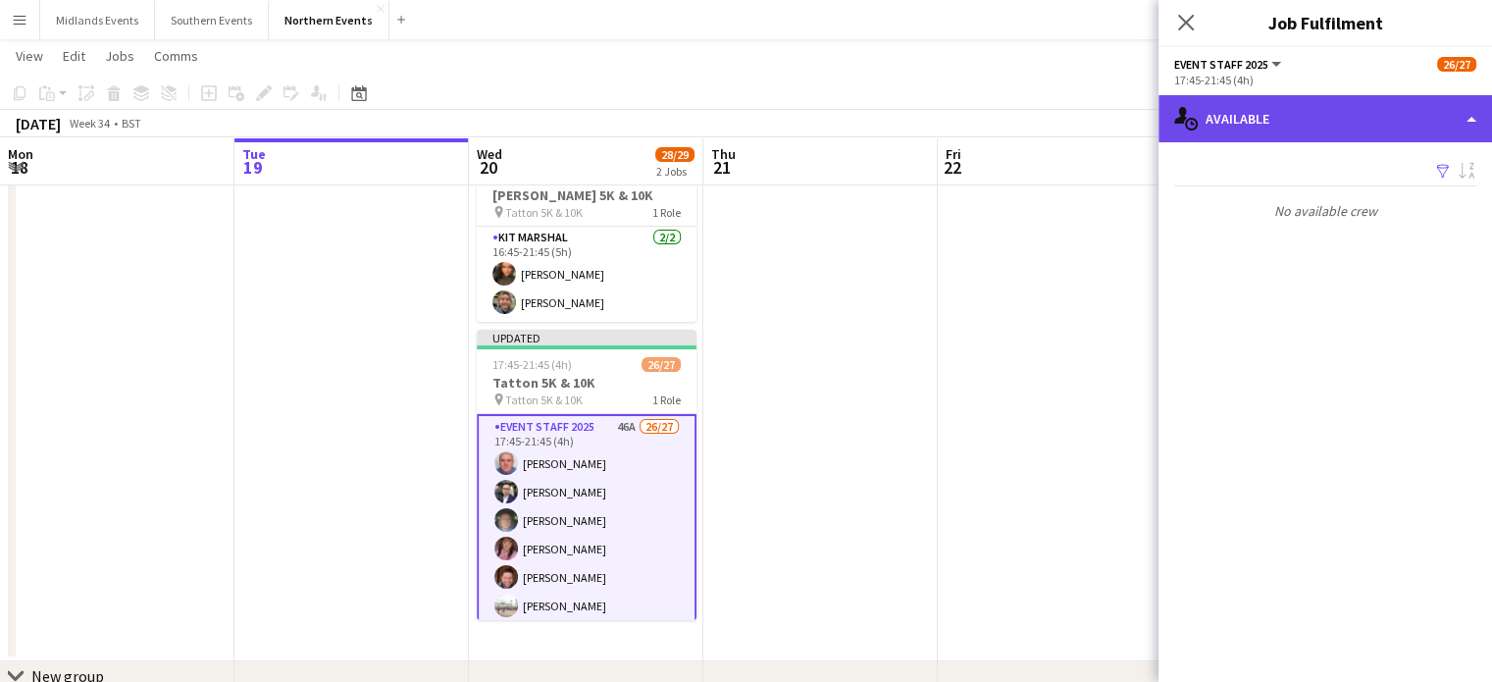
click at [1236, 121] on div "single-neutral-actions-upload Available" at bounding box center [1326, 118] width 334 height 47
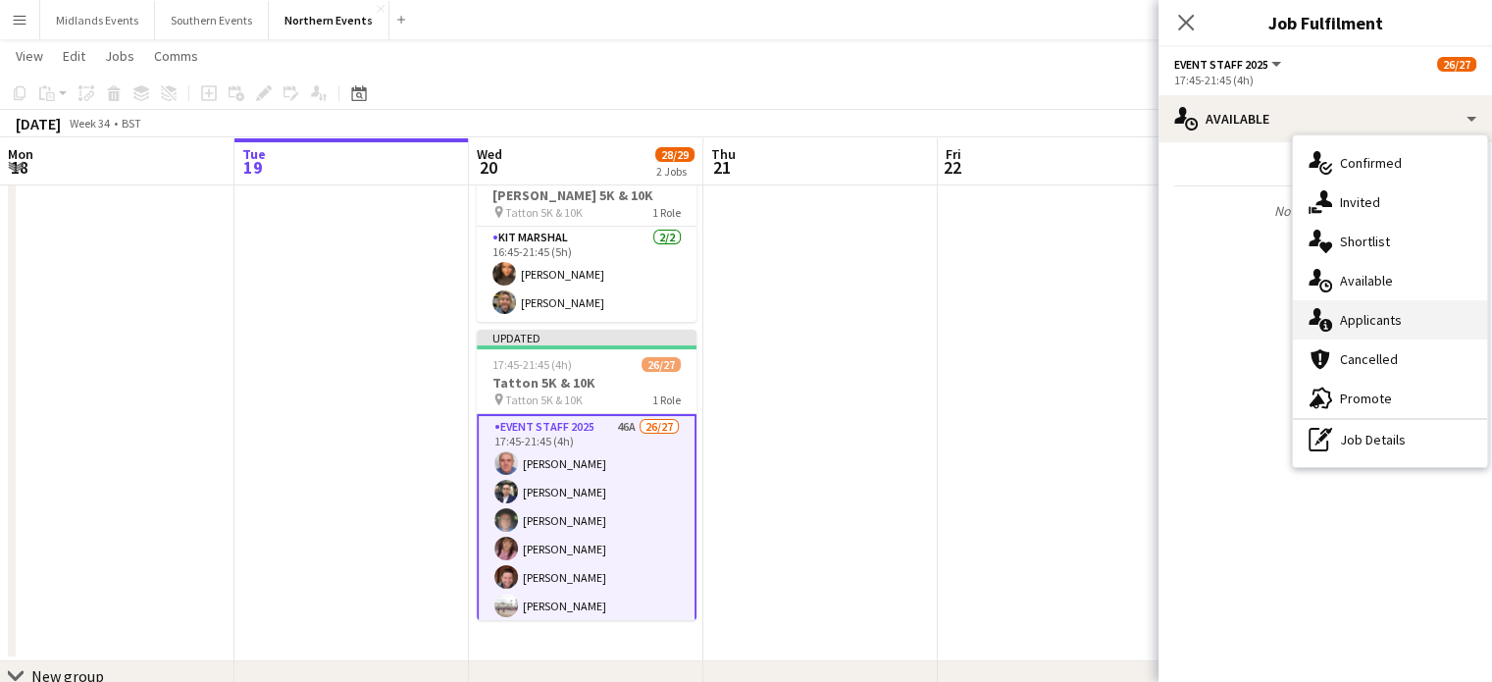
click at [1353, 321] on div "single-neutral-actions-information Applicants" at bounding box center [1390, 319] width 194 height 39
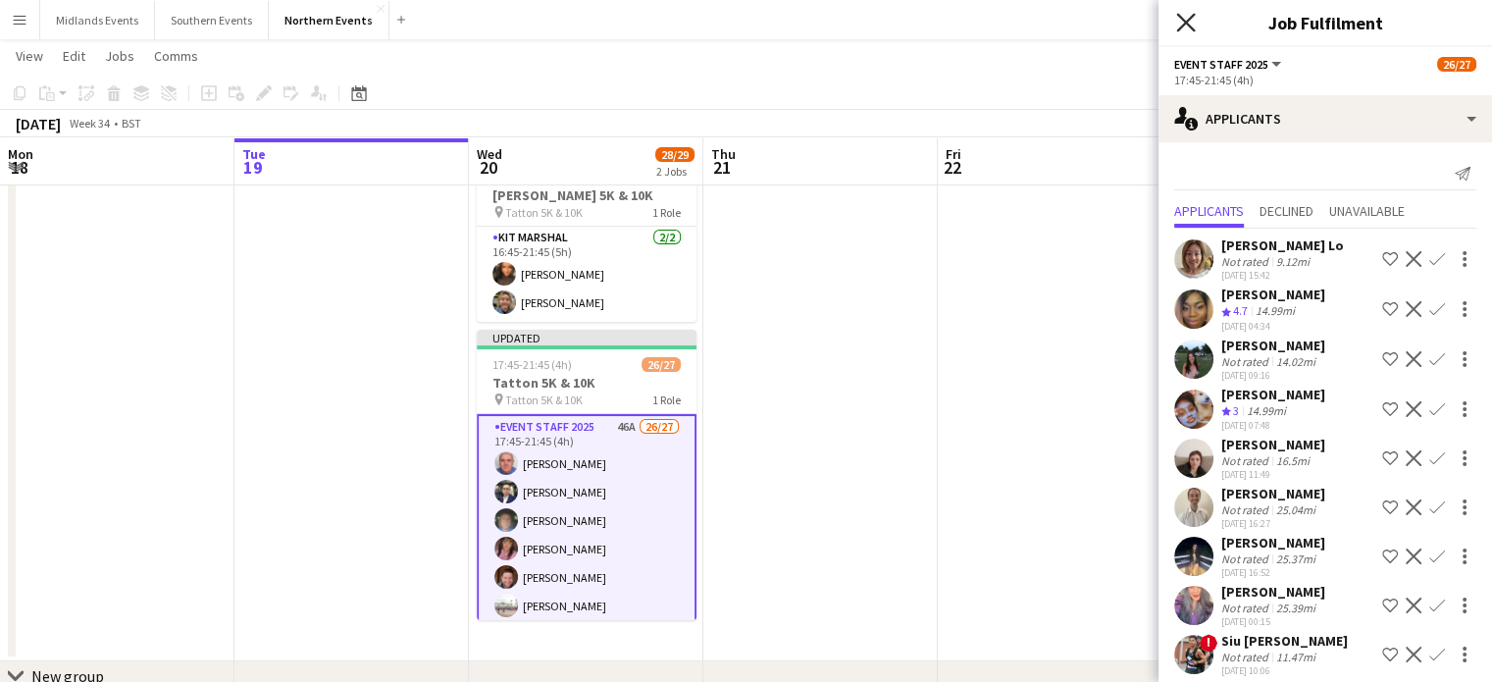
click at [1179, 26] on icon "Close pop-in" at bounding box center [1185, 22] width 19 height 19
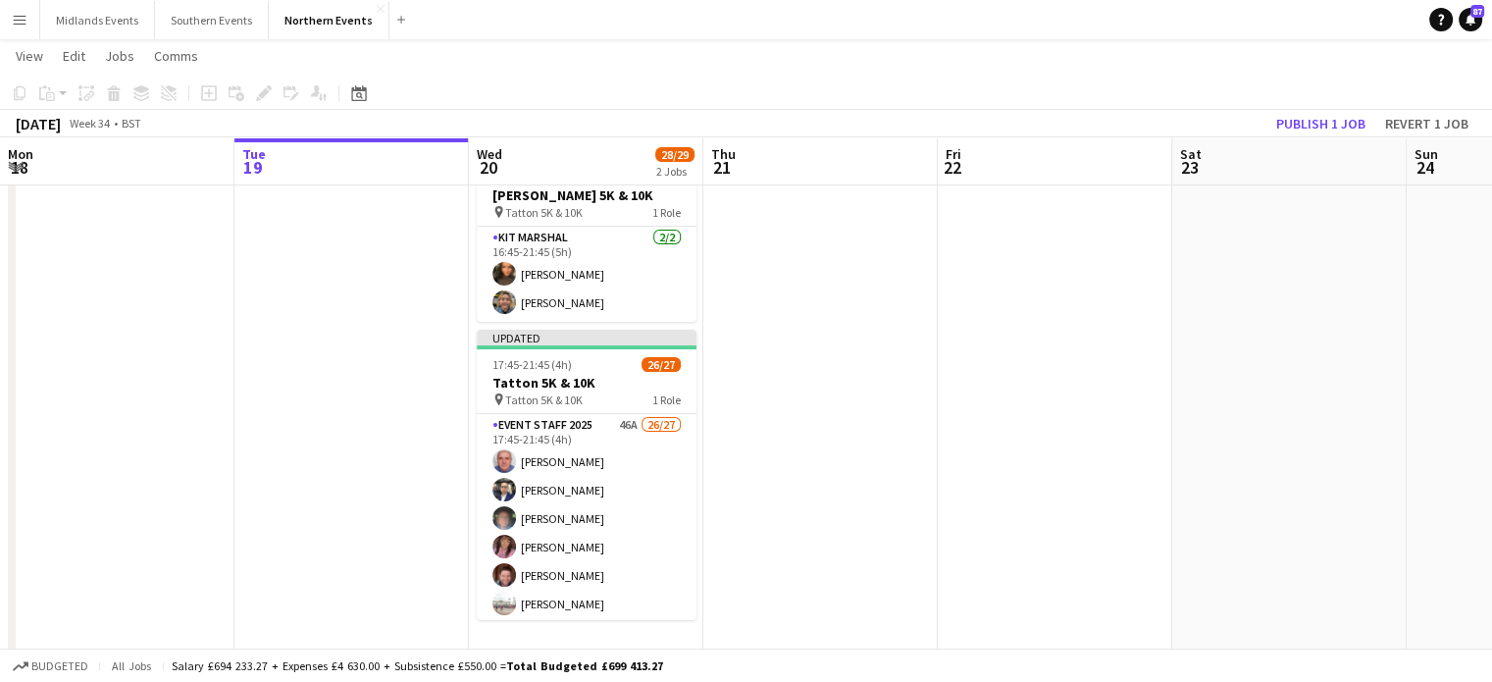
click at [1344, 138] on app-board-header-date "Sat 23" at bounding box center [1289, 161] width 234 height 47
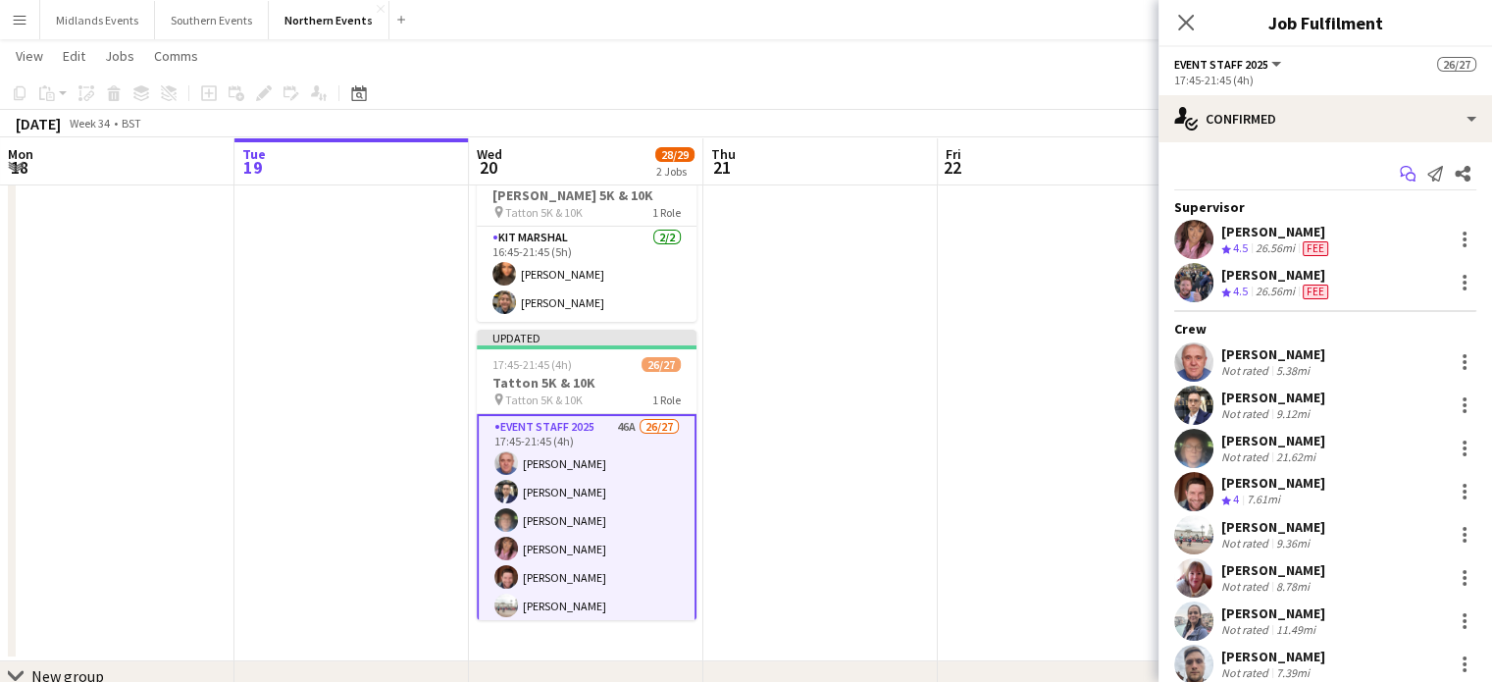
click at [1400, 170] on icon at bounding box center [1406, 171] width 12 height 11
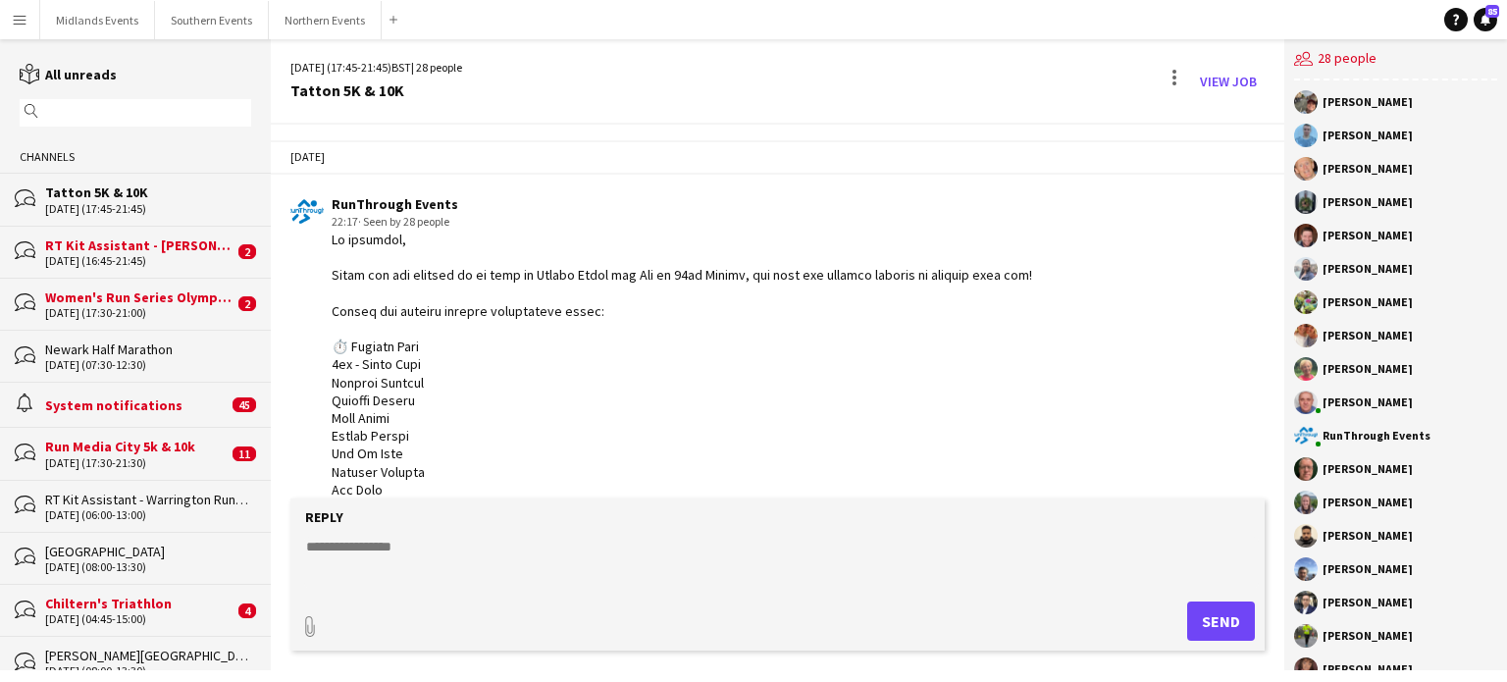
scroll to position [4270, 0]
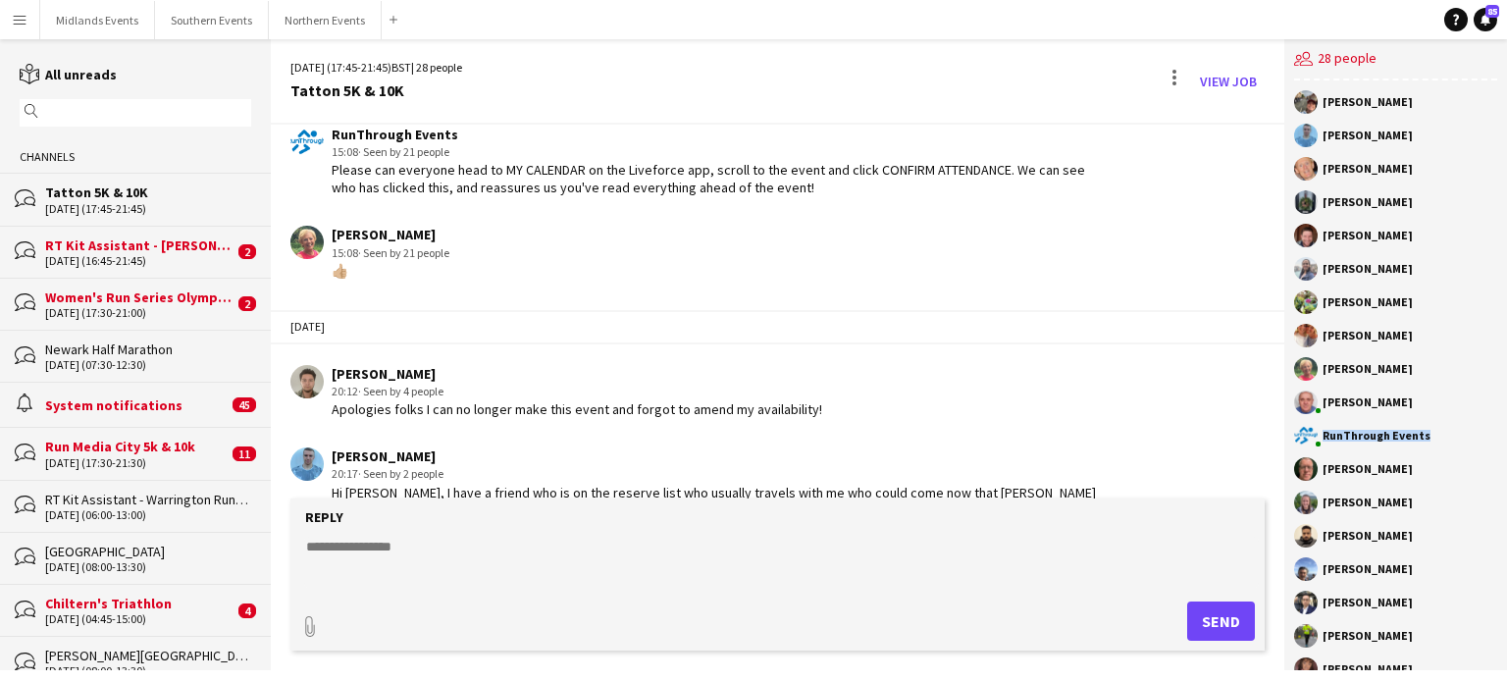
drag, startPoint x: 1285, startPoint y: 483, endPoint x: 1285, endPoint y: 435, distance: 48.1
click at [1285, 435] on div "Charlotte Fletcher Ethan Dunn Ian Harrison Karen Sutton Dave Logan Gillian Gask…" at bounding box center [1395, 375] width 223 height 590
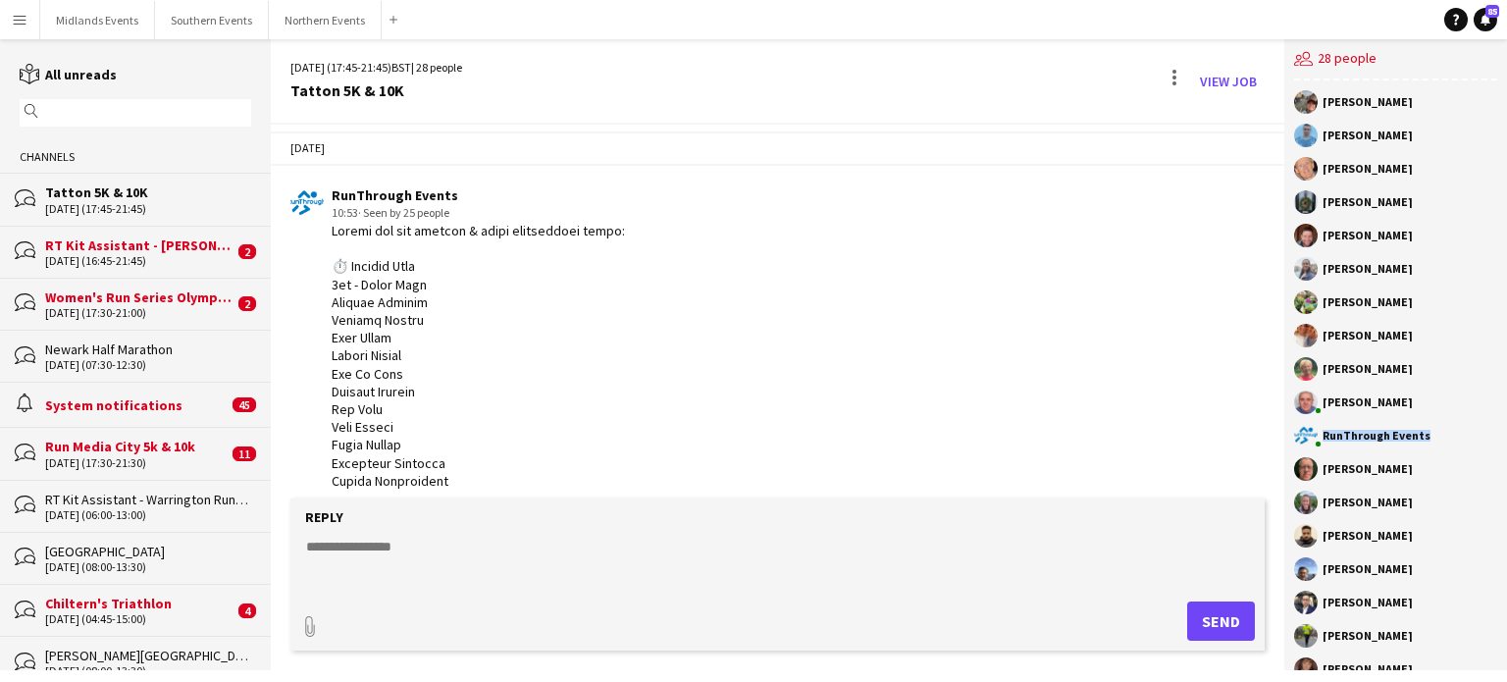
scroll to position [2692, 0]
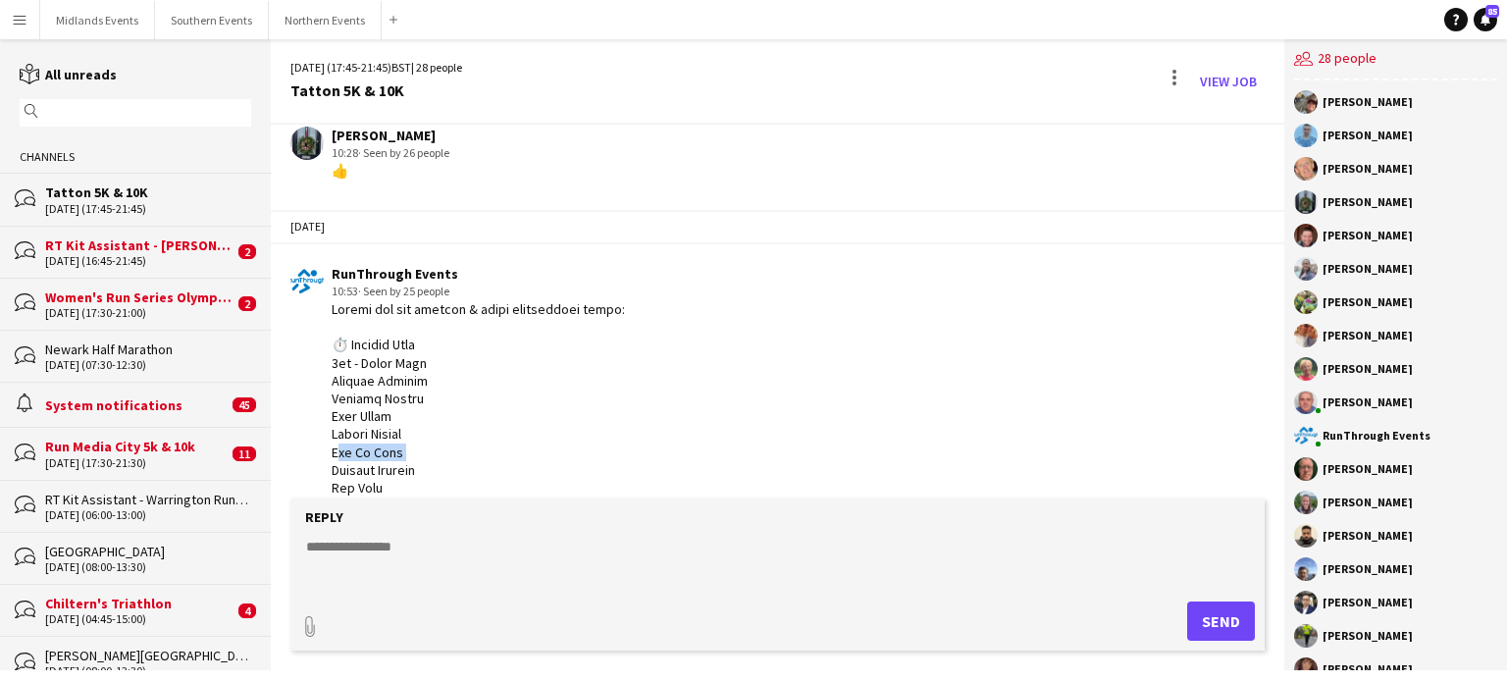
drag, startPoint x: 408, startPoint y: 425, endPoint x: 326, endPoint y: 427, distance: 82.4
copy div "Tsz Ho Wong"
click at [314, 17] on button "Northern Events Close" at bounding box center [325, 20] width 113 height 38
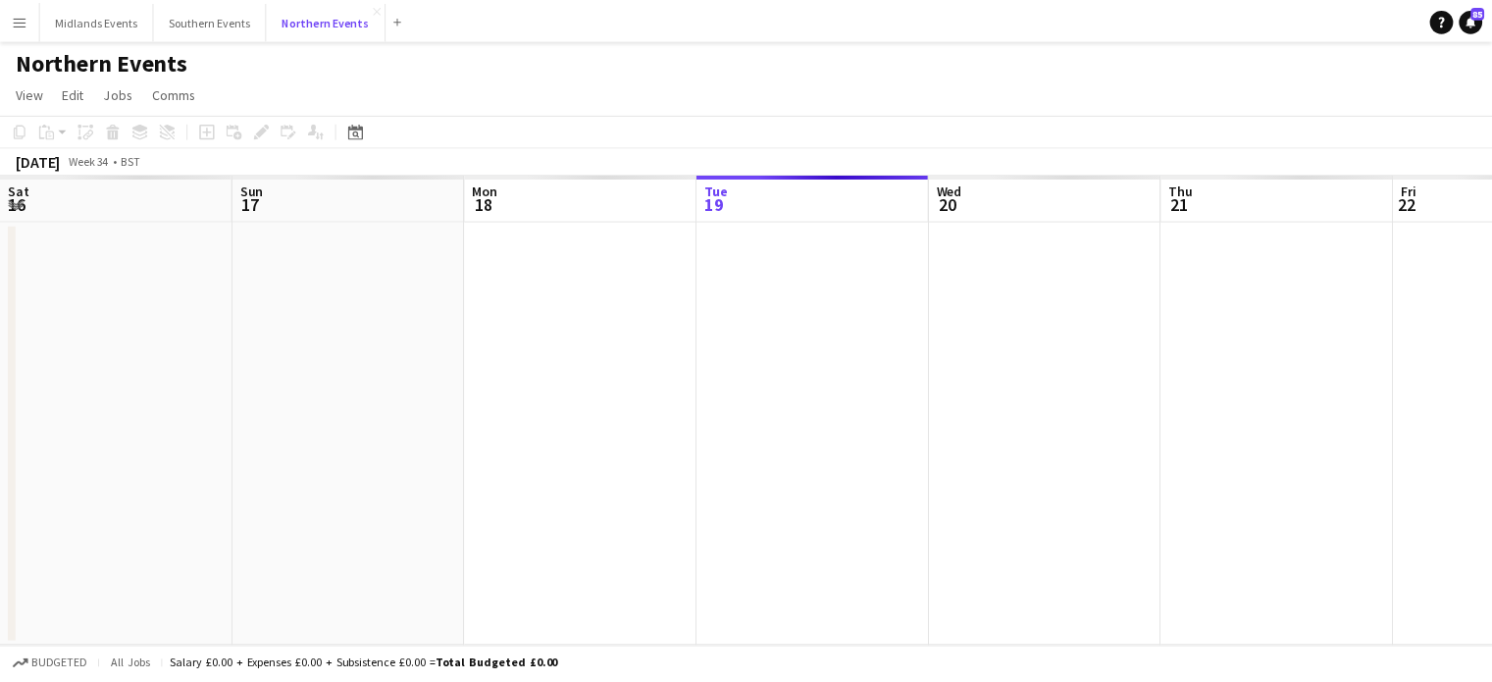
scroll to position [0, 469]
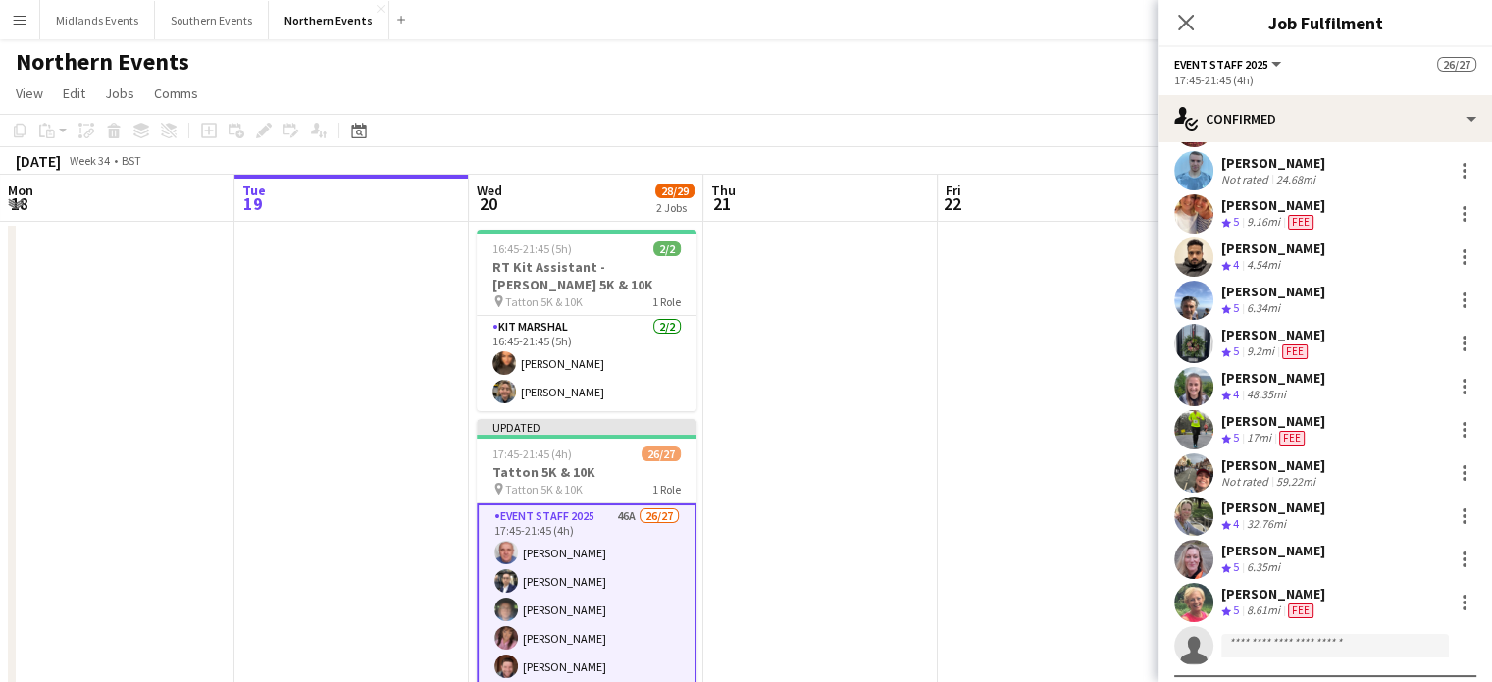
scroll to position [791, 0]
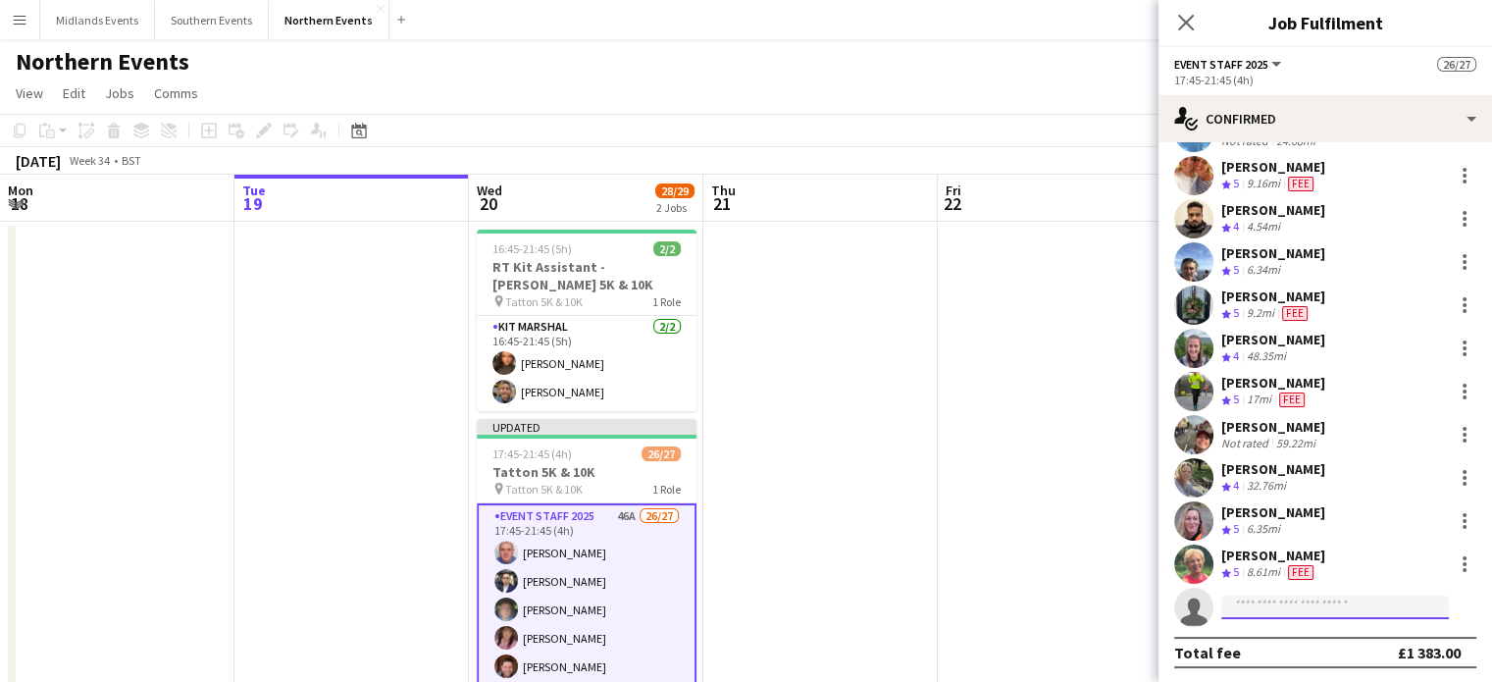
click at [1296, 605] on input at bounding box center [1335, 607] width 228 height 24
paste input "**********"
click at [1296, 605] on input "**********" at bounding box center [1335, 607] width 228 height 24
type input "**********"
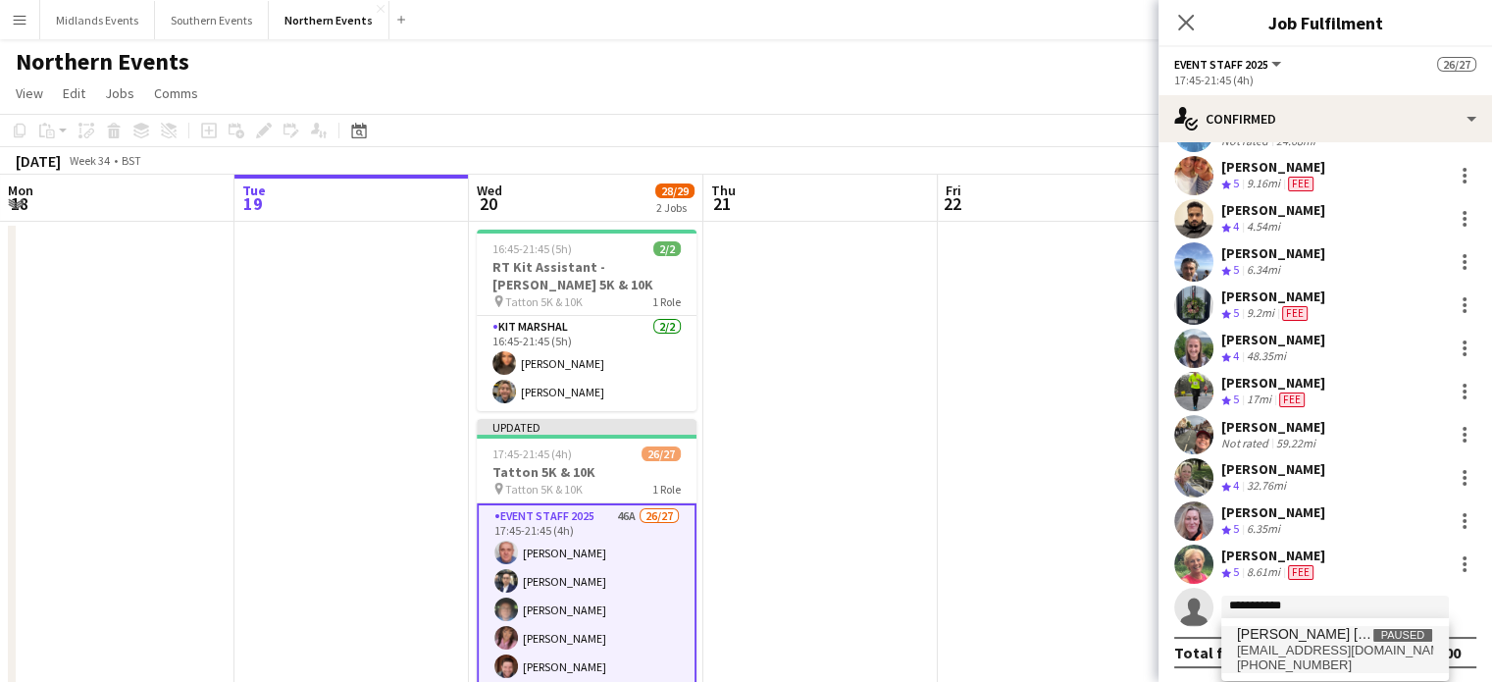
click at [1307, 646] on span "loyp0809@gmail.com" at bounding box center [1335, 651] width 196 height 16
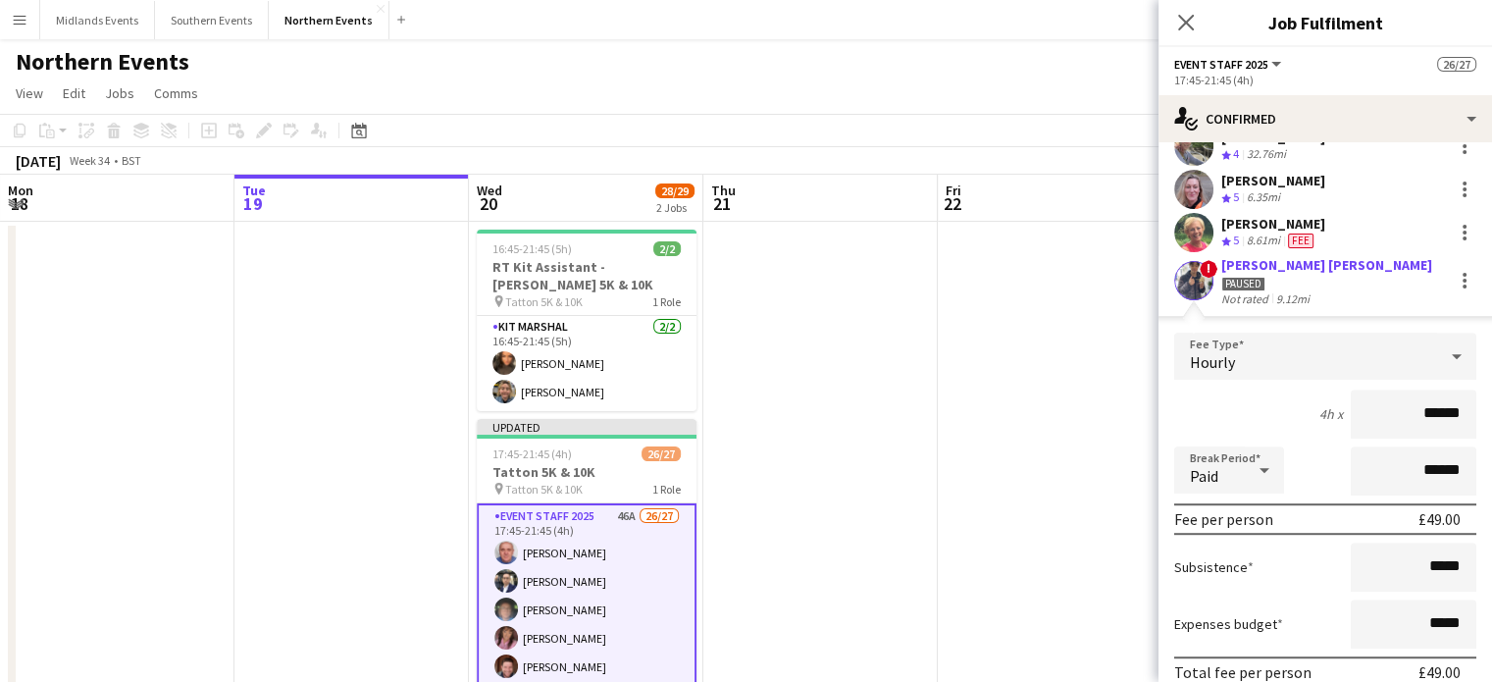
scroll to position [1245, 0]
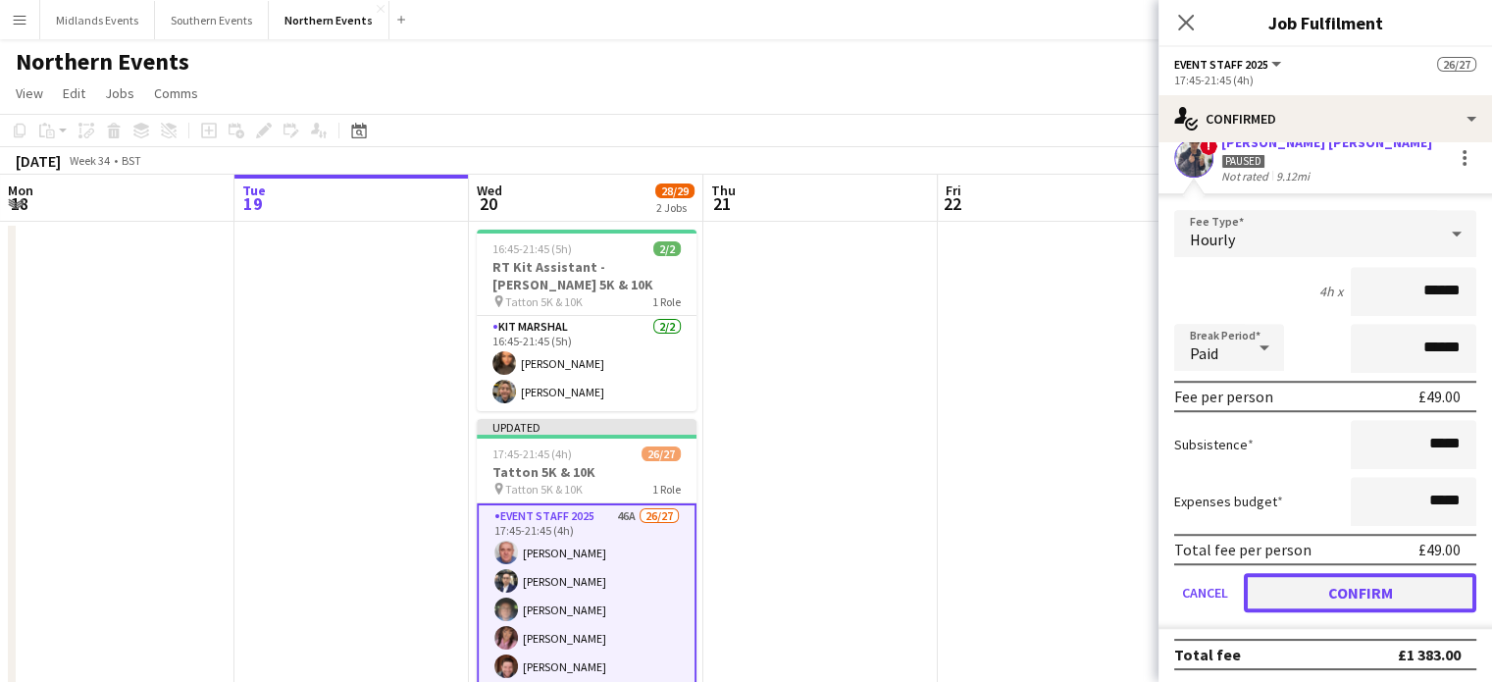
click at [1408, 577] on button "Confirm" at bounding box center [1360, 592] width 233 height 39
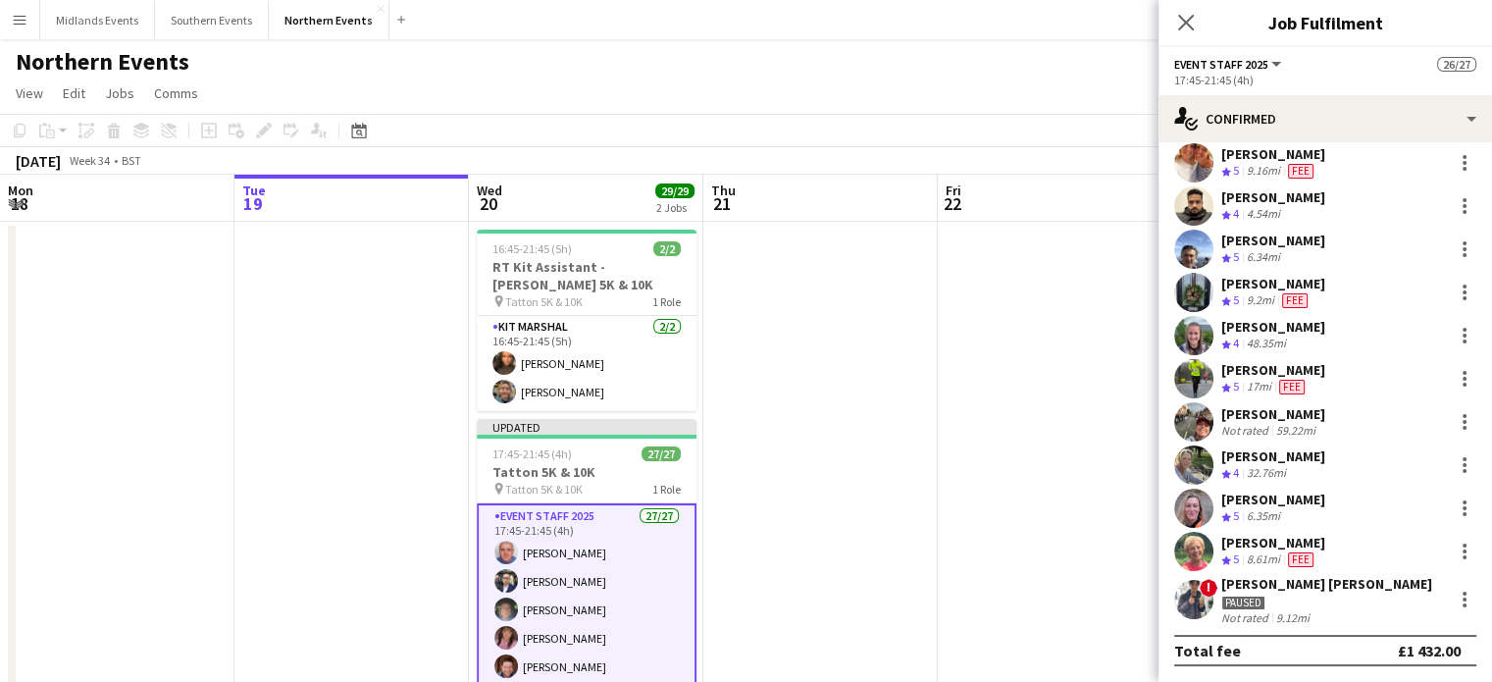
scroll to position [802, 0]
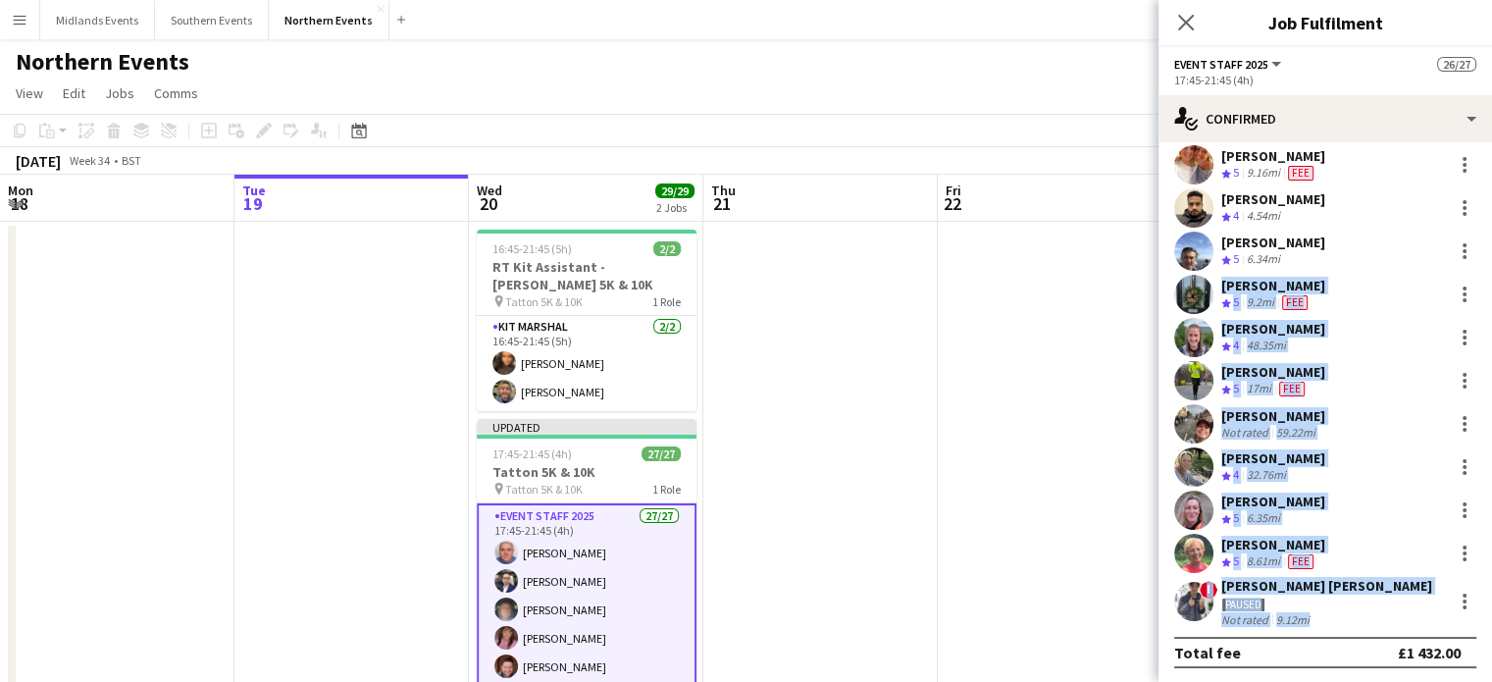
drag, startPoint x: 1408, startPoint y: 577, endPoint x: 1411, endPoint y: 230, distance: 347.3
click at [1411, 230] on div "Supervisor Micaela Brindle Crew rating 4.5 26.56mi Fee Rob Wilson Crew rating 4…" at bounding box center [1326, 12] width 334 height 1230
click at [1193, 30] on icon at bounding box center [1185, 22] width 19 height 19
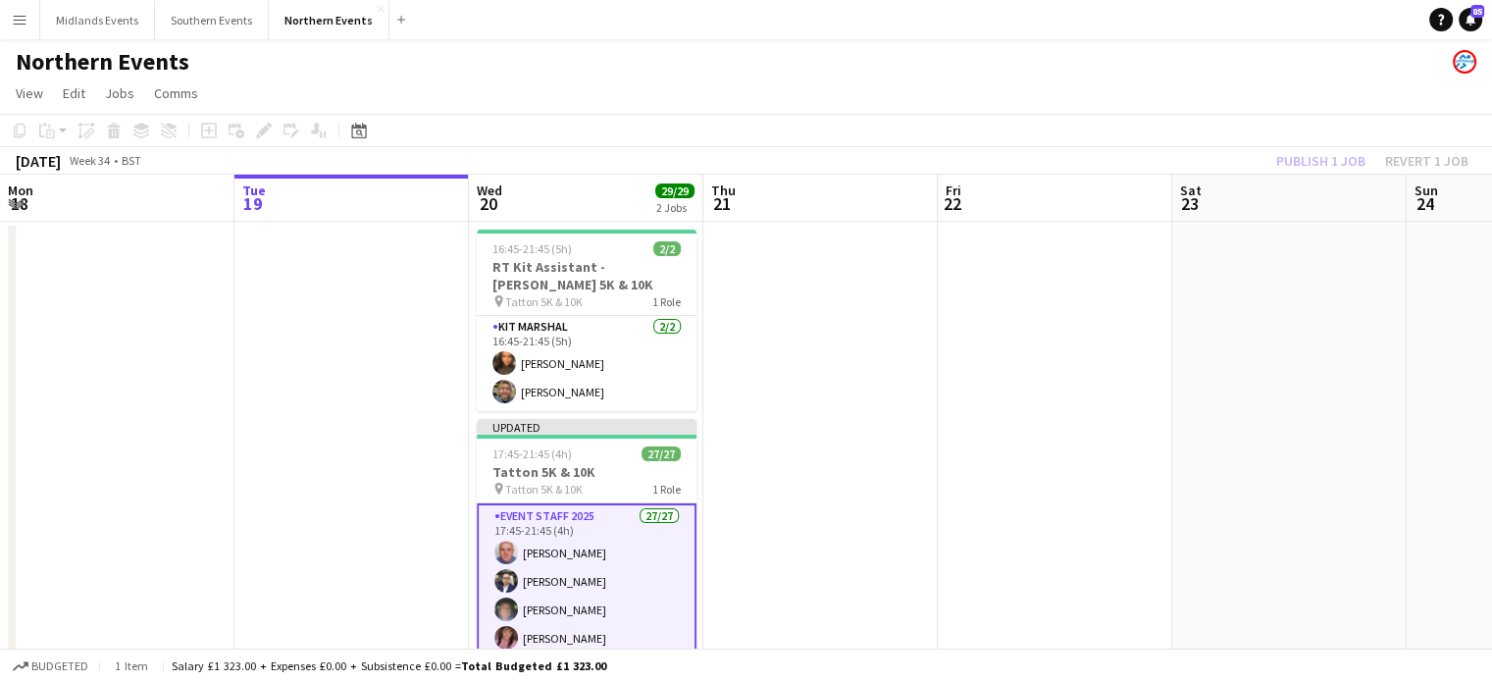
click at [1315, 164] on div "Publish 1 job Revert 1 job" at bounding box center [1372, 161] width 239 height 26
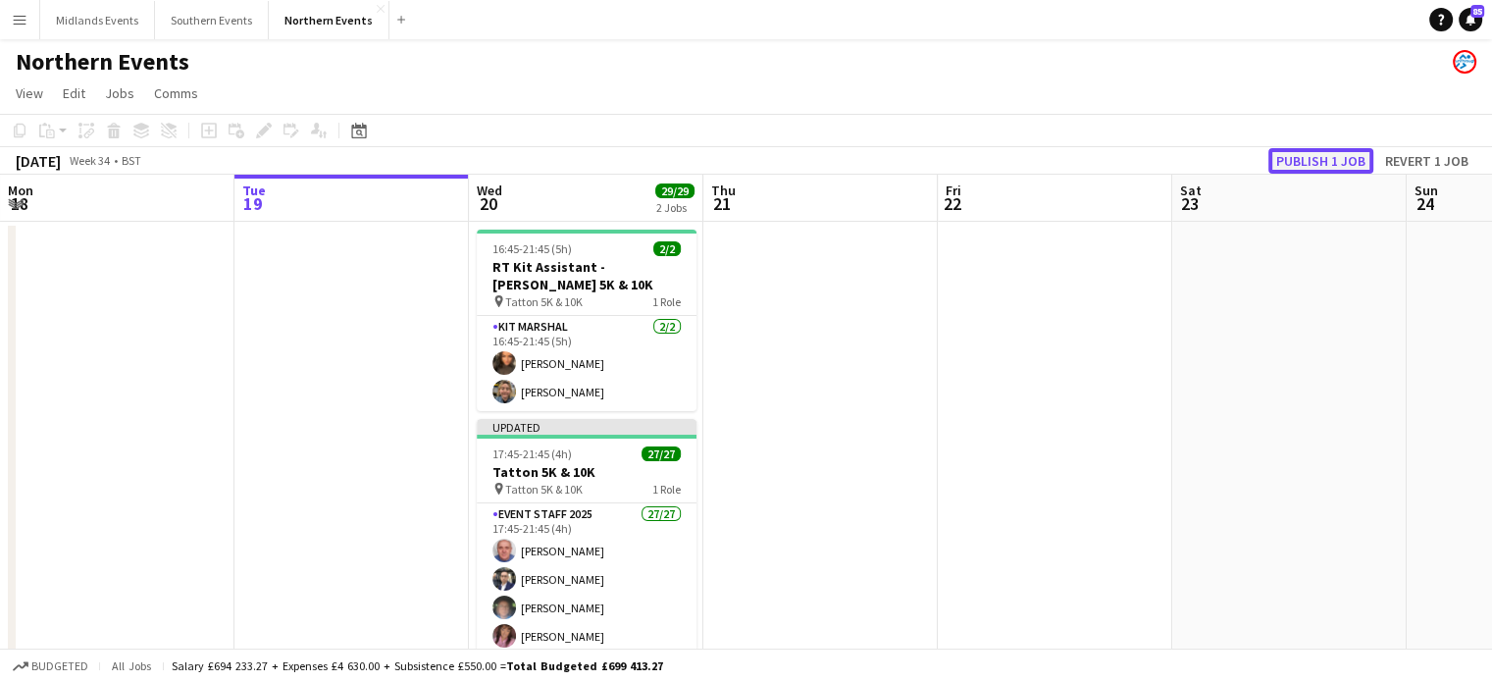
click at [1315, 164] on button "Publish 1 job" at bounding box center [1320, 161] width 105 height 26
